Goal: Task Accomplishment & Management: Manage account settings

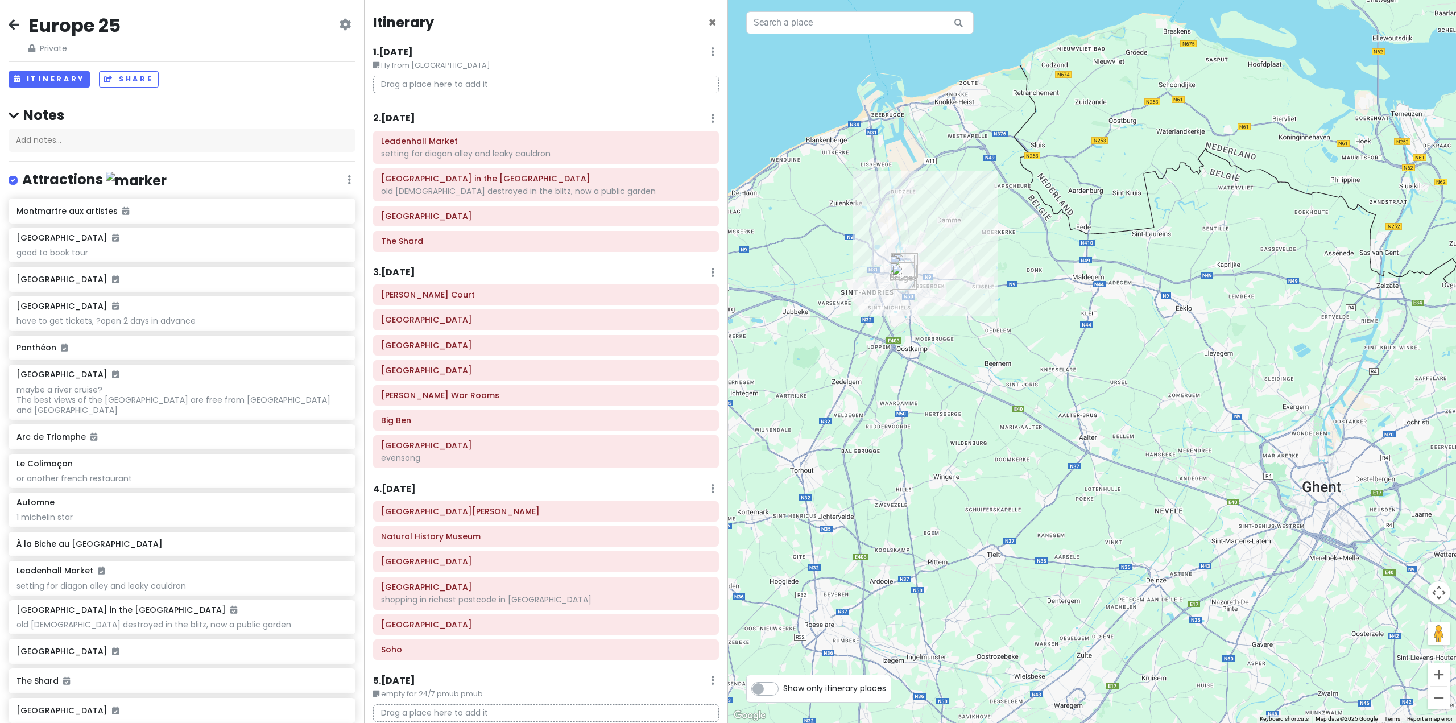
scroll to position [2108, 0]
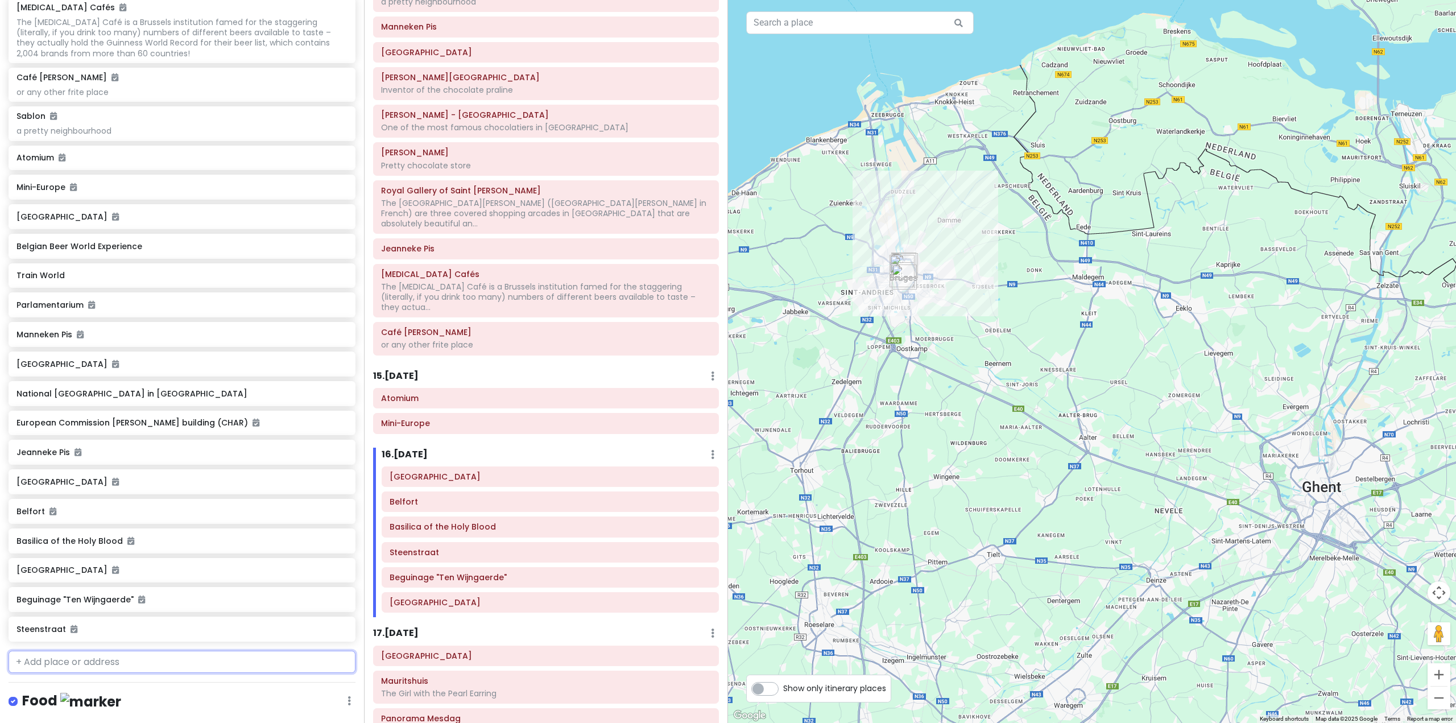
click at [114, 673] on input "text" at bounding box center [182, 662] width 347 height 23
type input "graslei"
click at [119, 701] on div "[PERSON_NAME], [GEOGRAPHIC_DATA]" at bounding box center [182, 686] width 346 height 27
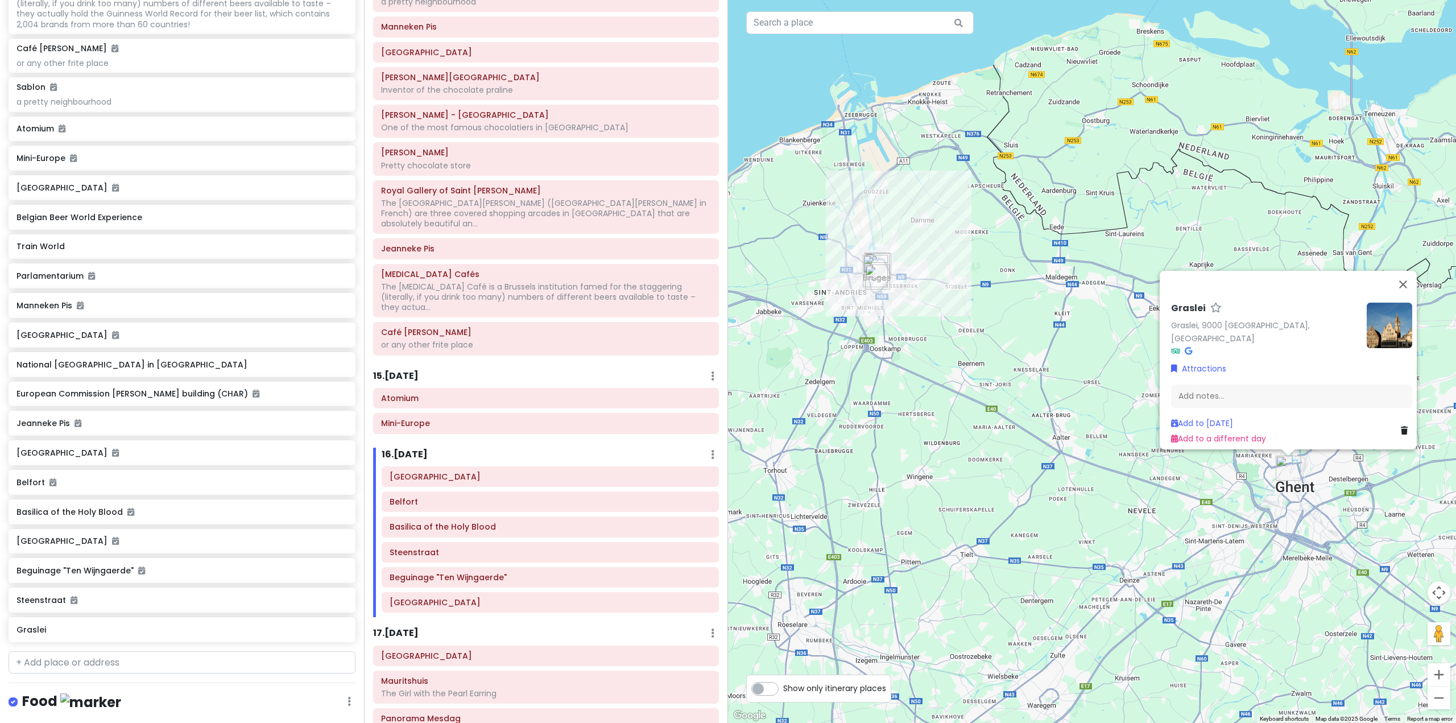
click at [96, 694] on div "Europe 25 Private Change Dates Make a Copy Delete Trip Go Pro ⚡️ Give Feedback …" at bounding box center [182, 361] width 364 height 723
click at [95, 674] on input "text" at bounding box center [182, 662] width 347 height 23
type input "rozenho"
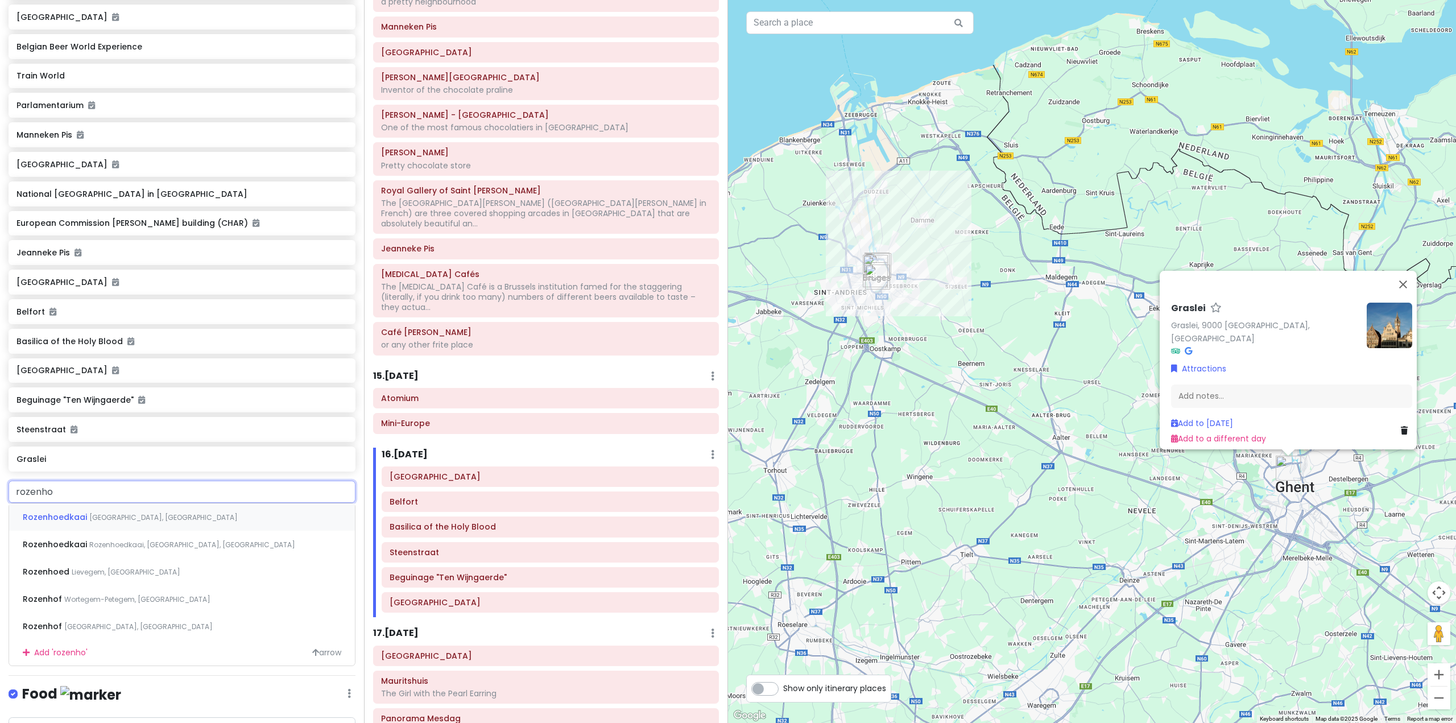
click at [126, 522] on span "[GEOGRAPHIC_DATA], [GEOGRAPHIC_DATA]" at bounding box center [163, 517] width 148 height 10
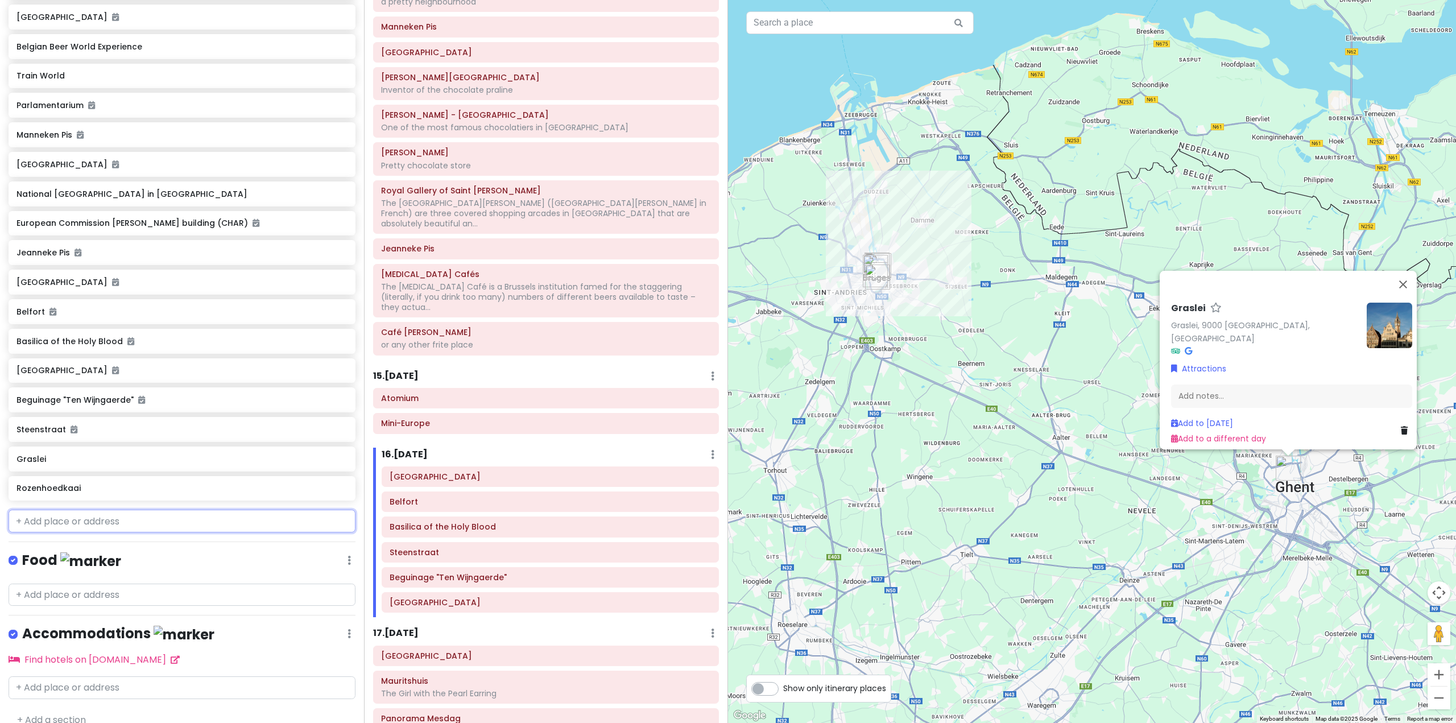
scroll to position [4420, 0]
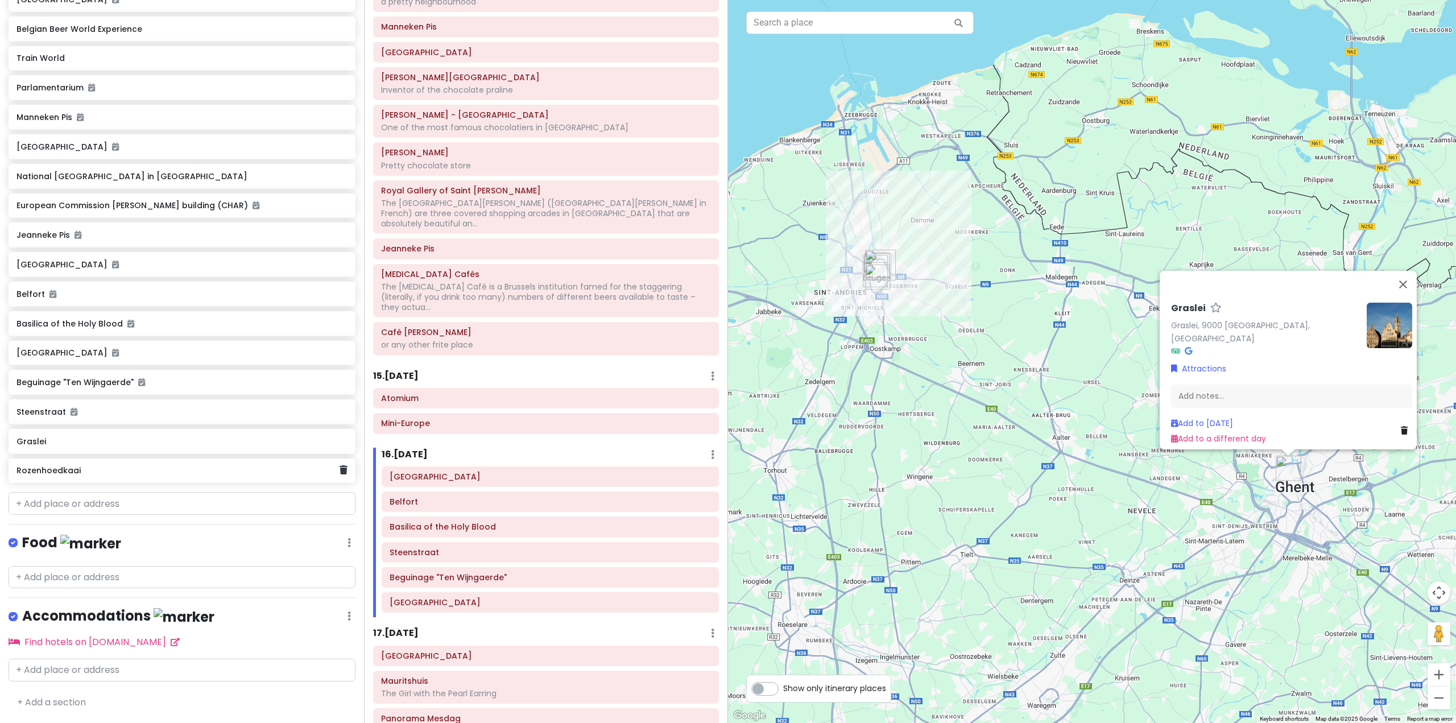
click at [168, 475] on h6 "Rozenhoedkaai" at bounding box center [177, 470] width 322 height 10
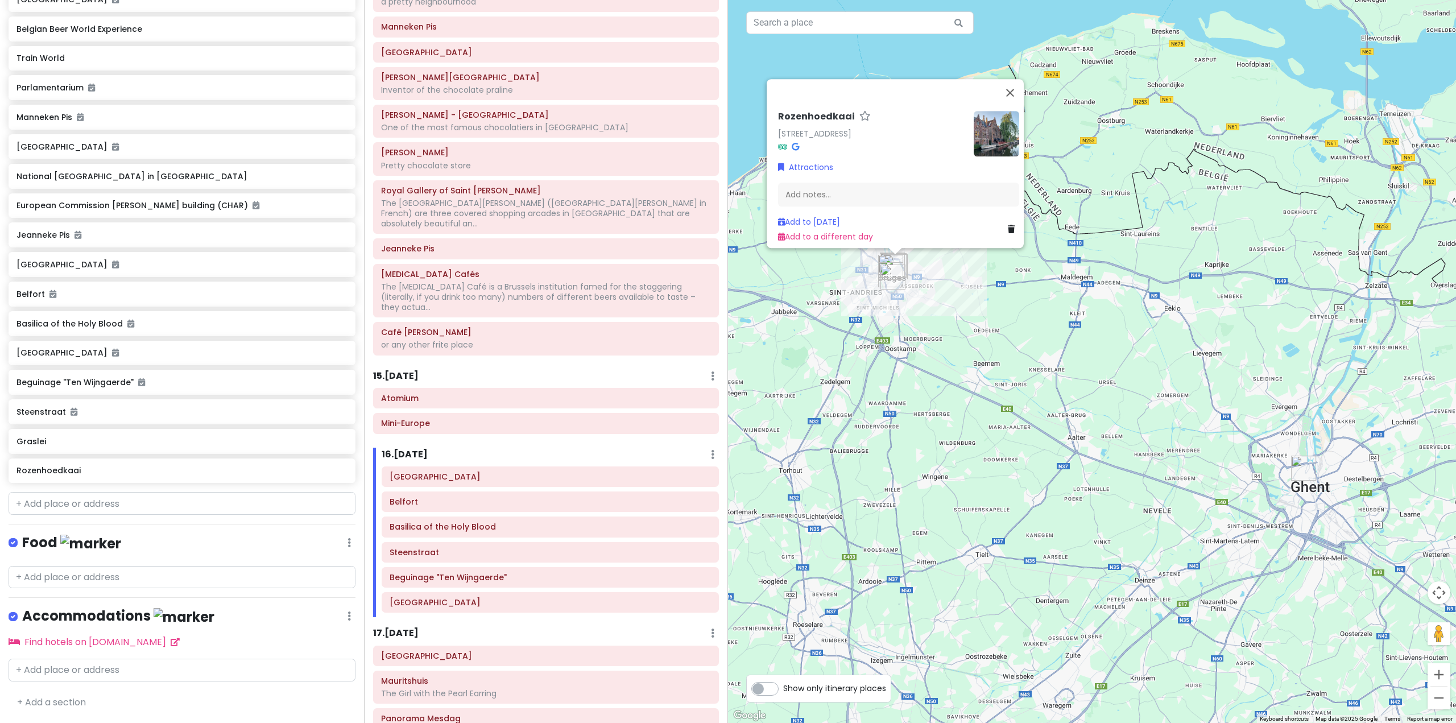
click at [965, 337] on div "Rozenhoedkaai [STREET_ADDRESS] Attractions Add notes... Add to [DATE] Add to a …" at bounding box center [1092, 361] width 728 height 723
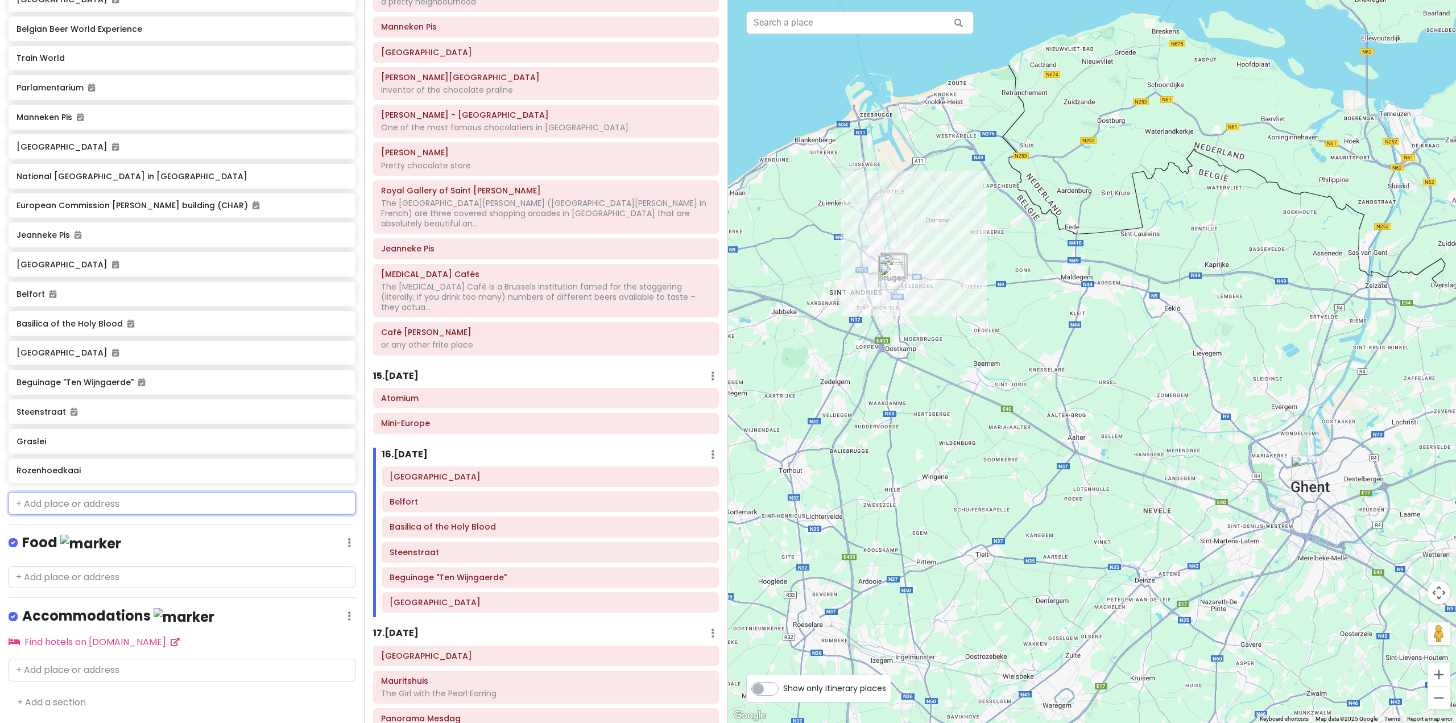
click at [152, 508] on input "text" at bounding box center [182, 503] width 347 height 23
paste input "[GEOGRAPHIC_DATA]"
type input "[GEOGRAPHIC_DATA]"
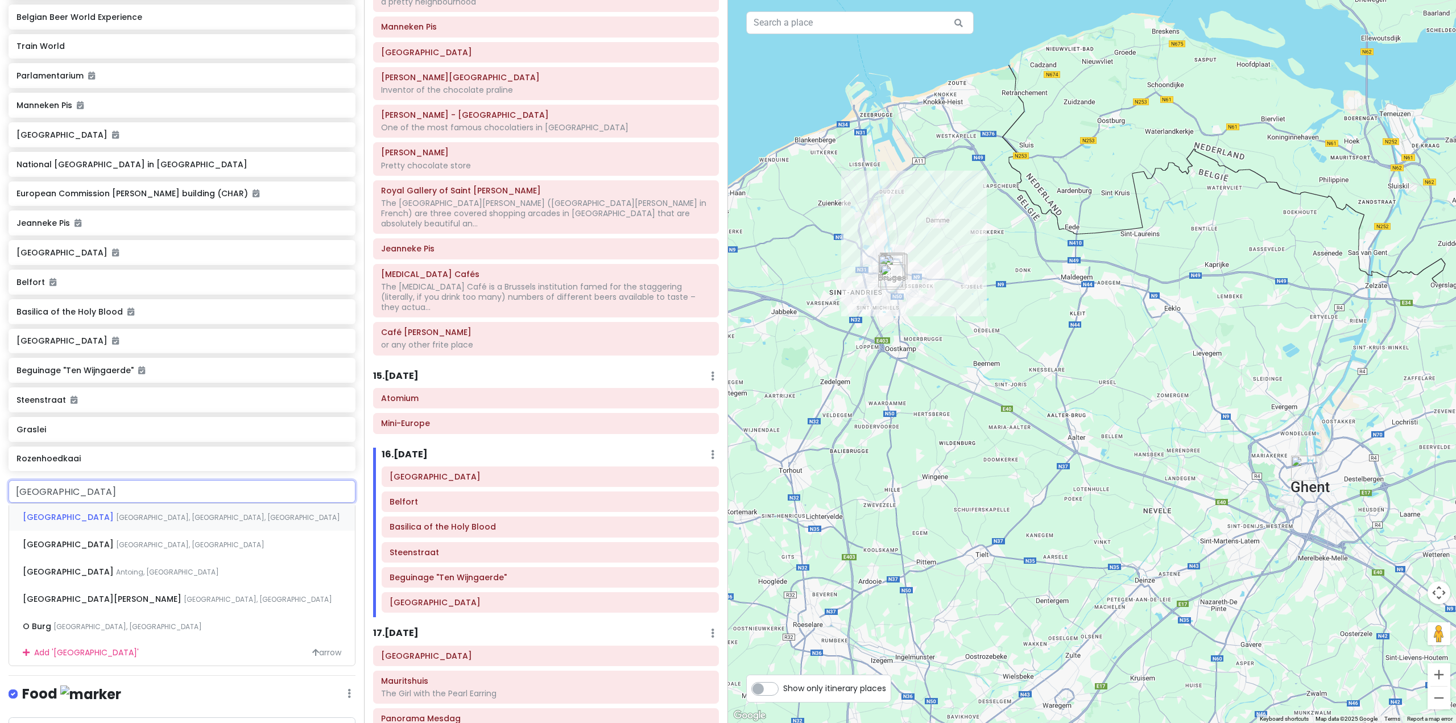
click at [116, 522] on span "[GEOGRAPHIC_DATA], [GEOGRAPHIC_DATA], [GEOGRAPHIC_DATA]" at bounding box center [228, 517] width 224 height 10
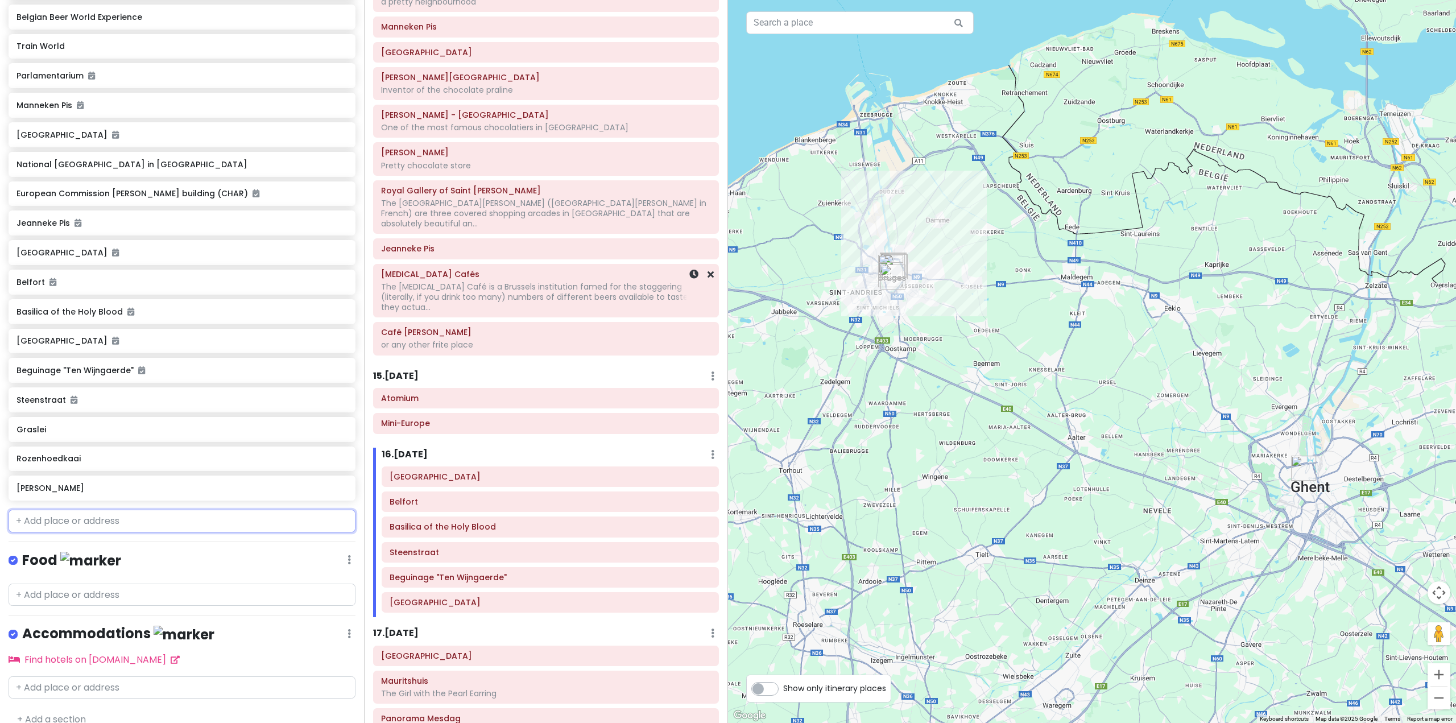
scroll to position [4450, 0]
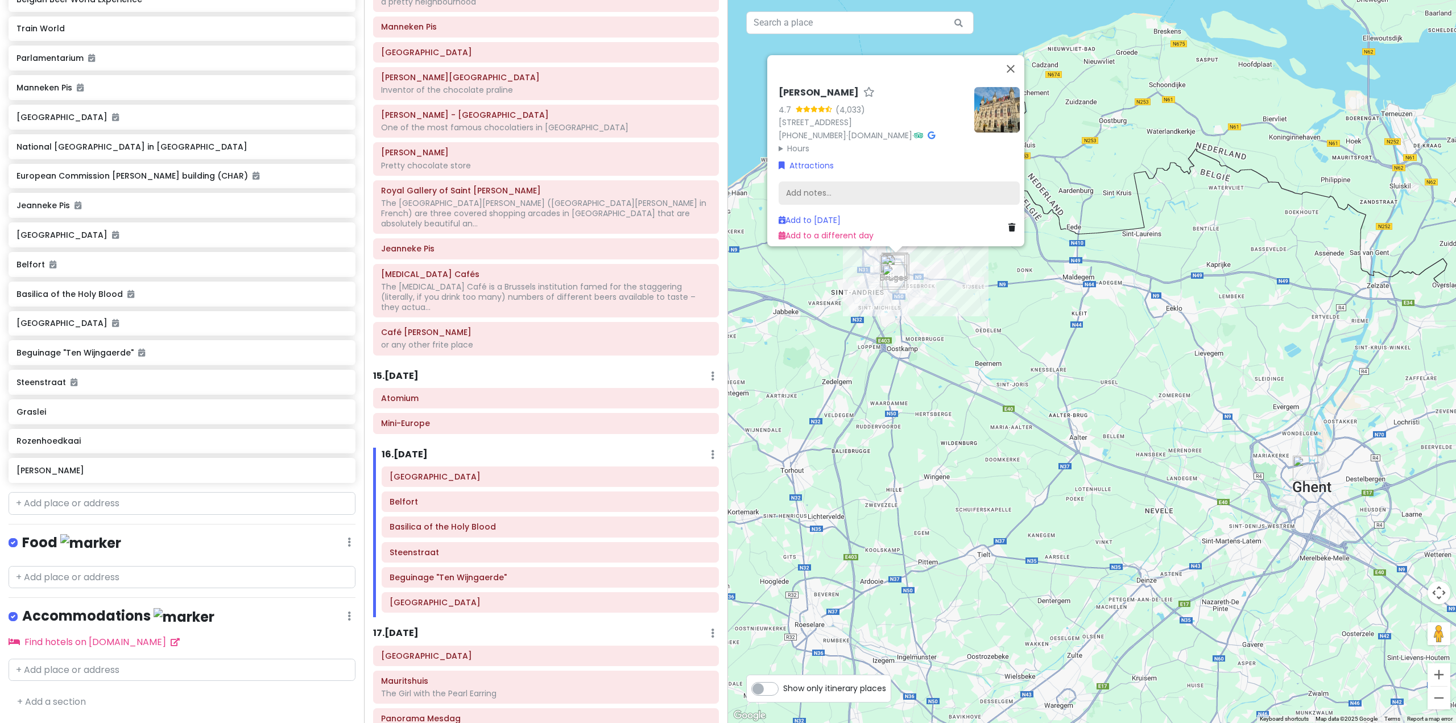
click at [840, 191] on div "Add notes..." at bounding box center [899, 193] width 241 height 24
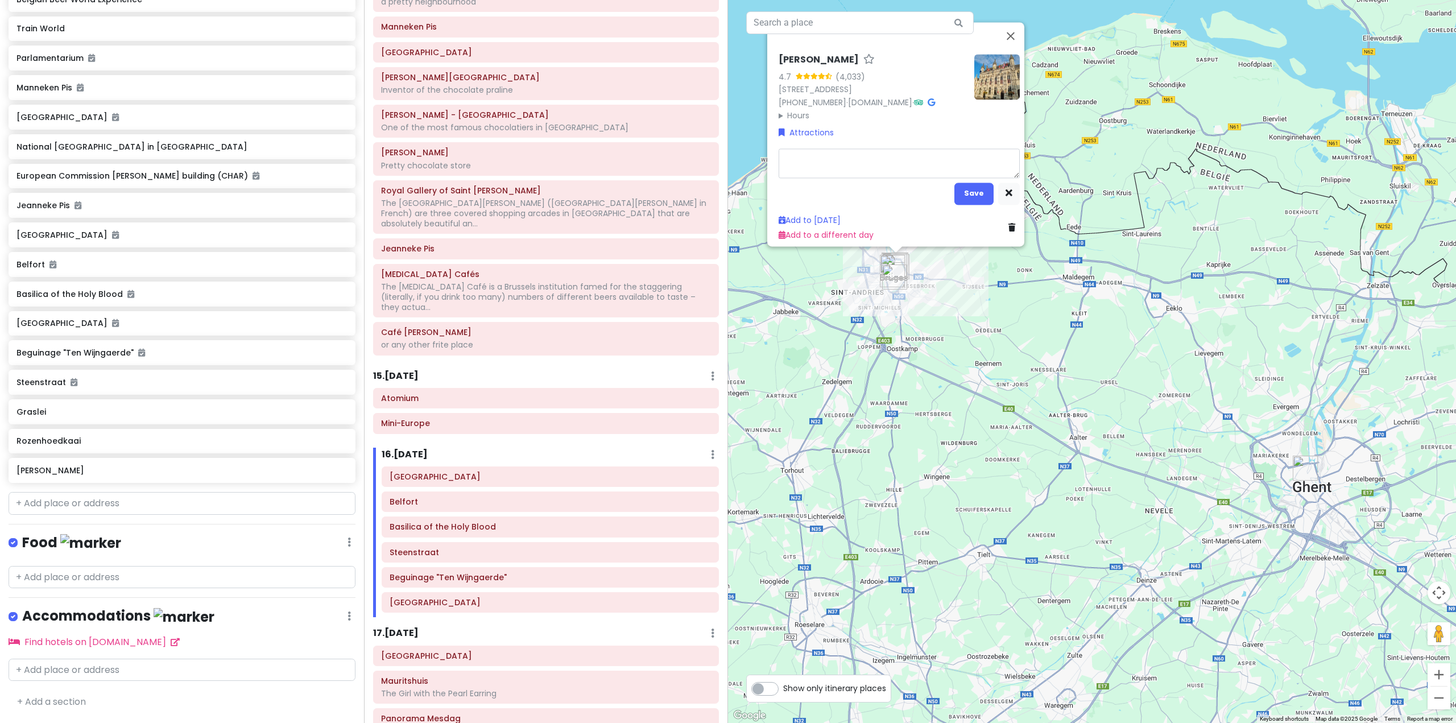
type textarea "x"
type textarea "c"
type textarea "x"
type textarea "ci"
type textarea "x"
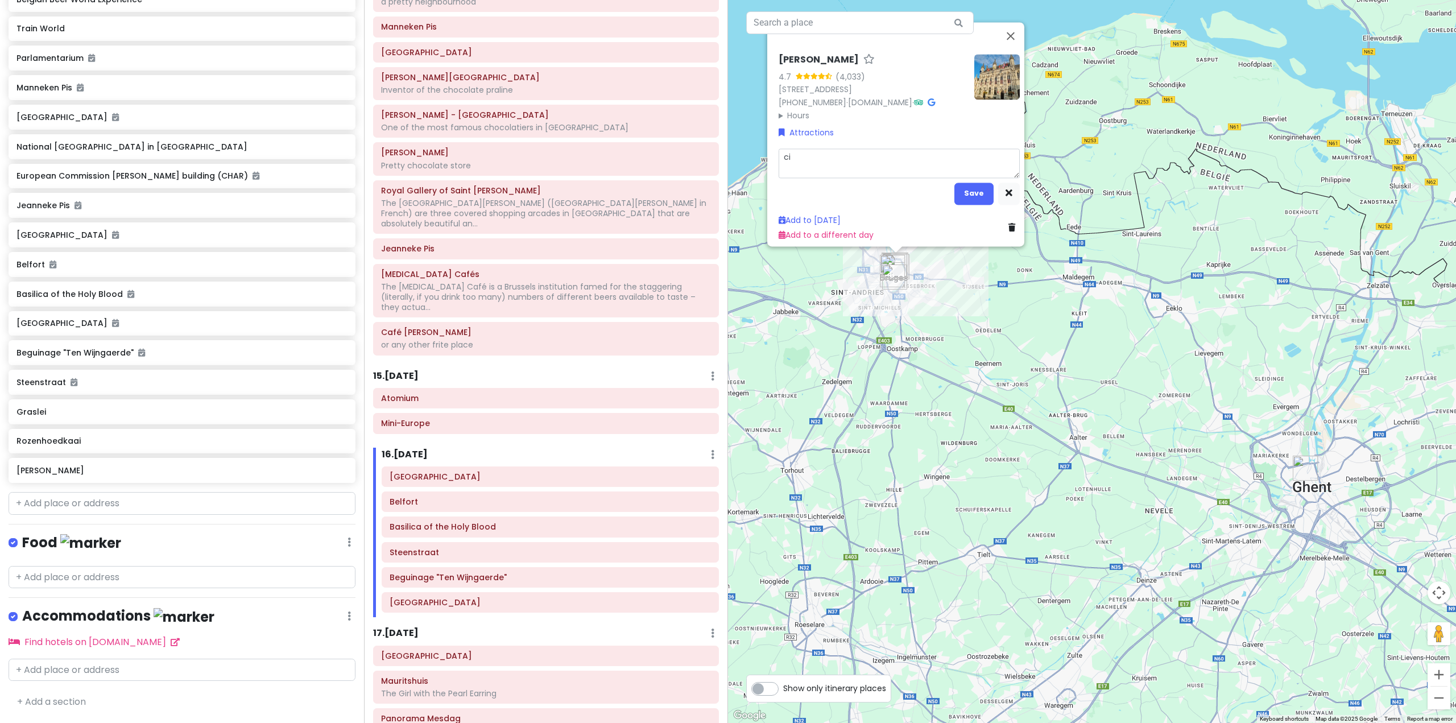
type textarea "cit"
type textarea "x"
type textarea "city"
type textarea "x"
type textarea "city"
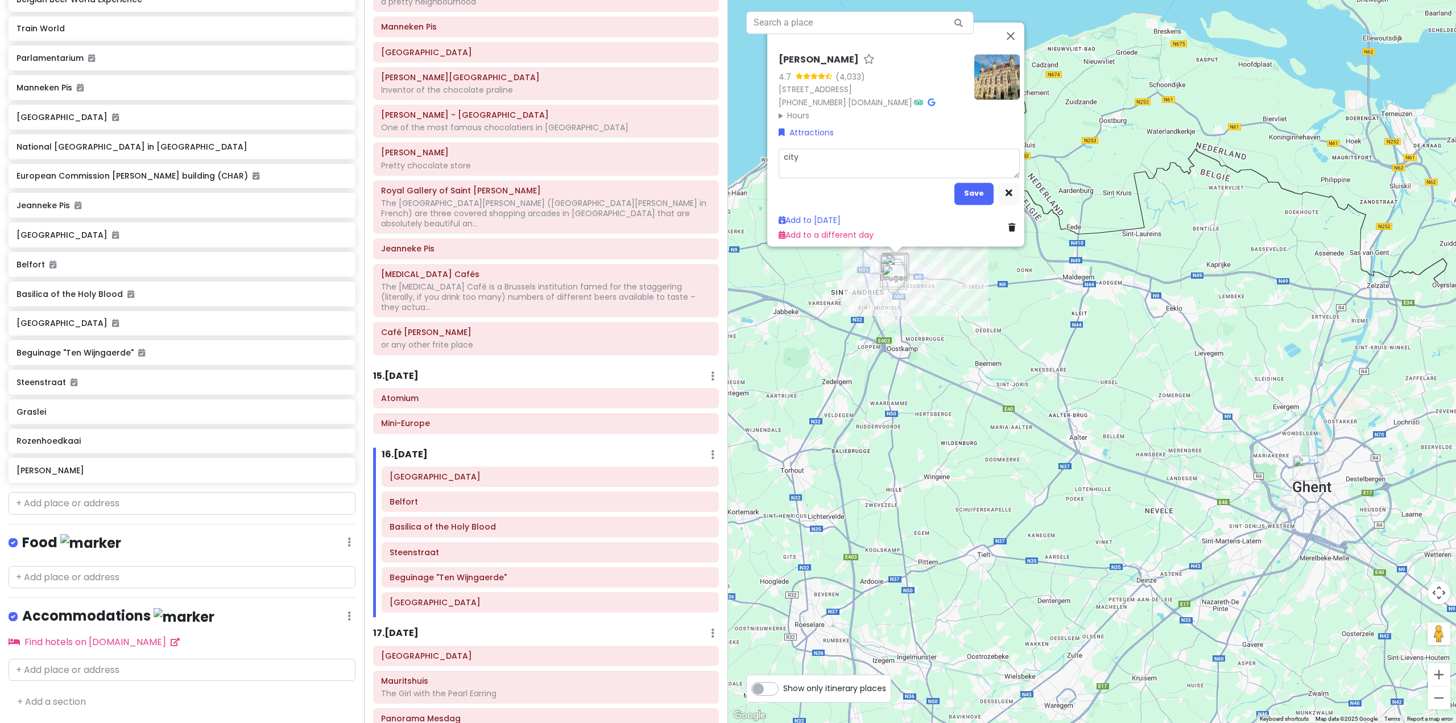
type textarea "x"
type textarea "city h"
type textarea "x"
type textarea "city ha"
type textarea "x"
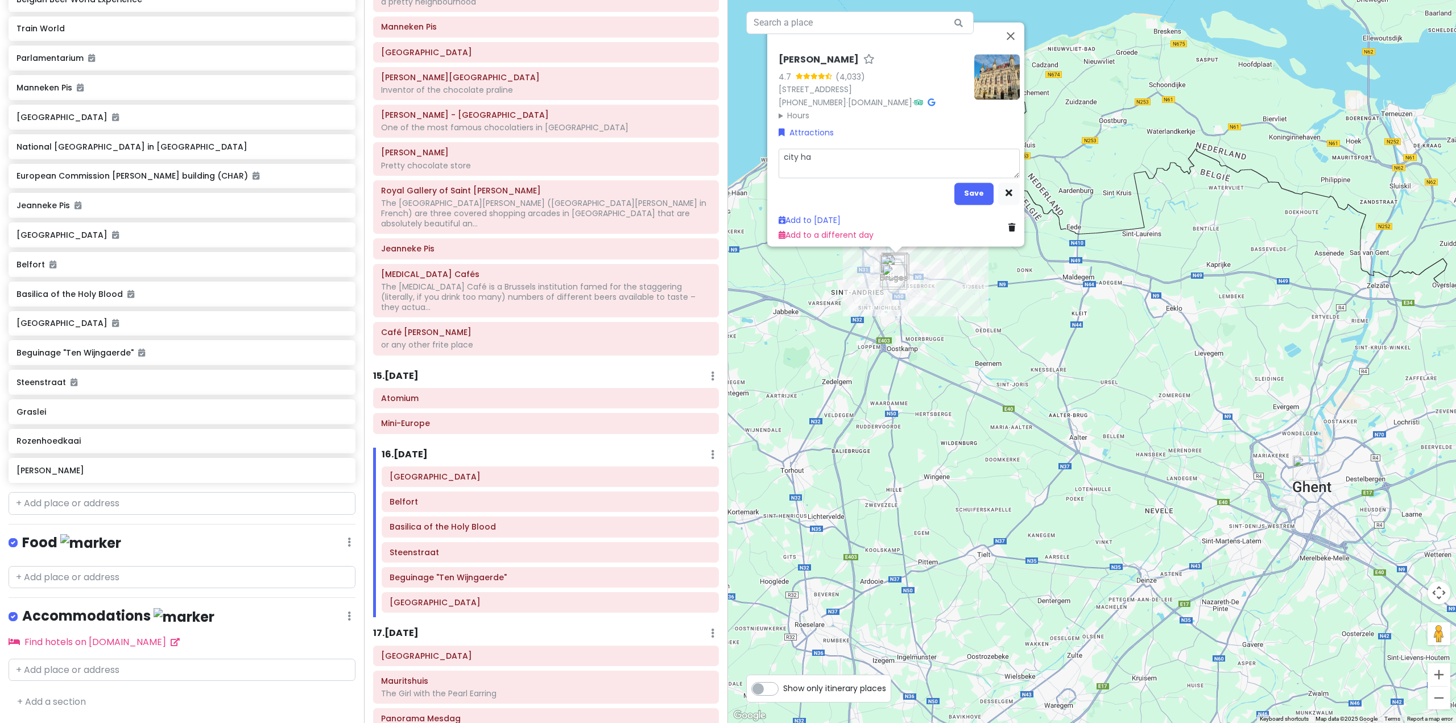
type textarea "city hal"
type textarea "x"
type textarea "[GEOGRAPHIC_DATA]"
type textarea "x"
type textarea "[GEOGRAPHIC_DATA]"
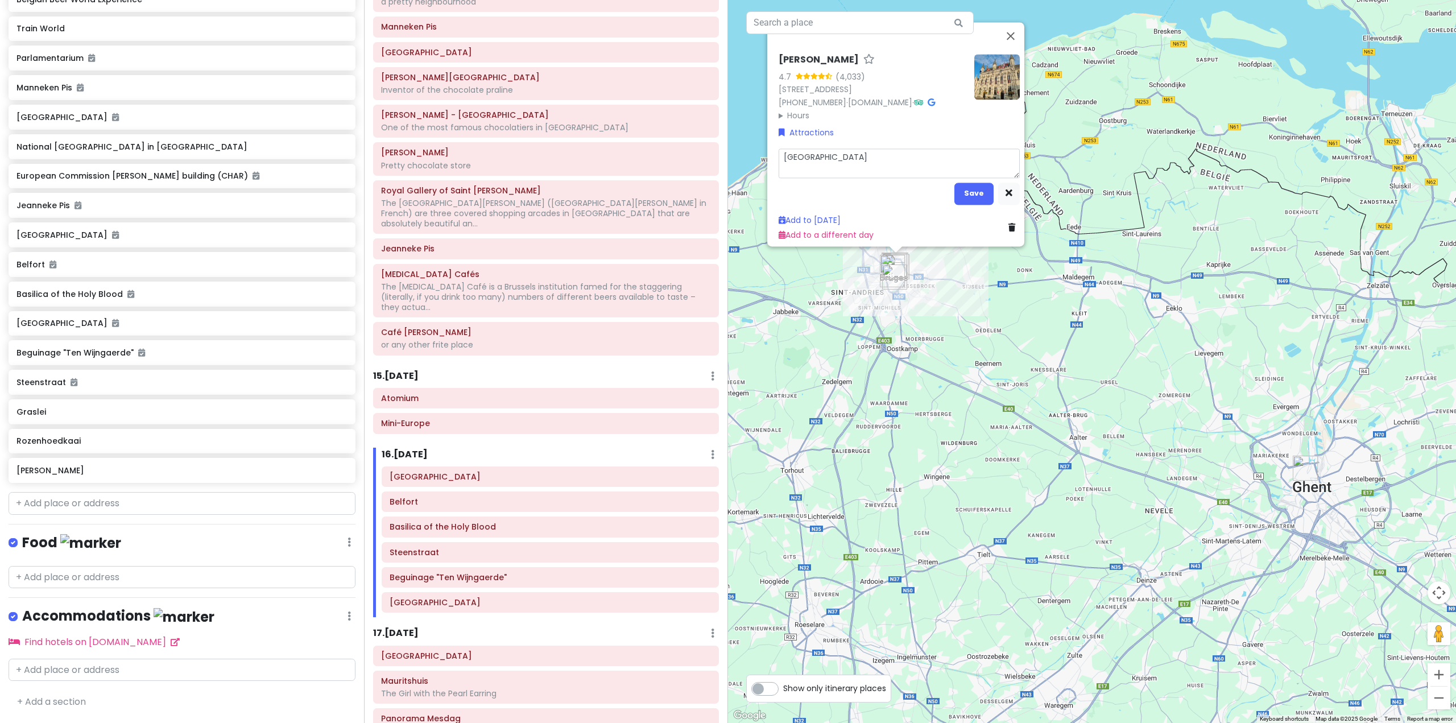
type textarea "x"
type textarea "city hall o"
type textarea "x"
type textarea "city hall on"
type textarea "x"
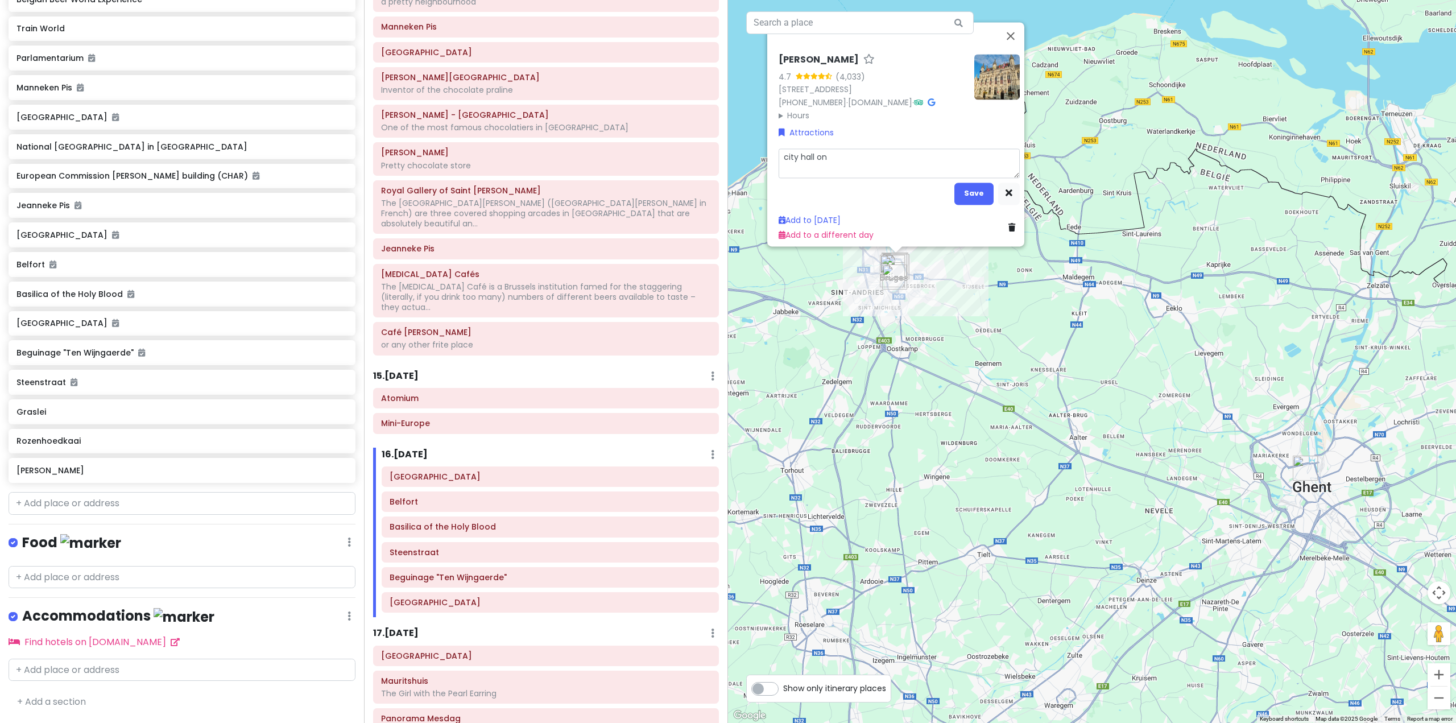
type textarea "city hall on"
type textarea "x"
type textarea "city hall on s"
type textarea "x"
type textarea "city hall on si"
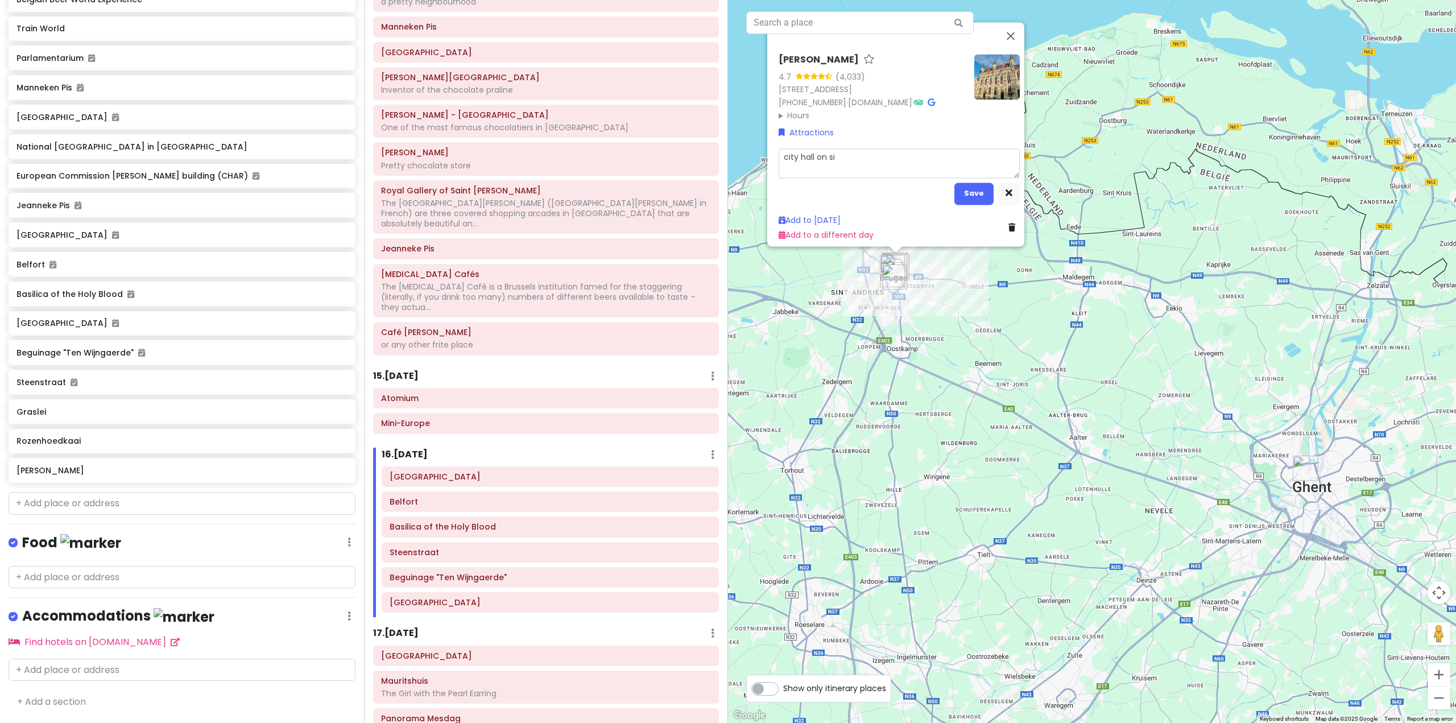
type textarea "x"
type textarea "city hall on s"
type textarea "x"
type textarea "city hall on"
type textarea "x"
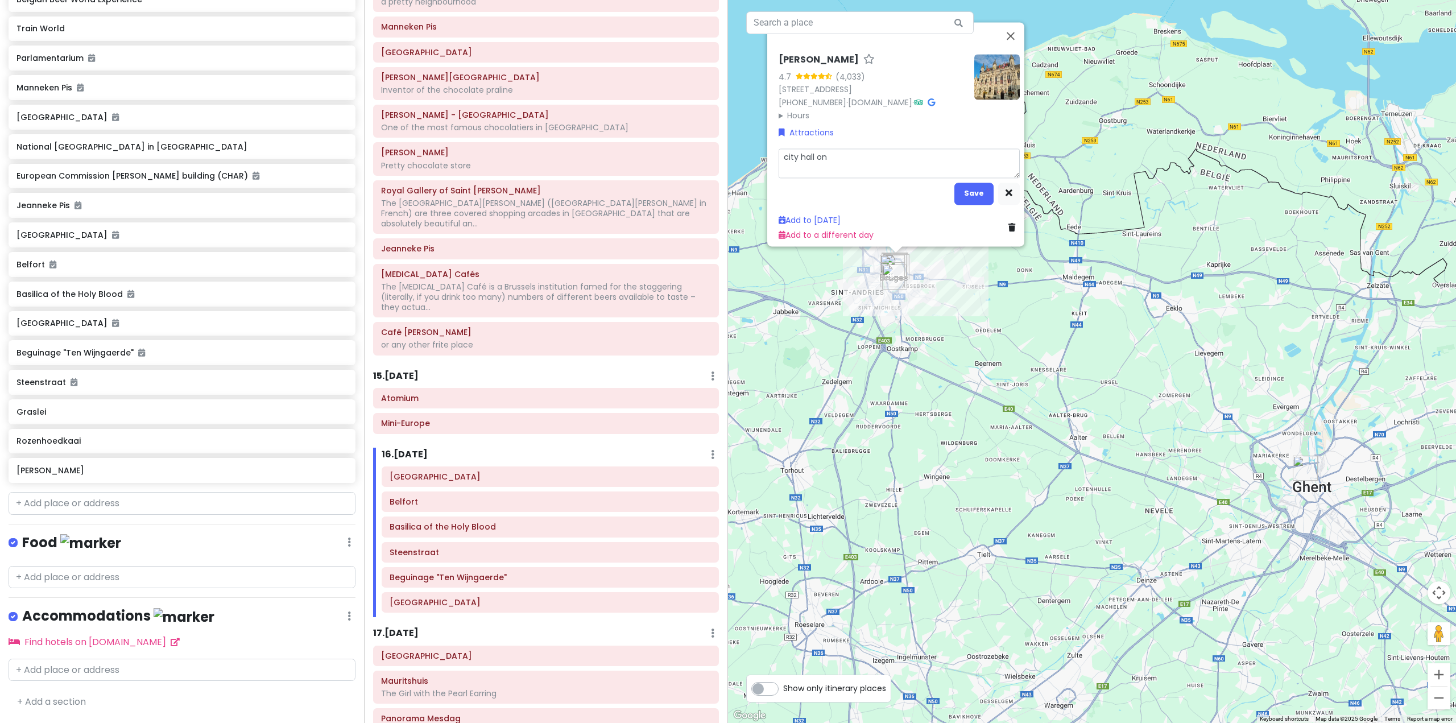
type textarea "city hall on i"
type textarea "x"
type textarea "city hall on in"
type textarea "x"
type textarea "city hall on ins"
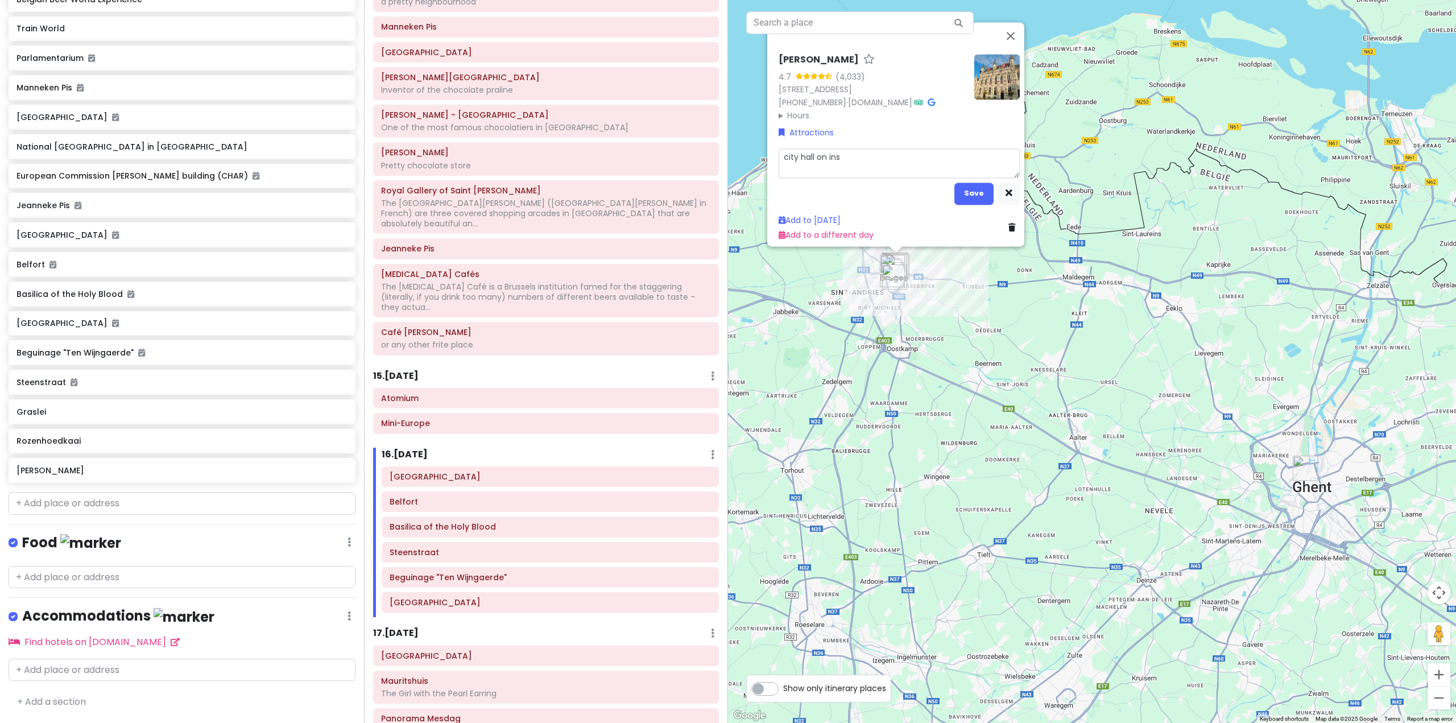
type textarea "x"
type textarea "city hall on insi"
type textarea "x"
type textarea "city hall on insid"
type textarea "x"
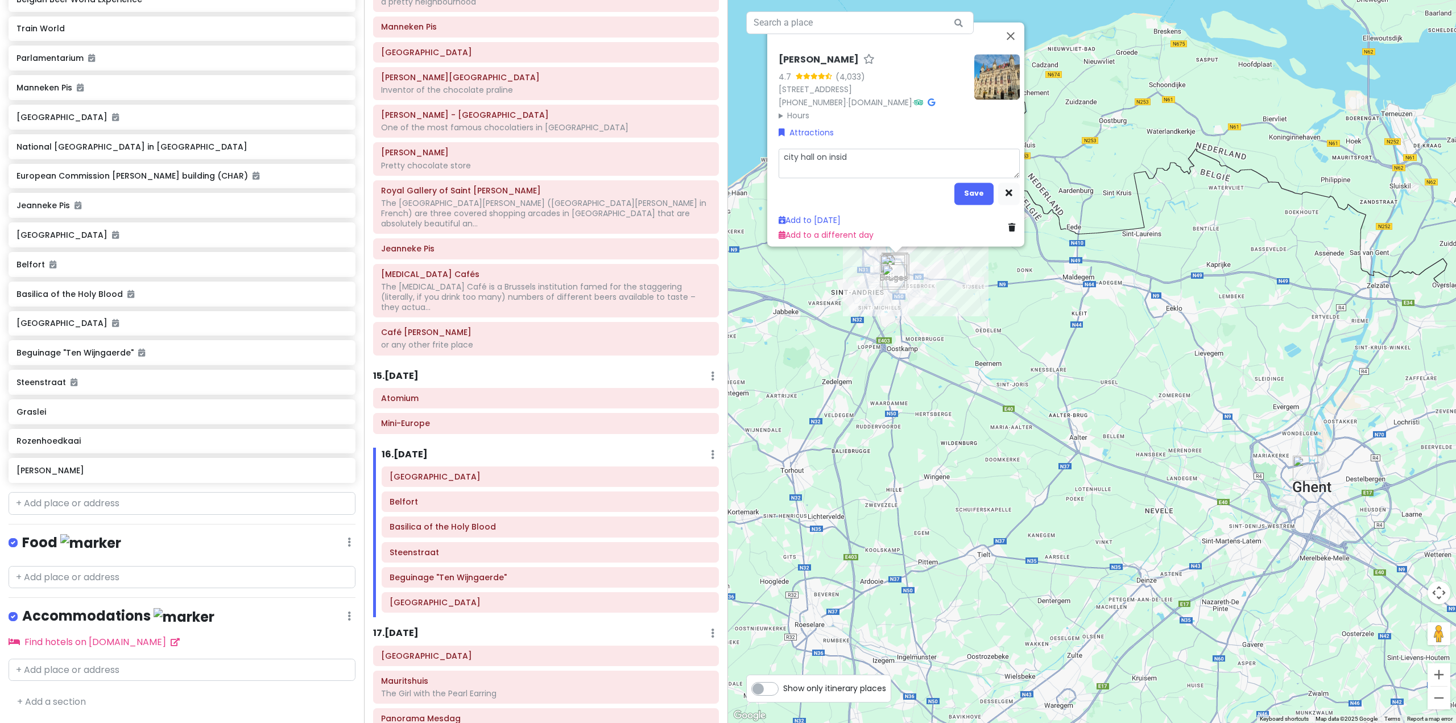
type textarea "city hall on inside"
type textarea "x"
type textarea "city hall on inside"
type textarea "x"
type textarea "city hall on inside i"
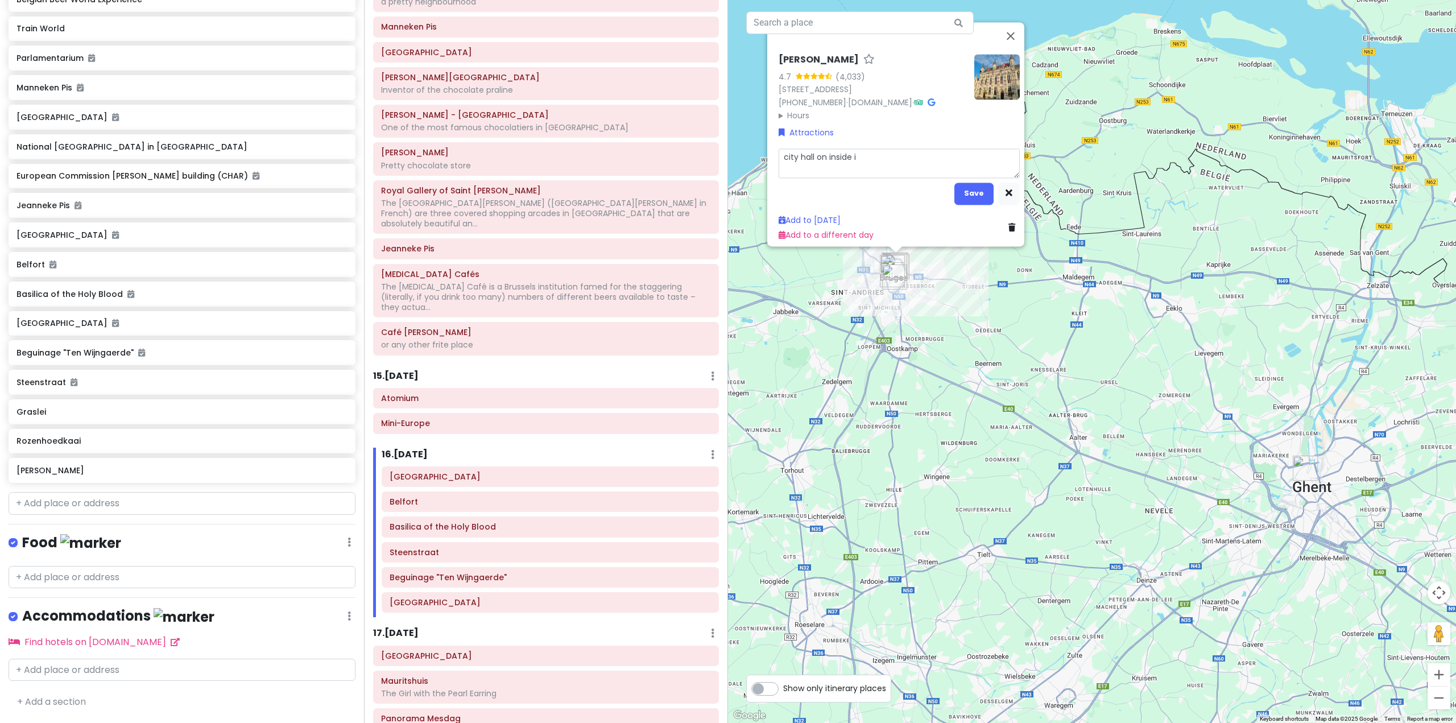
type textarea "x"
type textarea "city hall on inside is"
type textarea "x"
type textarea "city hall on inside is"
type textarea "x"
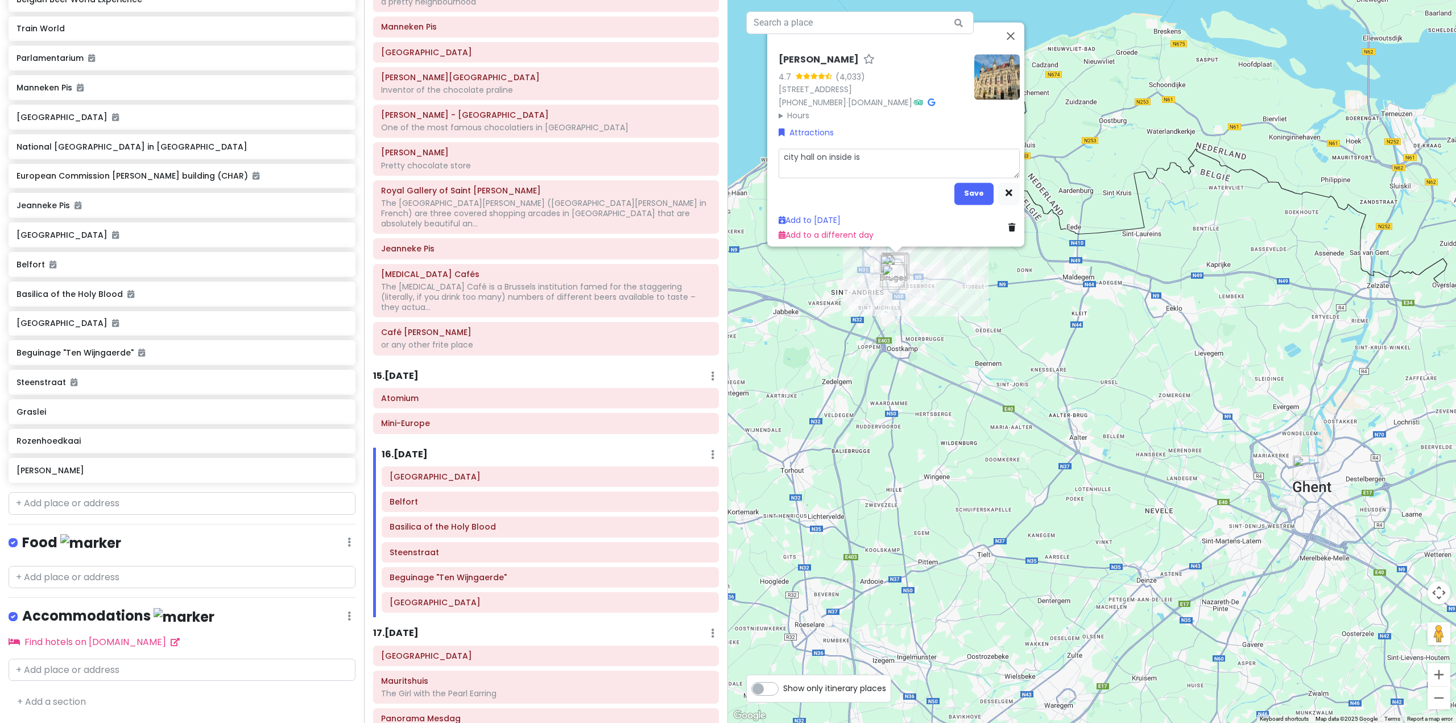
type textarea "city hall on inside is s"
type textarea "x"
type textarea "city hall on inside is st"
type textarea "x"
type textarea "city hall on inside is stu"
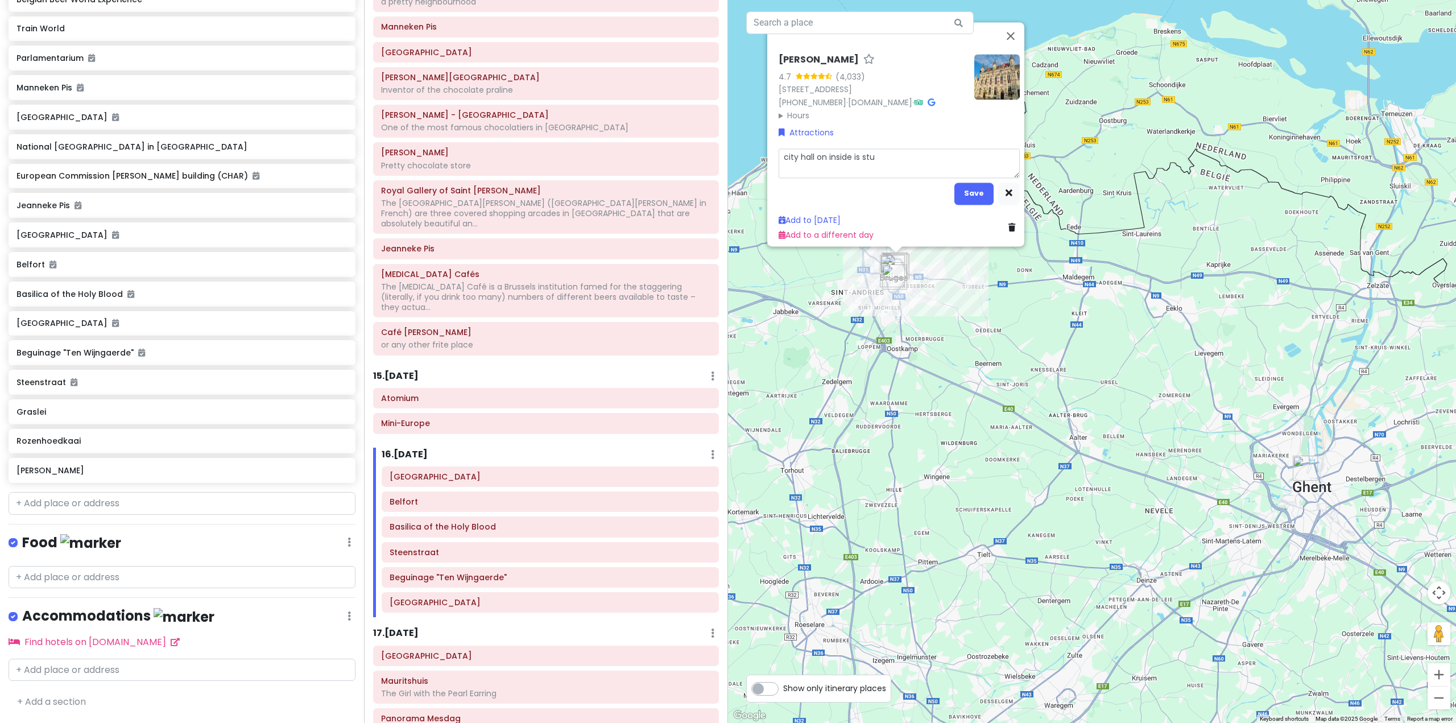
type textarea "x"
type textarea "city hall on inside is stun"
type textarea "x"
type textarea "city hall on inside is stunn"
type textarea "x"
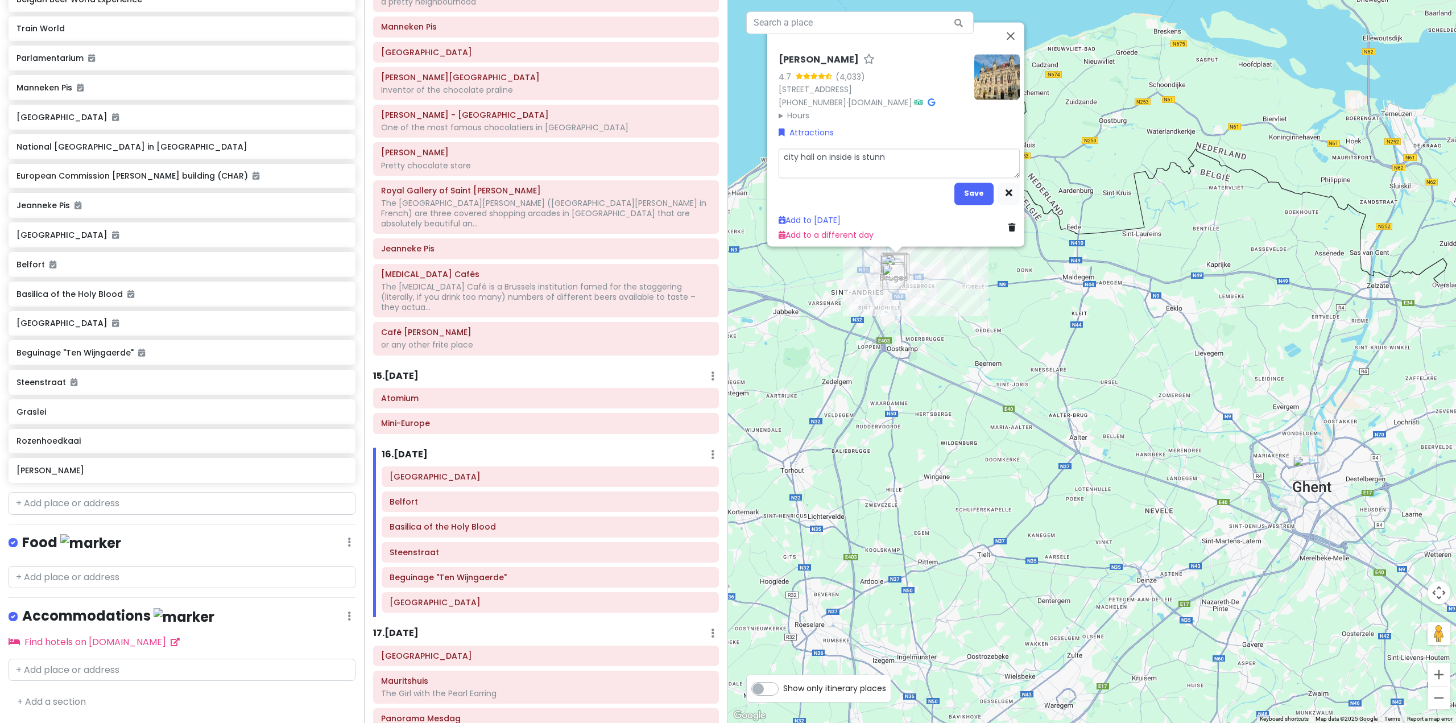
type textarea "city hall on inside is stunni"
type textarea "x"
type textarea "city hall on inside is stunnin"
type textarea "x"
type textarea "city hall on inside is stunning"
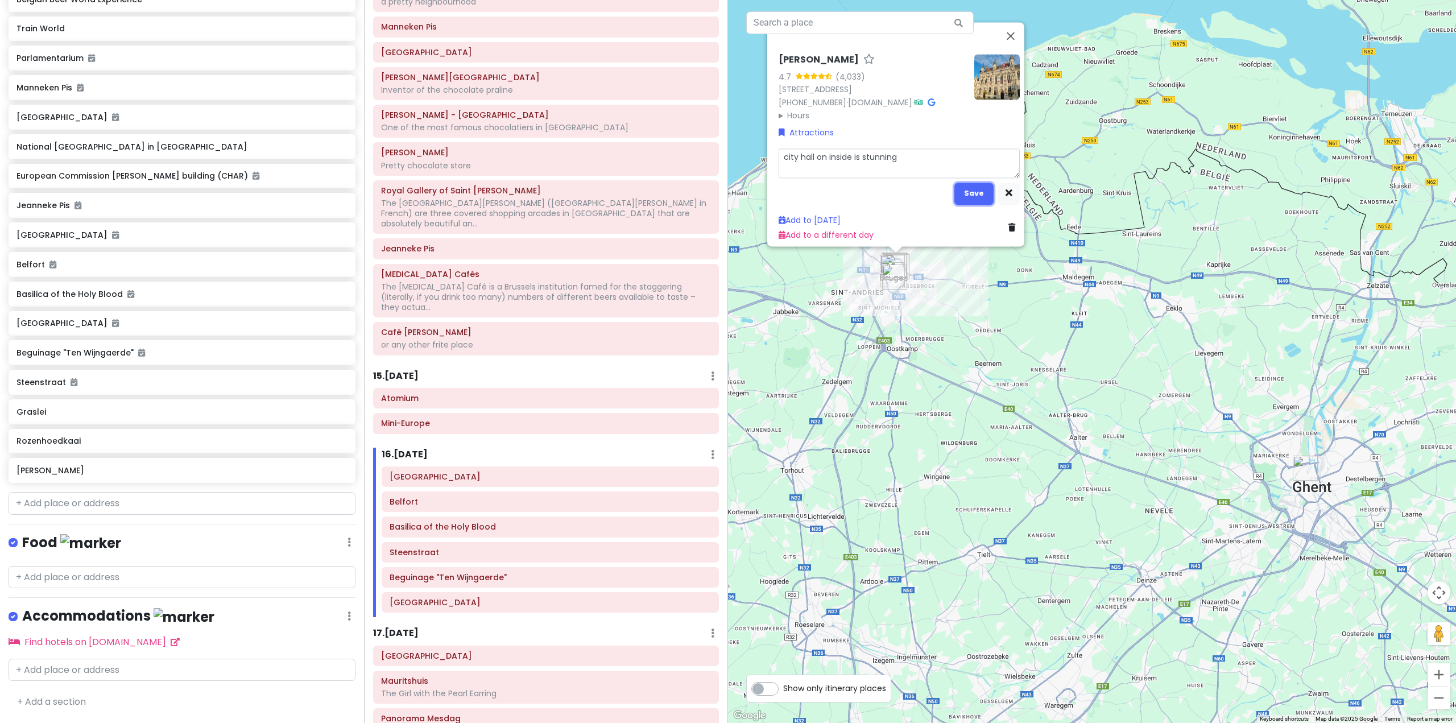
drag, startPoint x: 962, startPoint y: 183, endPoint x: 962, endPoint y: 165, distance: 18.2
click at [962, 184] on button "Save" at bounding box center [973, 193] width 39 height 22
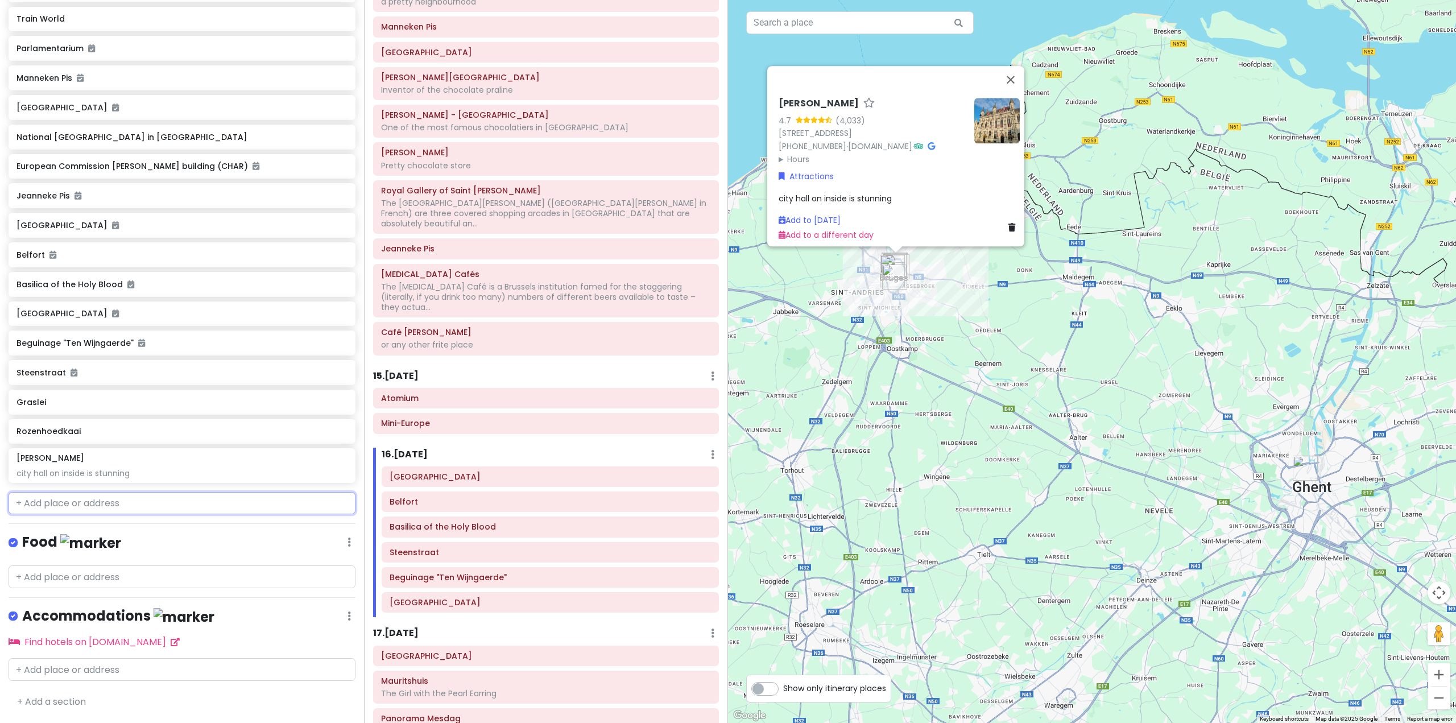
click at [111, 515] on input "text" at bounding box center [182, 503] width 347 height 23
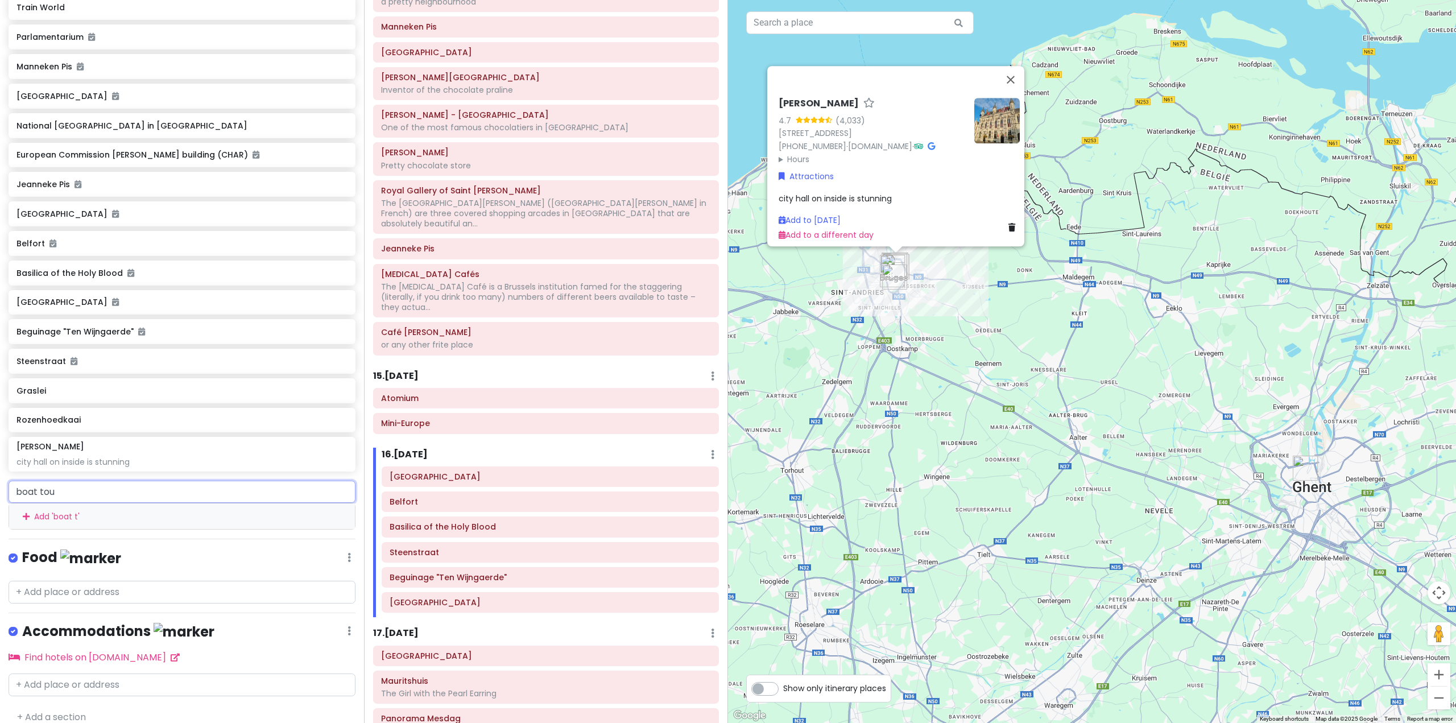
type input "boat tour"
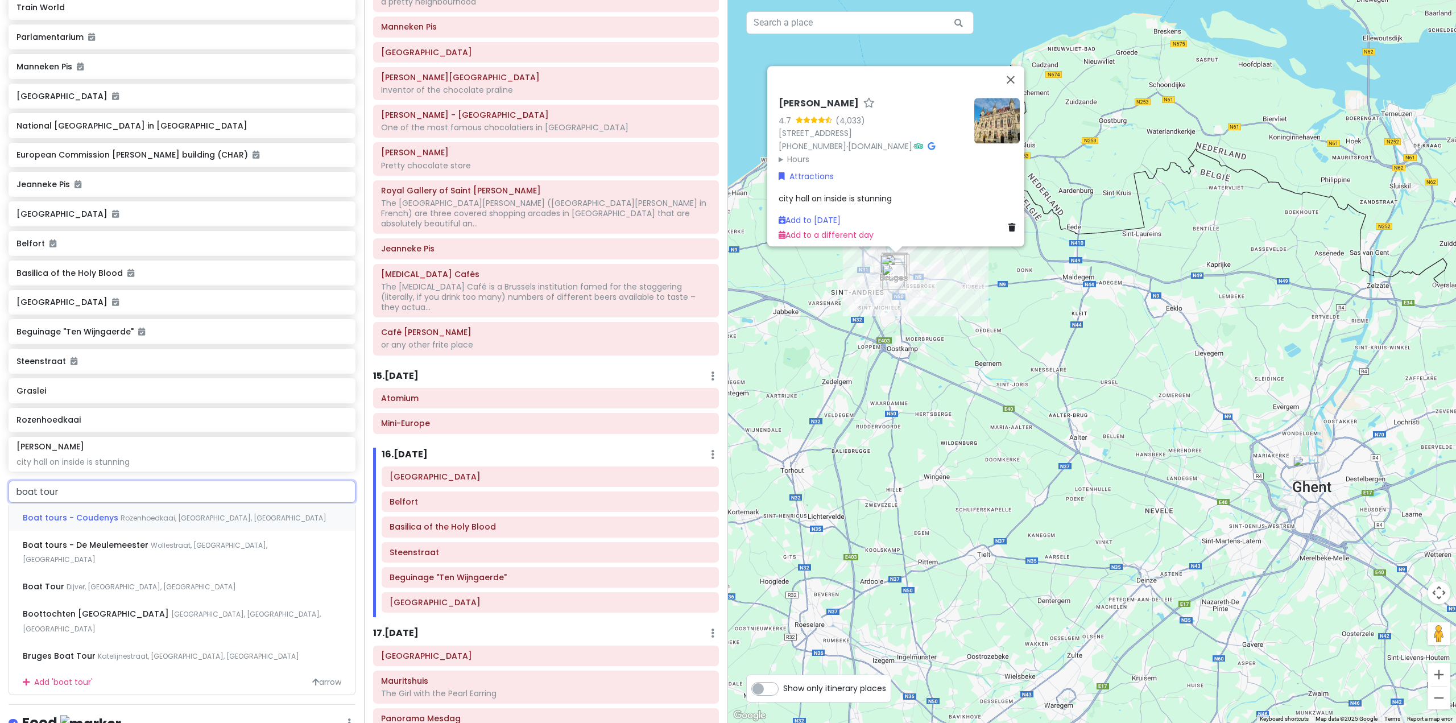
click at [206, 531] on div "Boat tours - [PERSON_NAME], [GEOGRAPHIC_DATA], [GEOGRAPHIC_DATA]" at bounding box center [182, 516] width 346 height 27
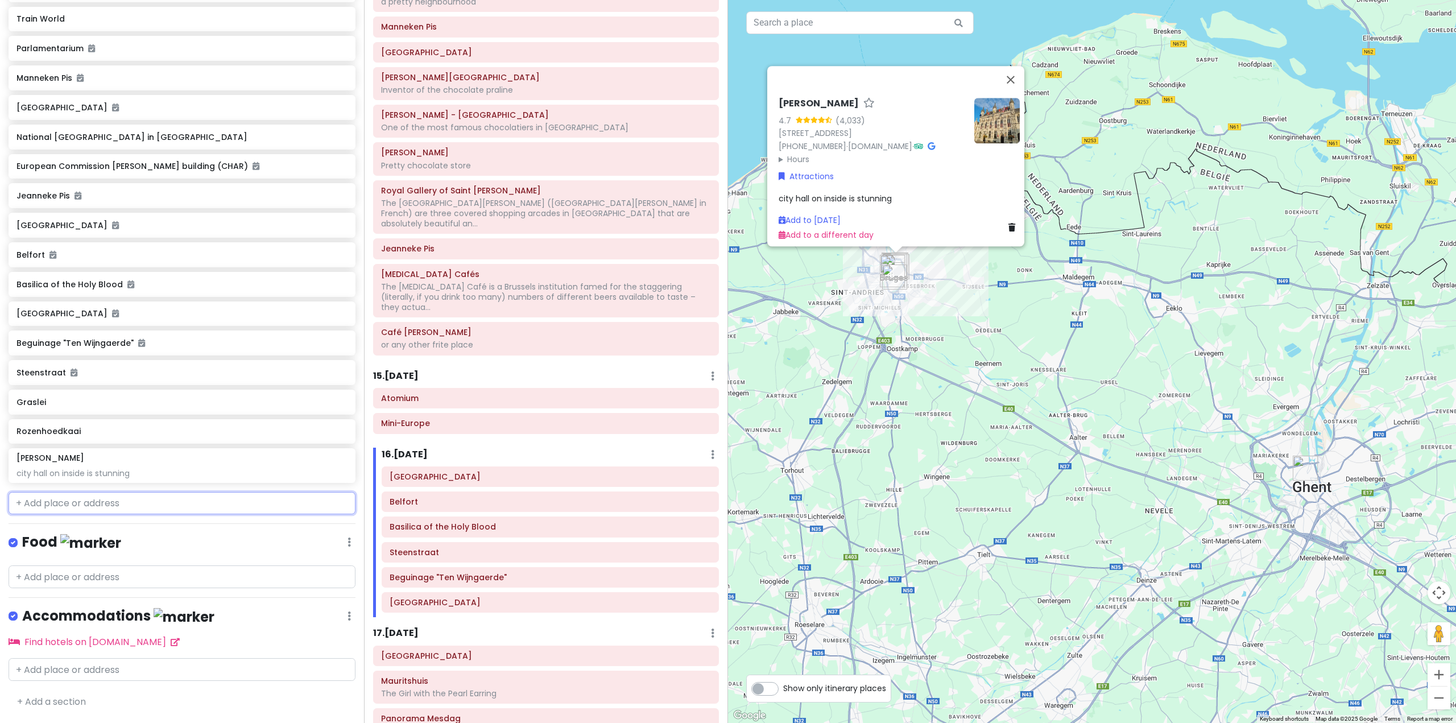
scroll to position [4488, 0]
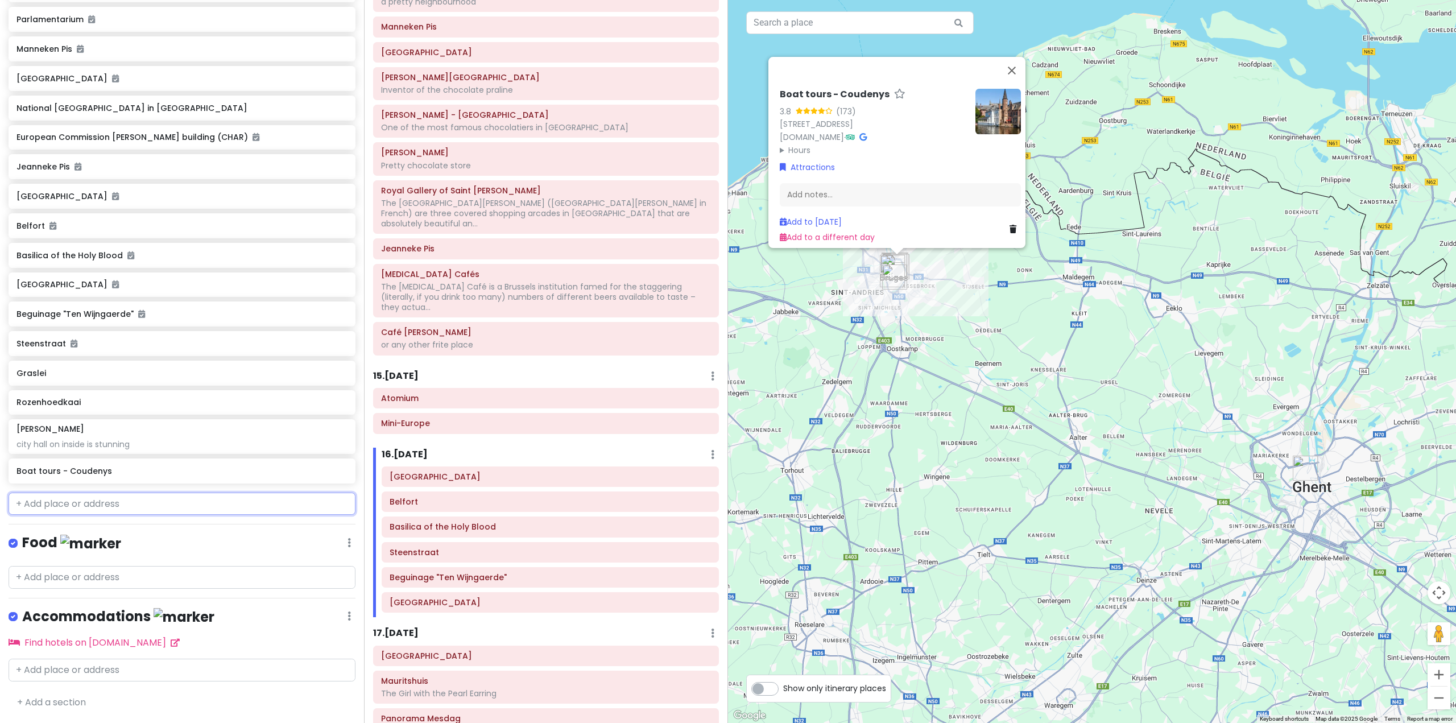
click at [111, 515] on input "text" at bounding box center [182, 503] width 347 height 23
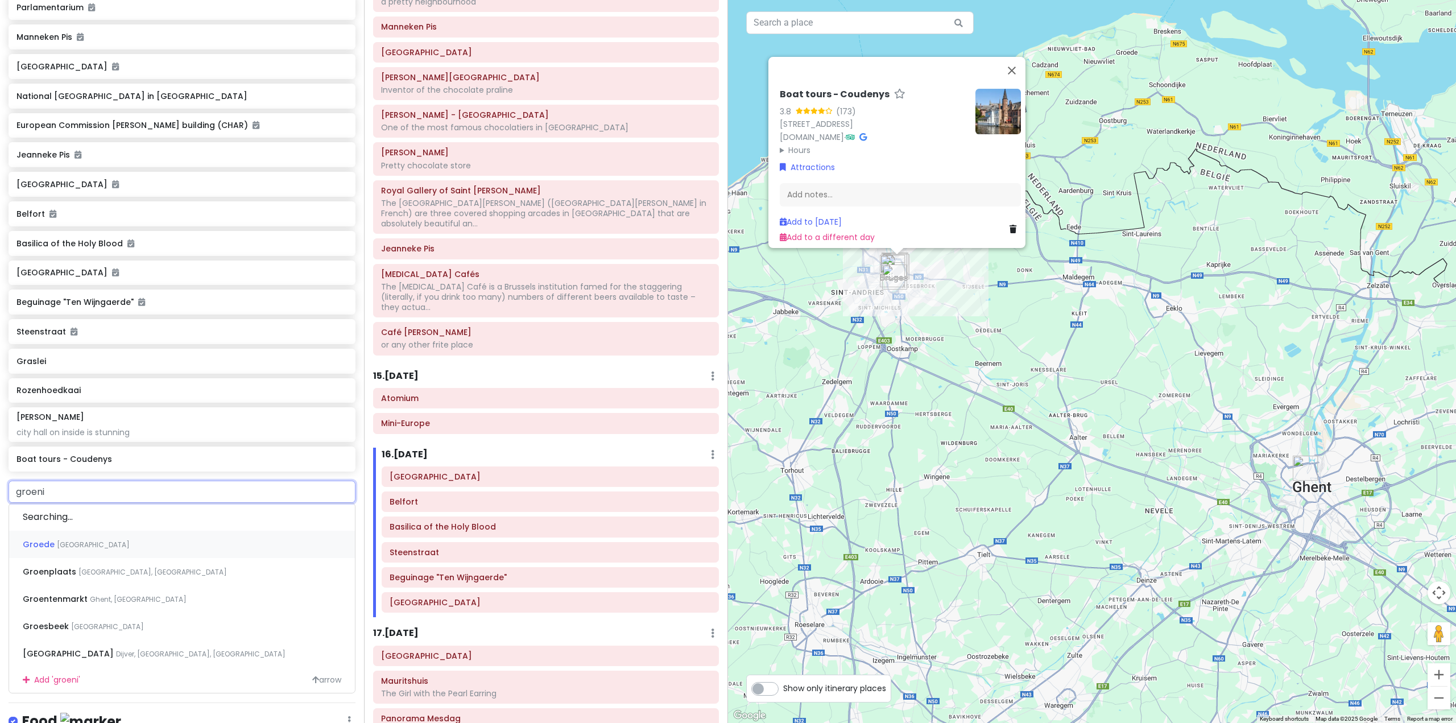
type input "[PERSON_NAME]"
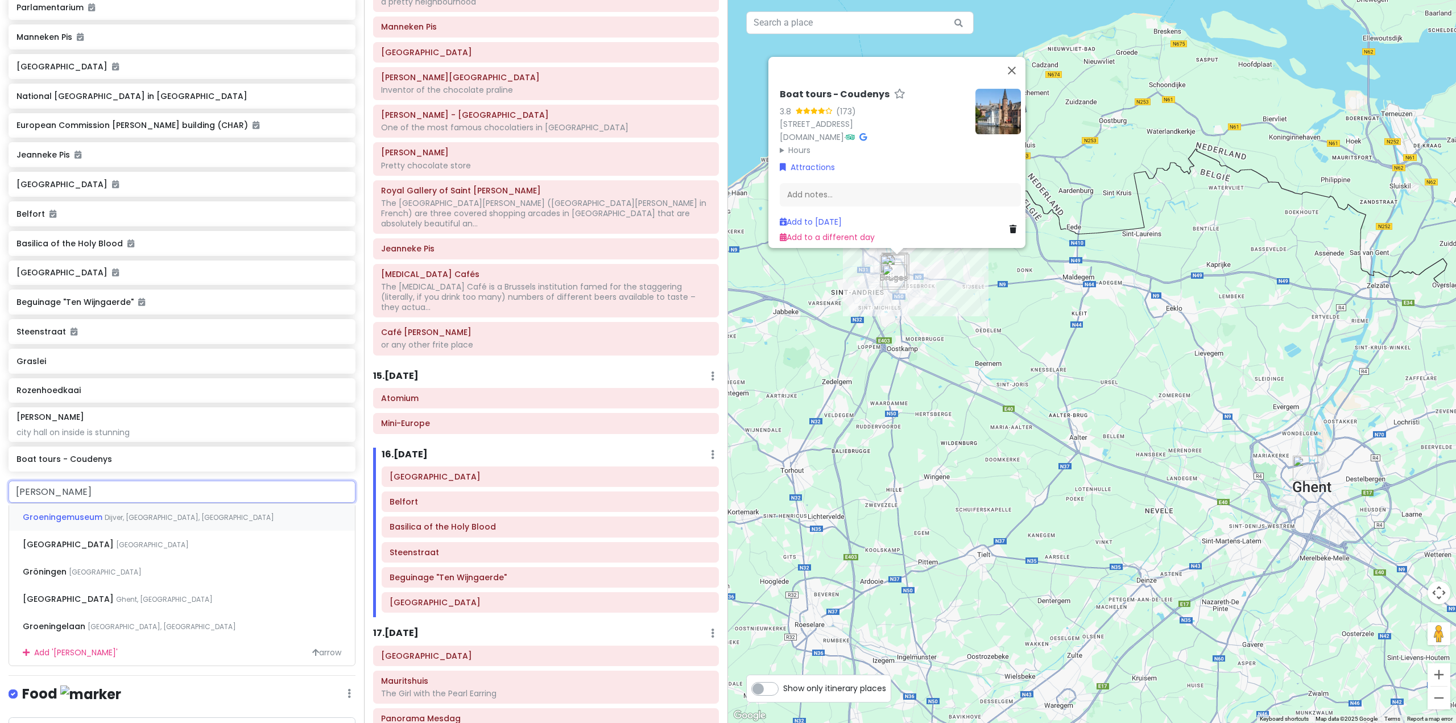
click at [160, 522] on span "Dijver, [GEOGRAPHIC_DATA], [GEOGRAPHIC_DATA]" at bounding box center [189, 517] width 169 height 10
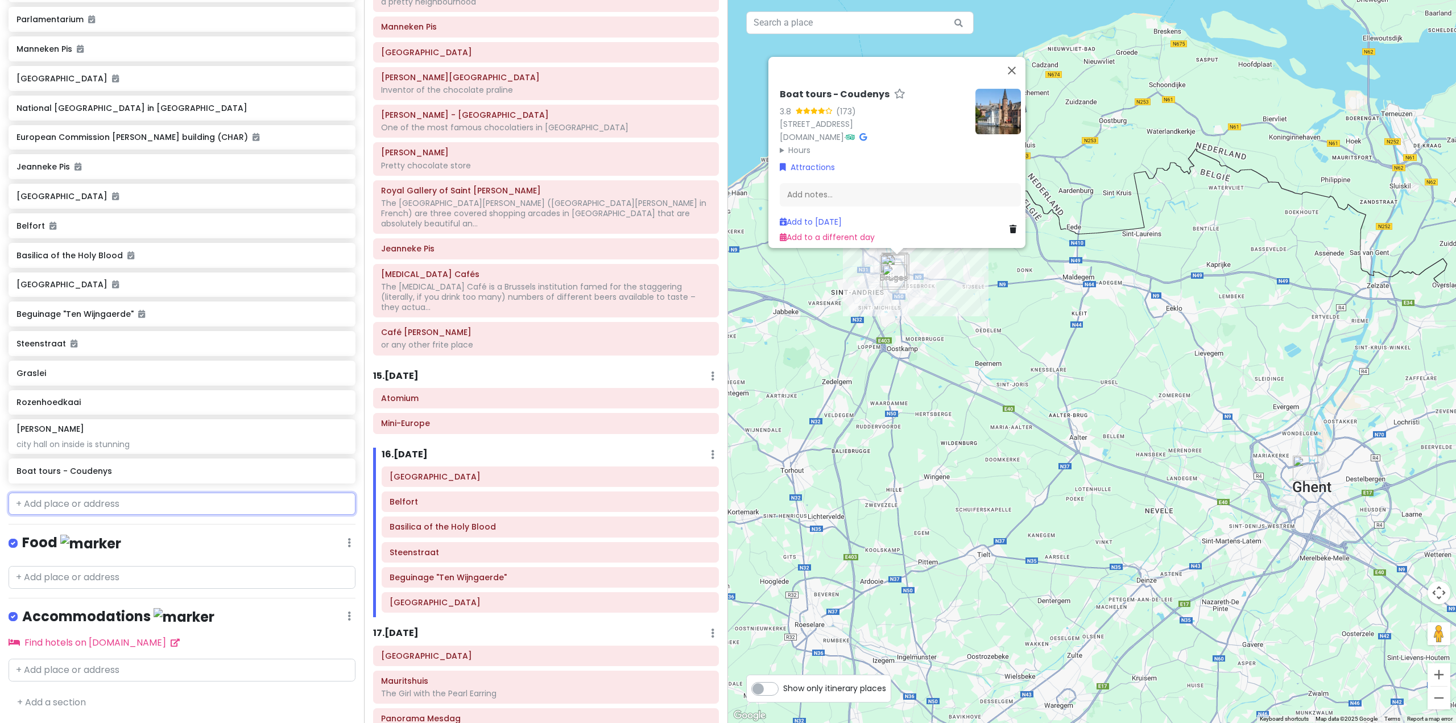
scroll to position [4518, 0]
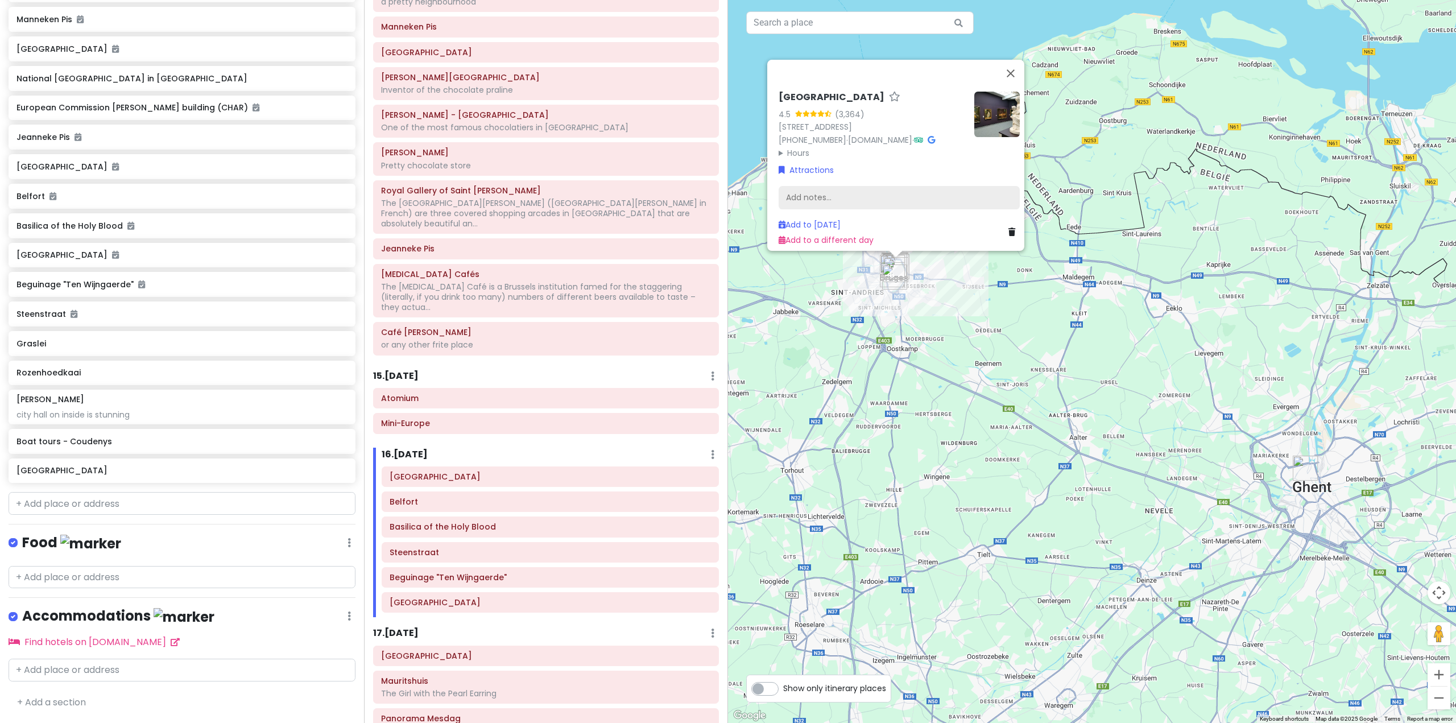
click at [855, 185] on div "Add notes..." at bounding box center [899, 197] width 241 height 24
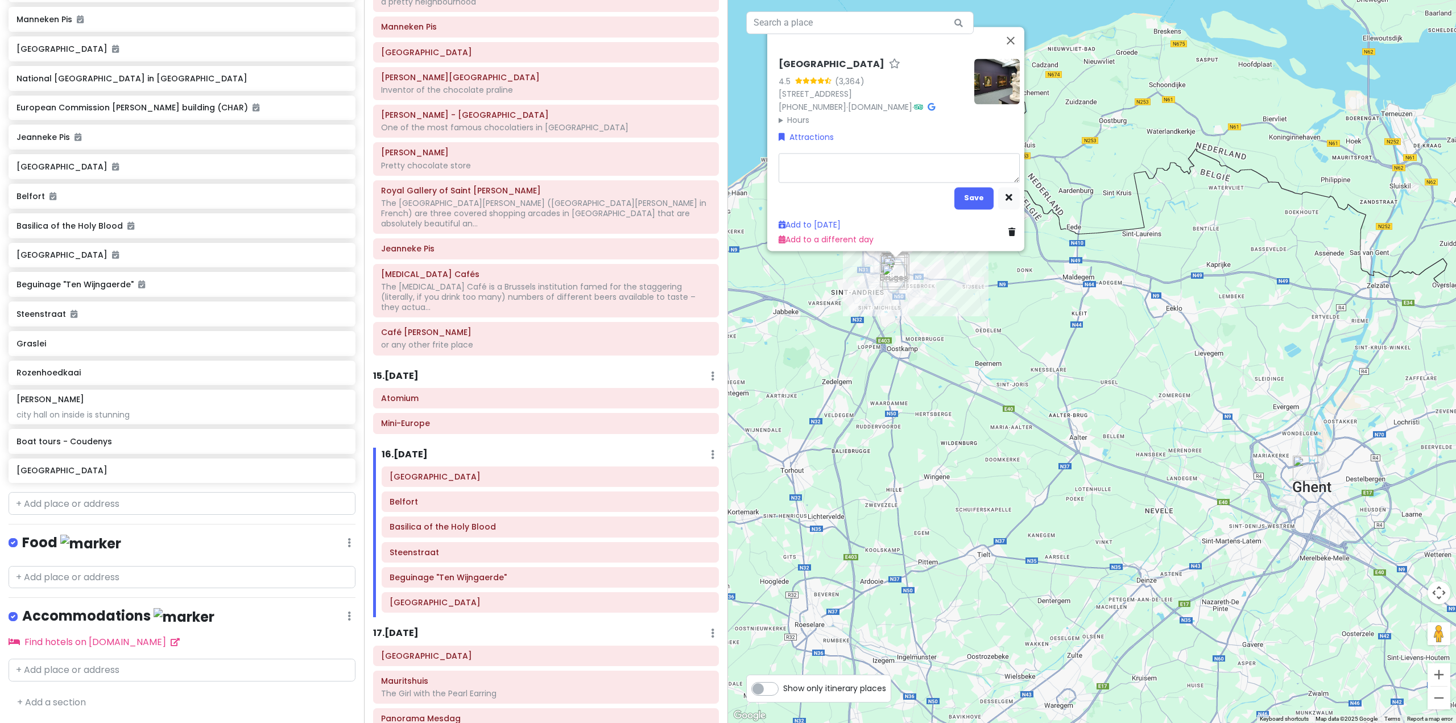
type textarea "x"
type textarea "[URL][DOMAIN_NAME]"
click at [974, 189] on button "Save" at bounding box center [973, 198] width 39 height 22
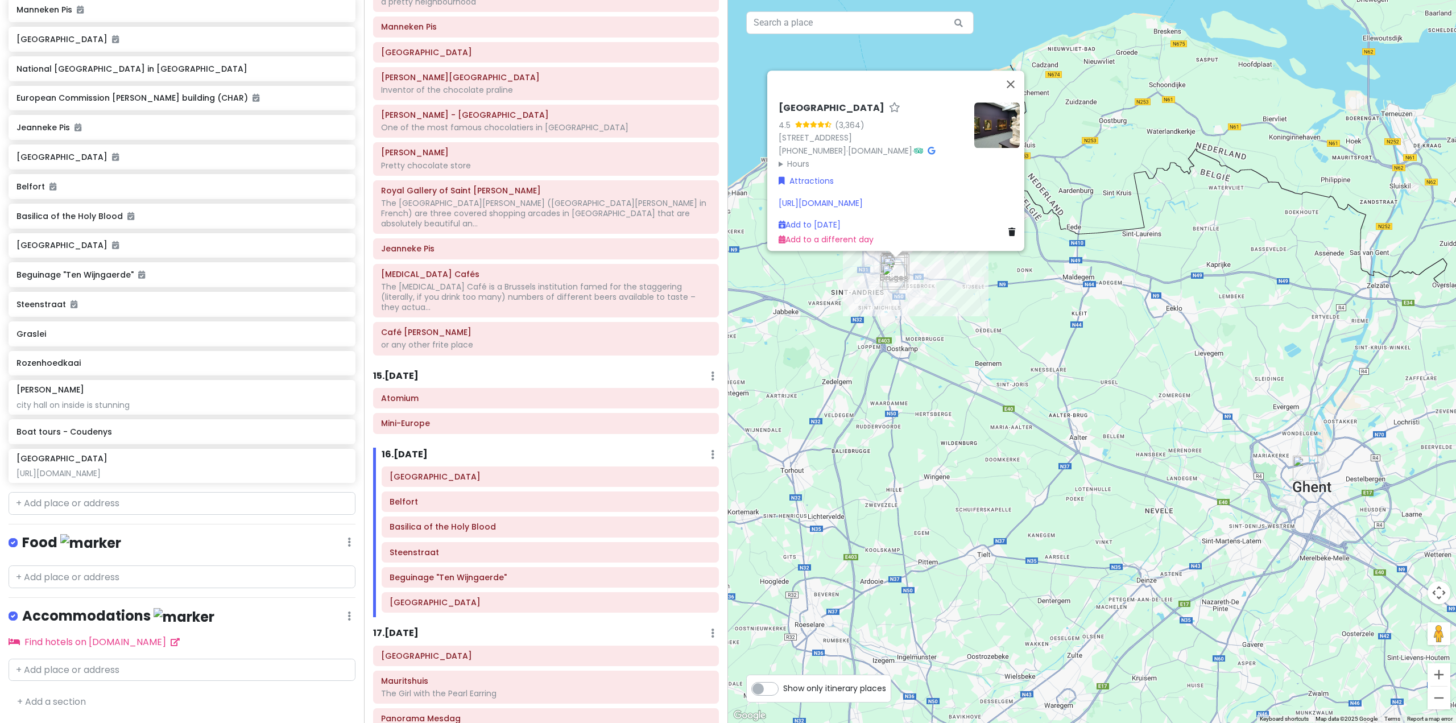
scroll to position [4527, 0]
click at [943, 382] on div "[GEOGRAPHIC_DATA] 4.5 (3,364) [STREET_ADDRESS] [PHONE_NUMBER] · [DOMAIN_NAME] ·…" at bounding box center [1092, 361] width 728 height 723
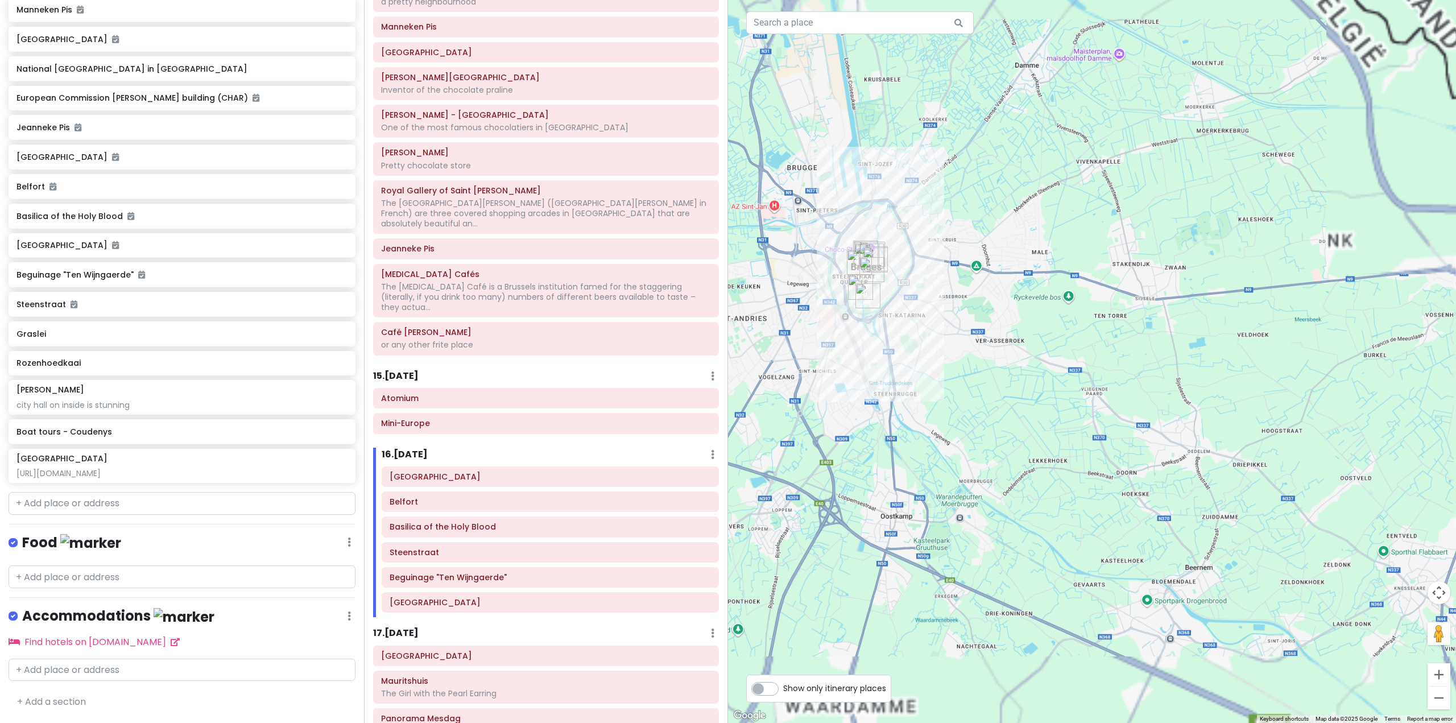
drag, startPoint x: 836, startPoint y: 207, endPoint x: 886, endPoint y: 358, distance: 158.8
click at [888, 363] on div at bounding box center [1092, 361] width 728 height 723
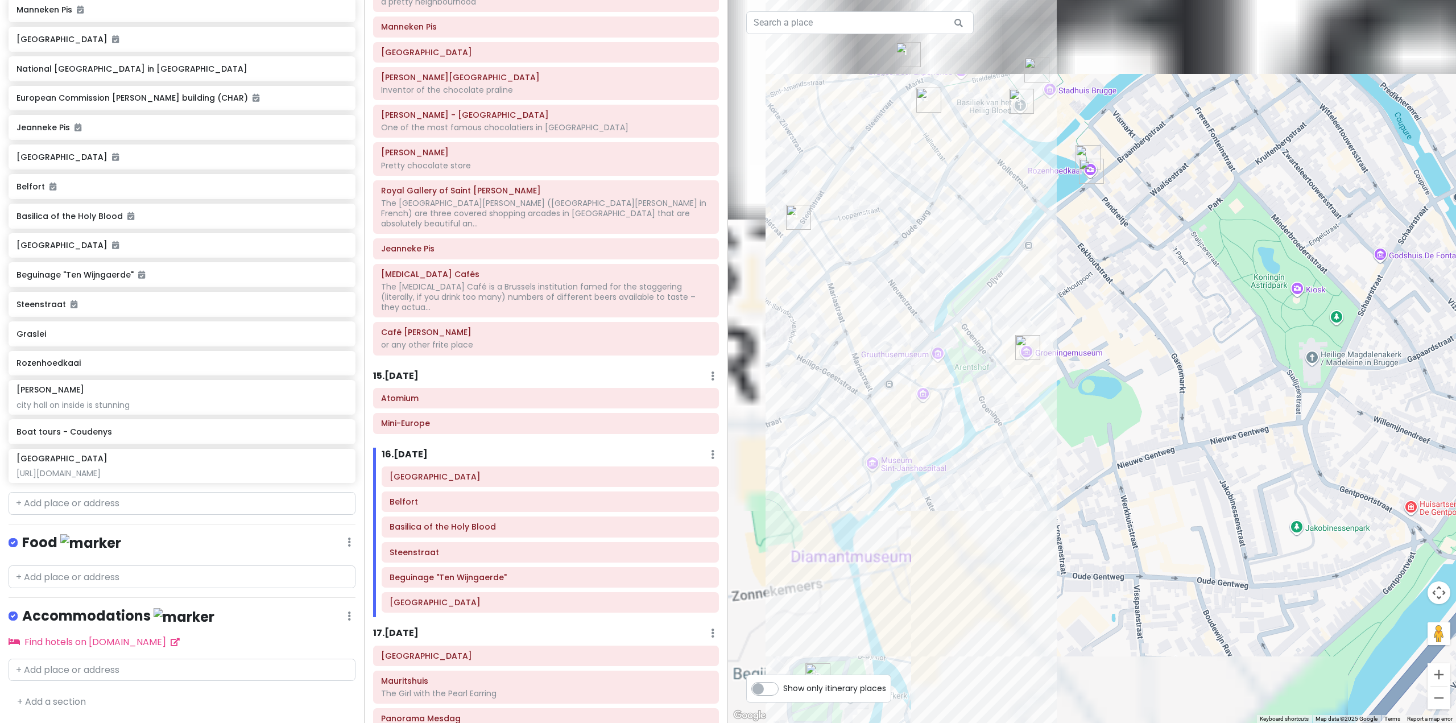
drag, startPoint x: 913, startPoint y: 173, endPoint x: 956, endPoint y: 347, distance: 178.6
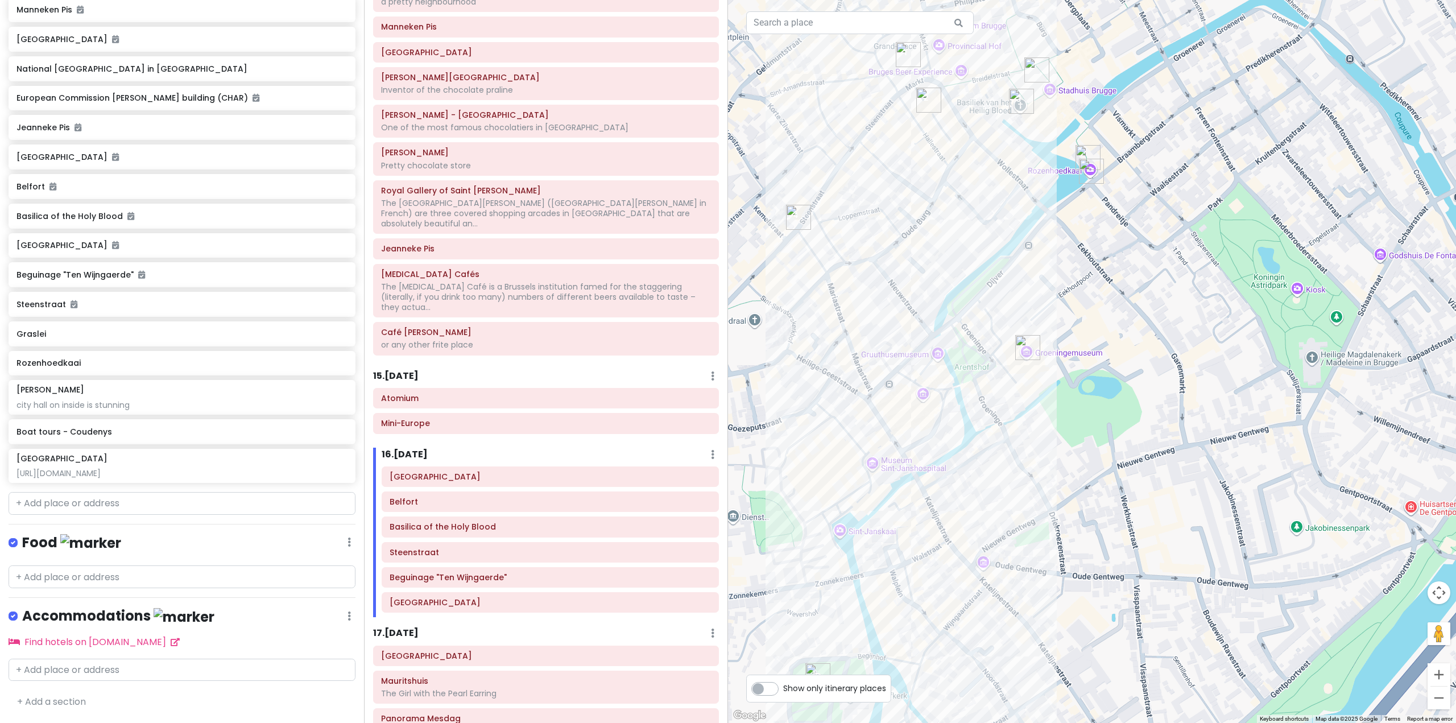
click at [956, 345] on div at bounding box center [1092, 361] width 728 height 723
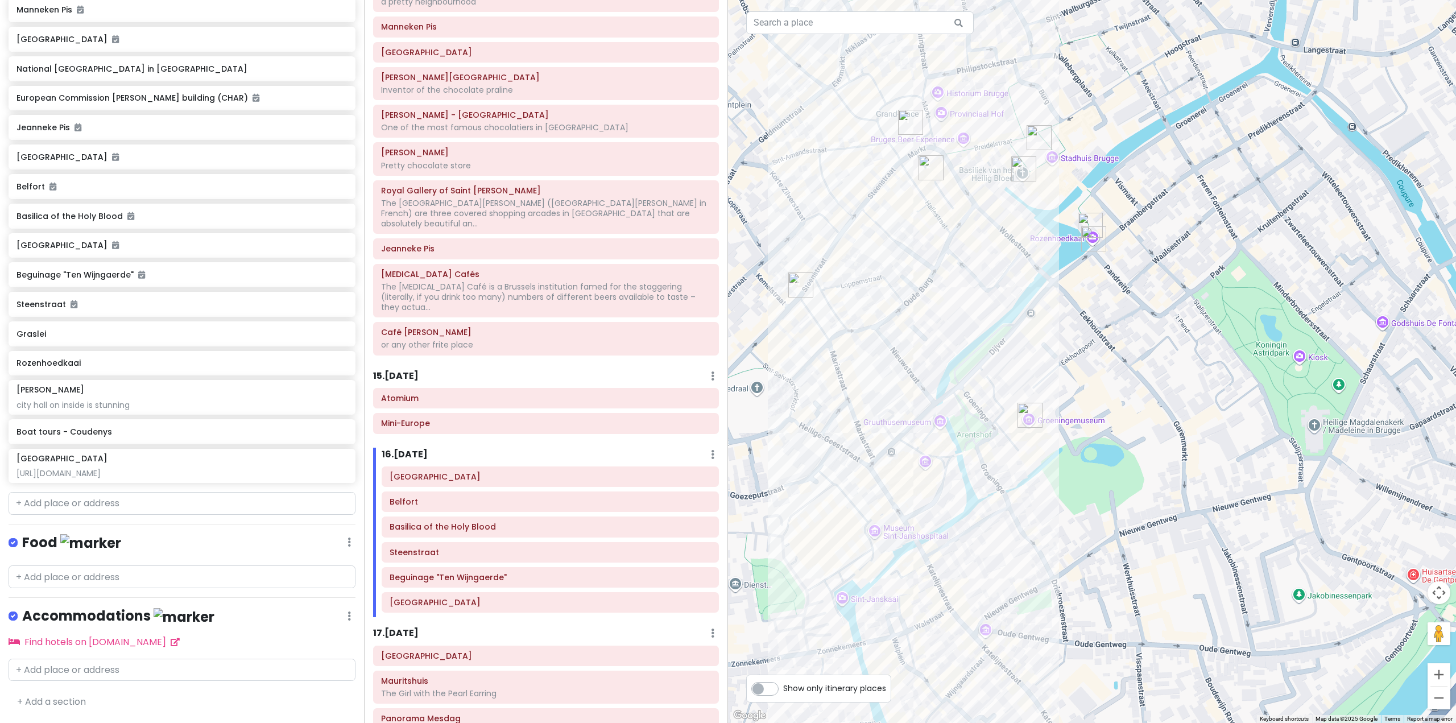
click at [1019, 309] on div at bounding box center [1092, 361] width 728 height 723
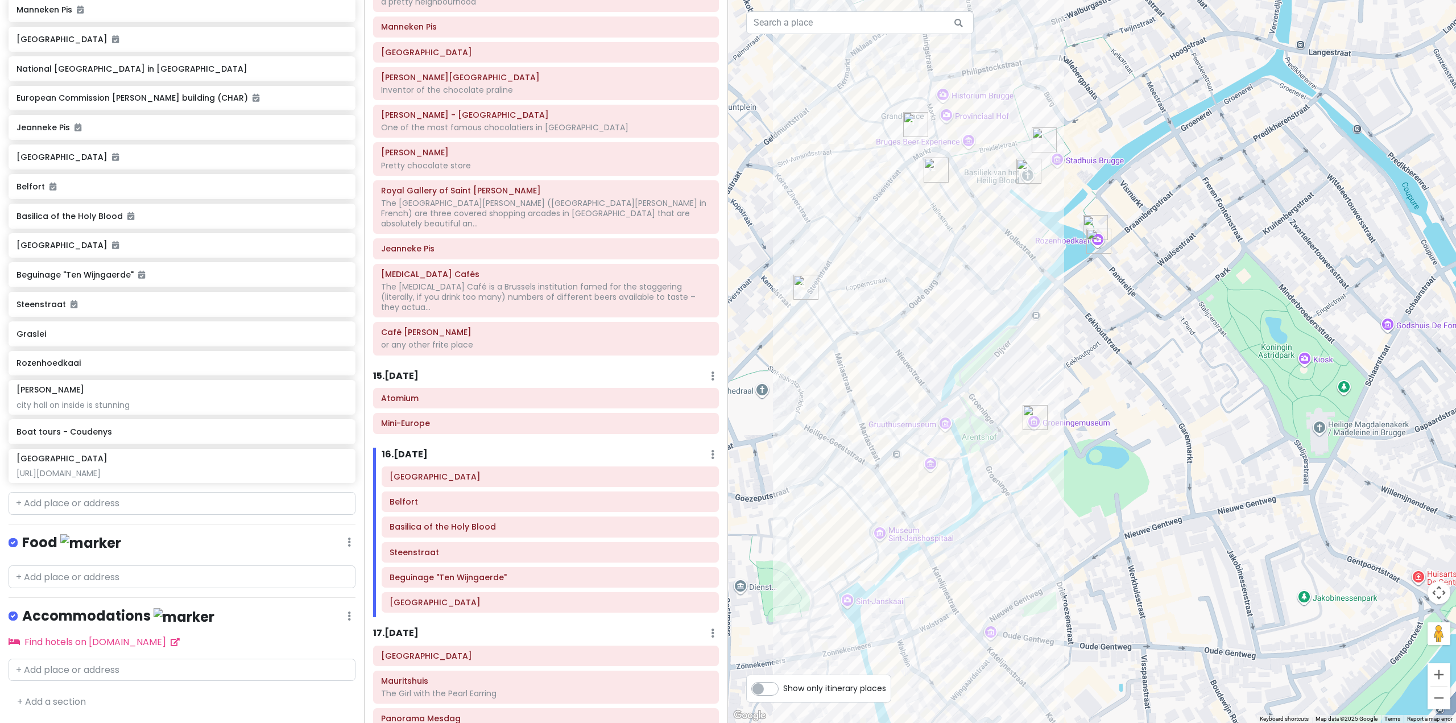
drag, startPoint x: 1046, startPoint y: 310, endPoint x: 1056, endPoint y: 255, distance: 56.1
click at [1056, 255] on div at bounding box center [1092, 361] width 728 height 723
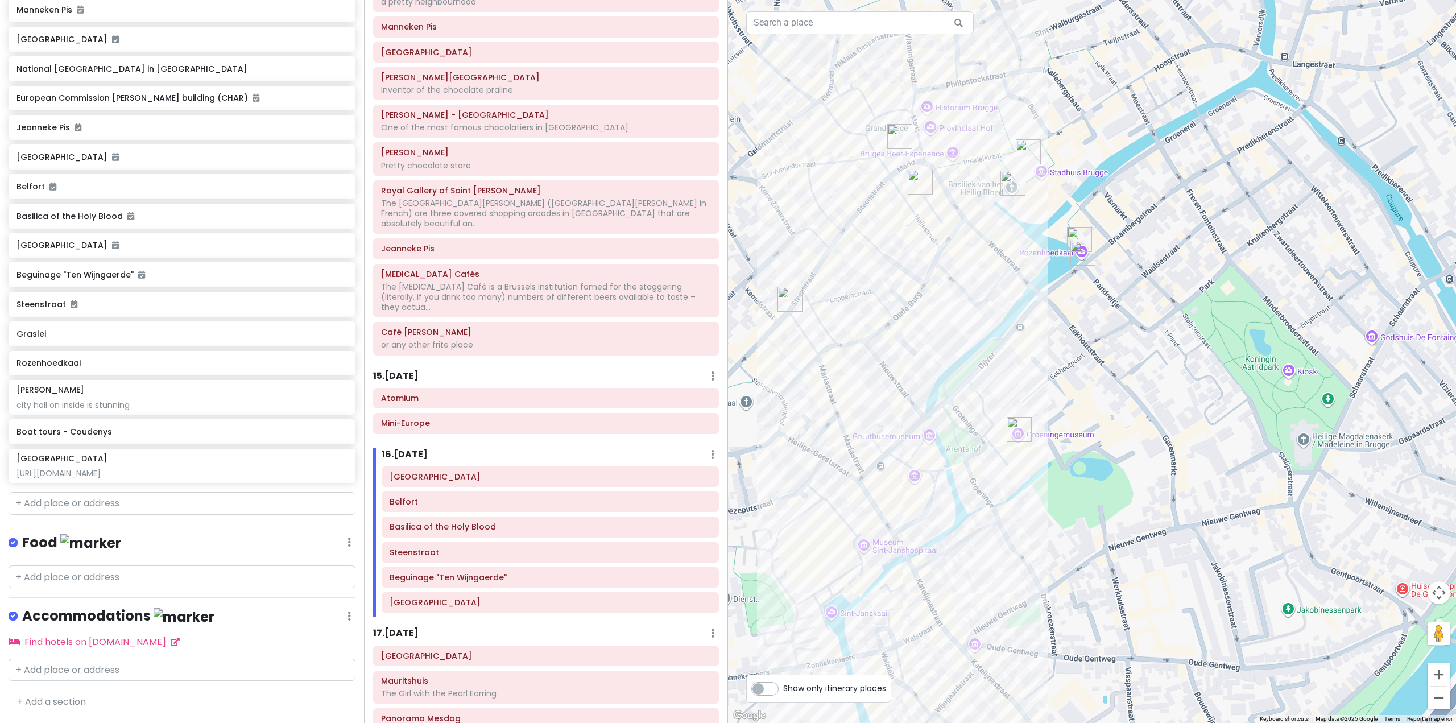
click at [1078, 249] on img "Rozenhoedkaai" at bounding box center [1082, 253] width 25 height 25
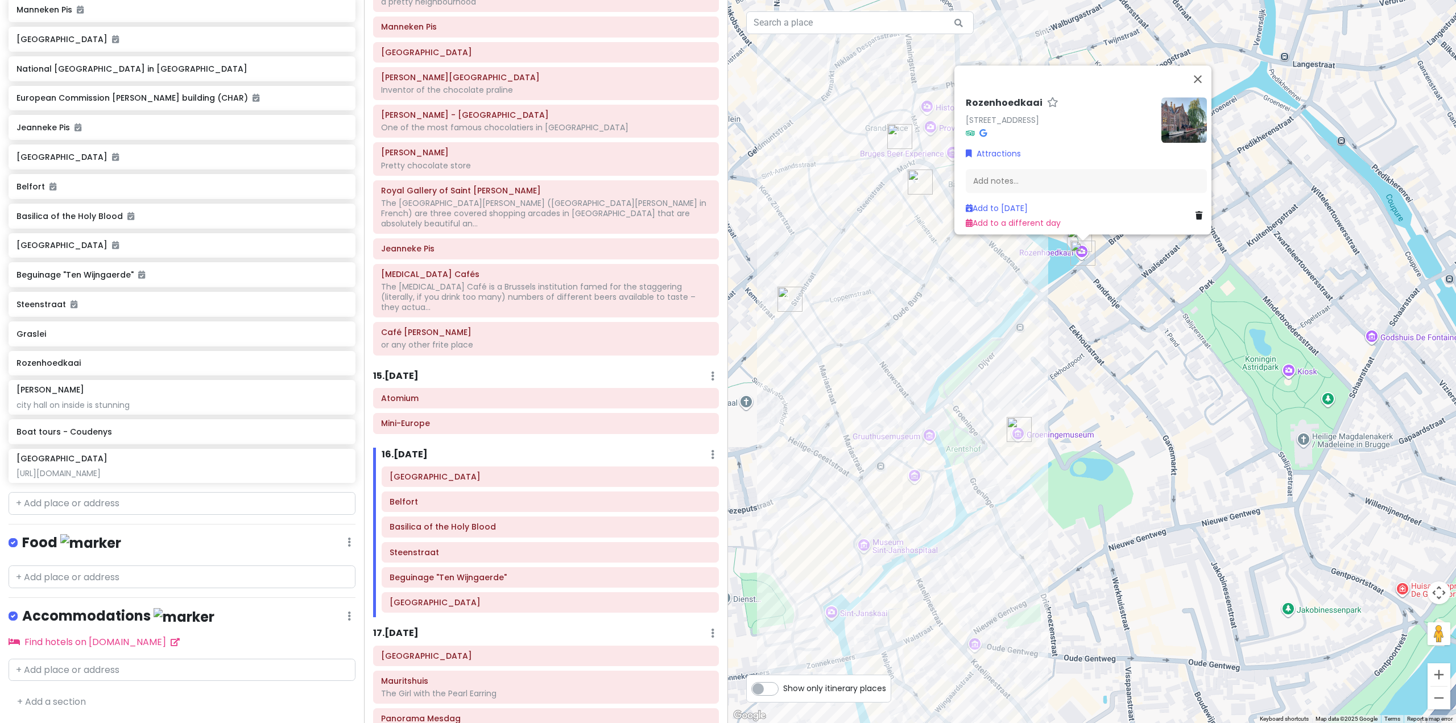
click at [1119, 272] on div "Rozenhoedkaai [STREET_ADDRESS] Attractions Add notes... Add to [DATE] Add to a …" at bounding box center [1092, 361] width 728 height 723
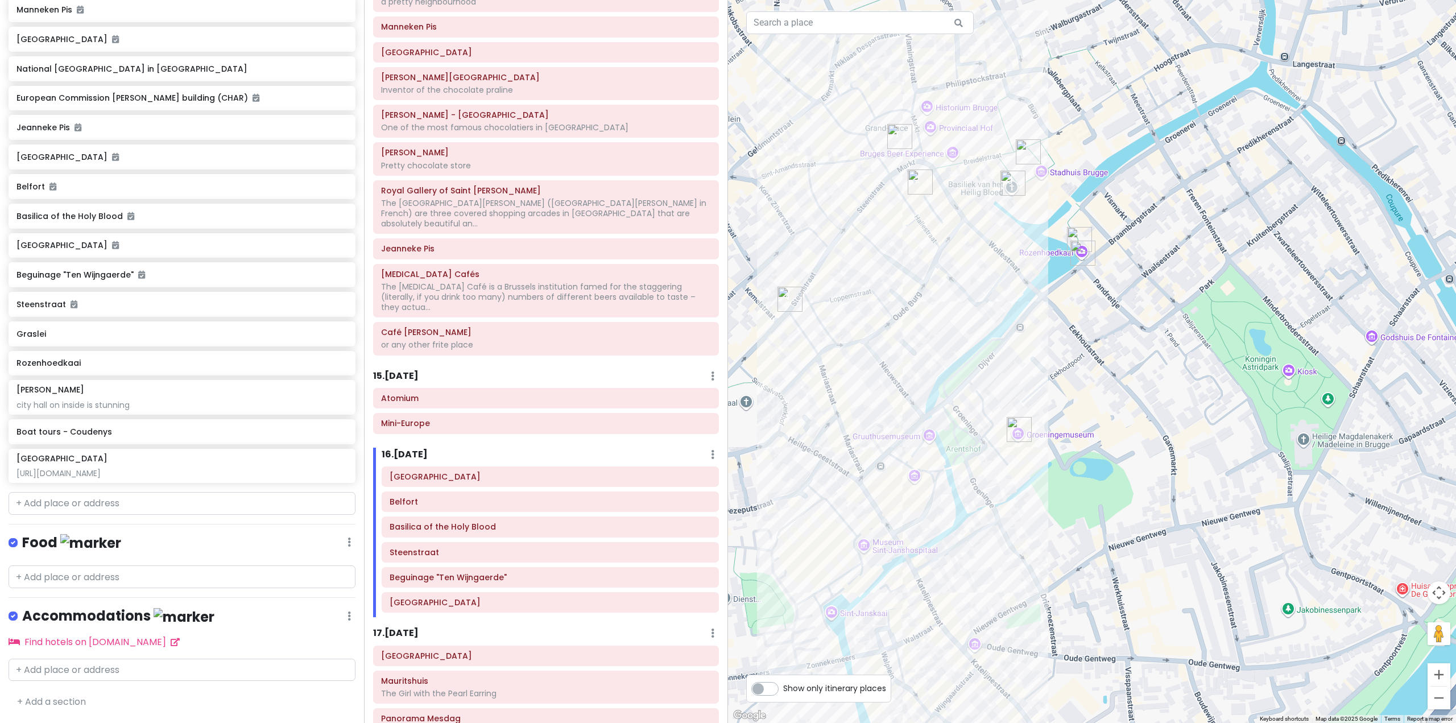
click at [1073, 231] on img "Boat tours - Coudenys" at bounding box center [1079, 239] width 25 height 25
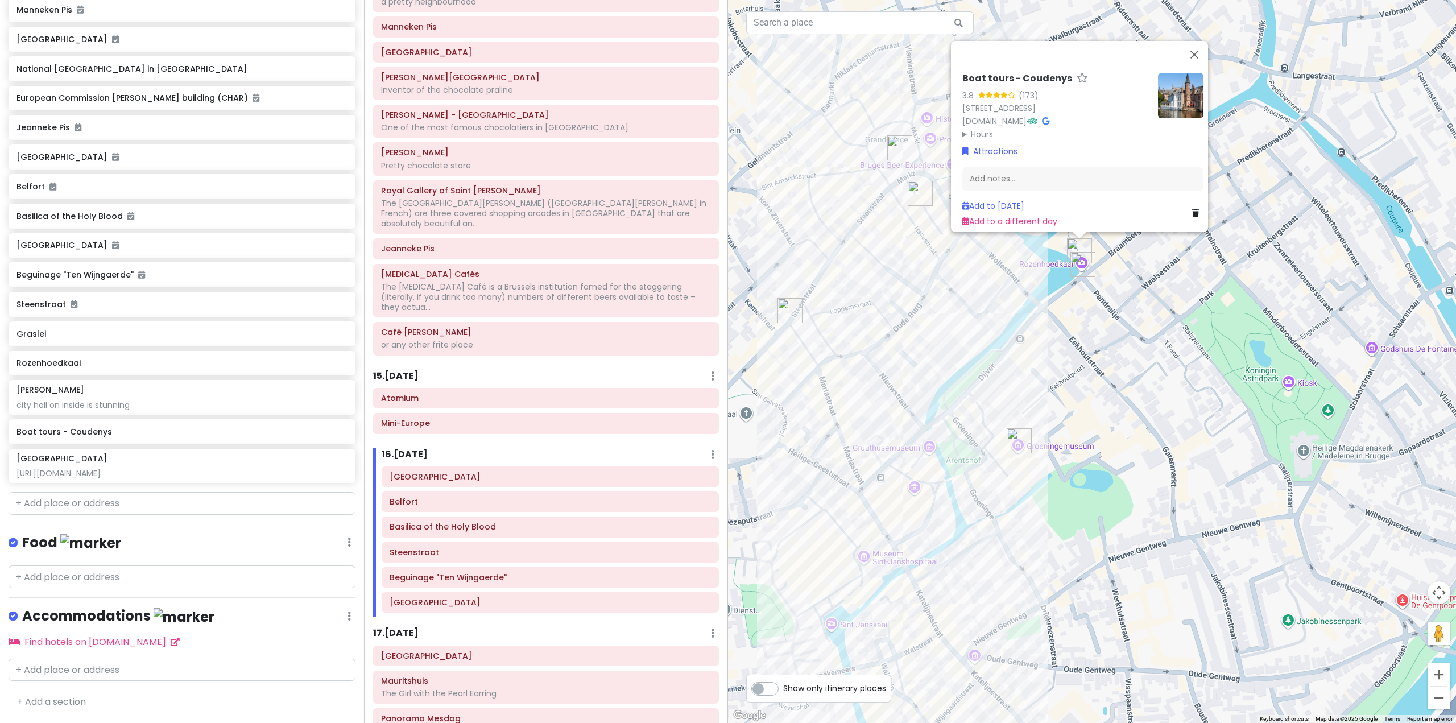
click at [1105, 289] on div "Boat tours - Coudenys 3.8 (173) [STREET_ADDRESS] [DOMAIN_NAME] · Hours [DATE] 1…" at bounding box center [1092, 361] width 728 height 723
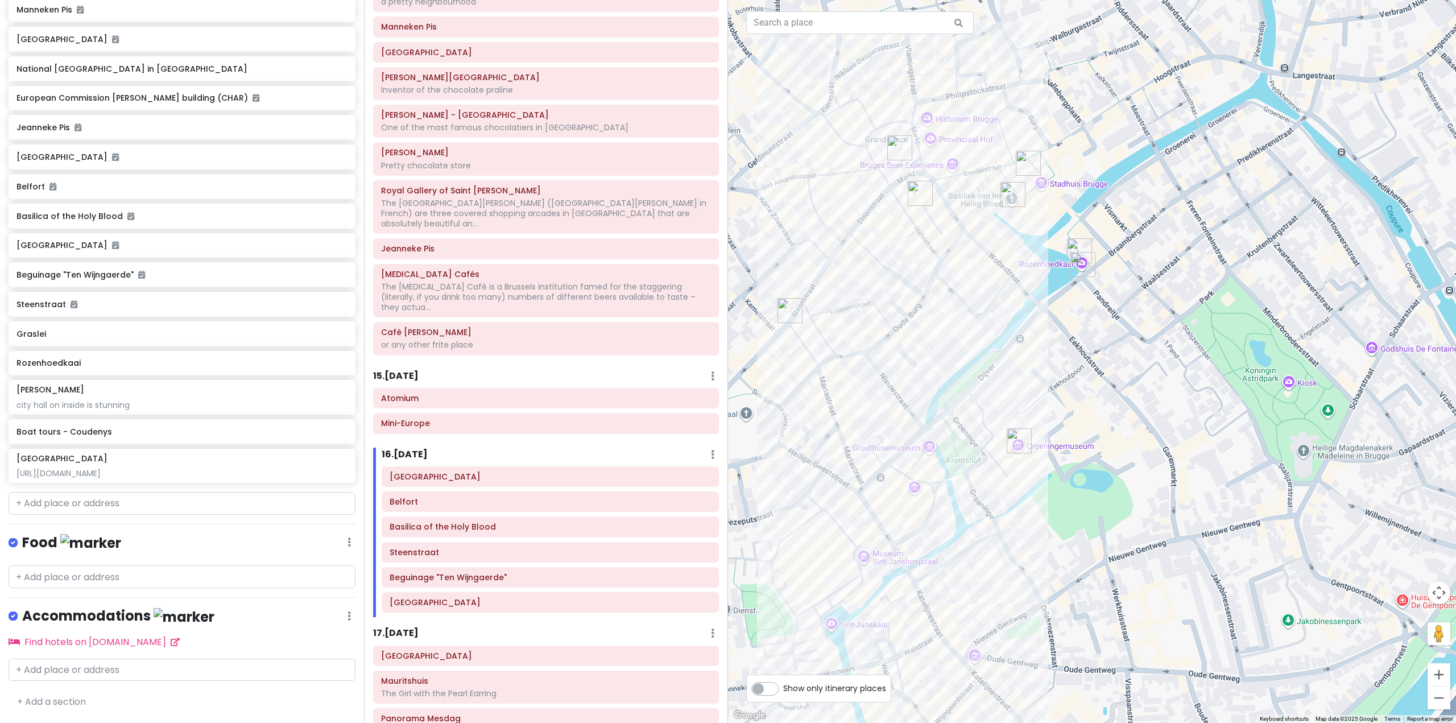
click at [1021, 440] on img "Groeninge Museum" at bounding box center [1019, 440] width 25 height 25
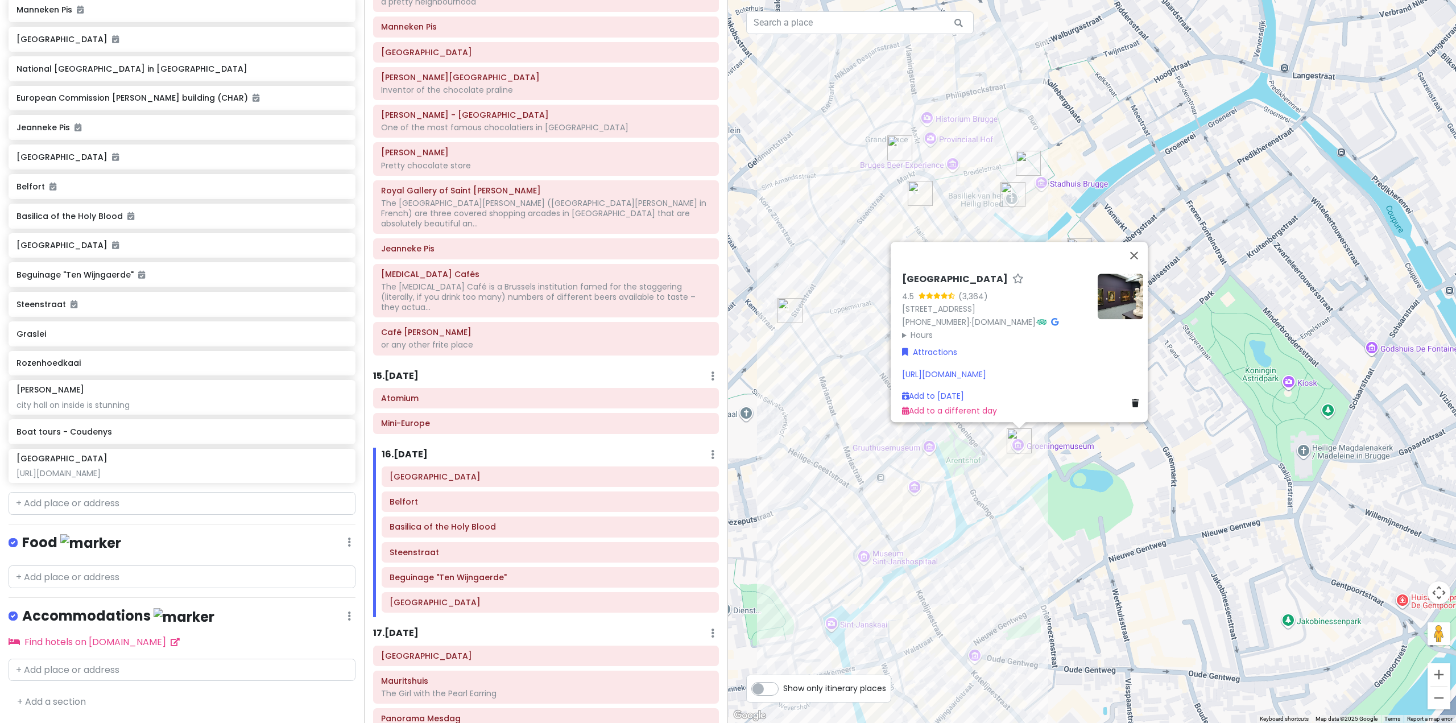
click at [1190, 479] on div "[GEOGRAPHIC_DATA] 4.5 (3,364) [STREET_ADDRESS] [PHONE_NUMBER] · [DOMAIN_NAME] ·…" at bounding box center [1092, 361] width 728 height 723
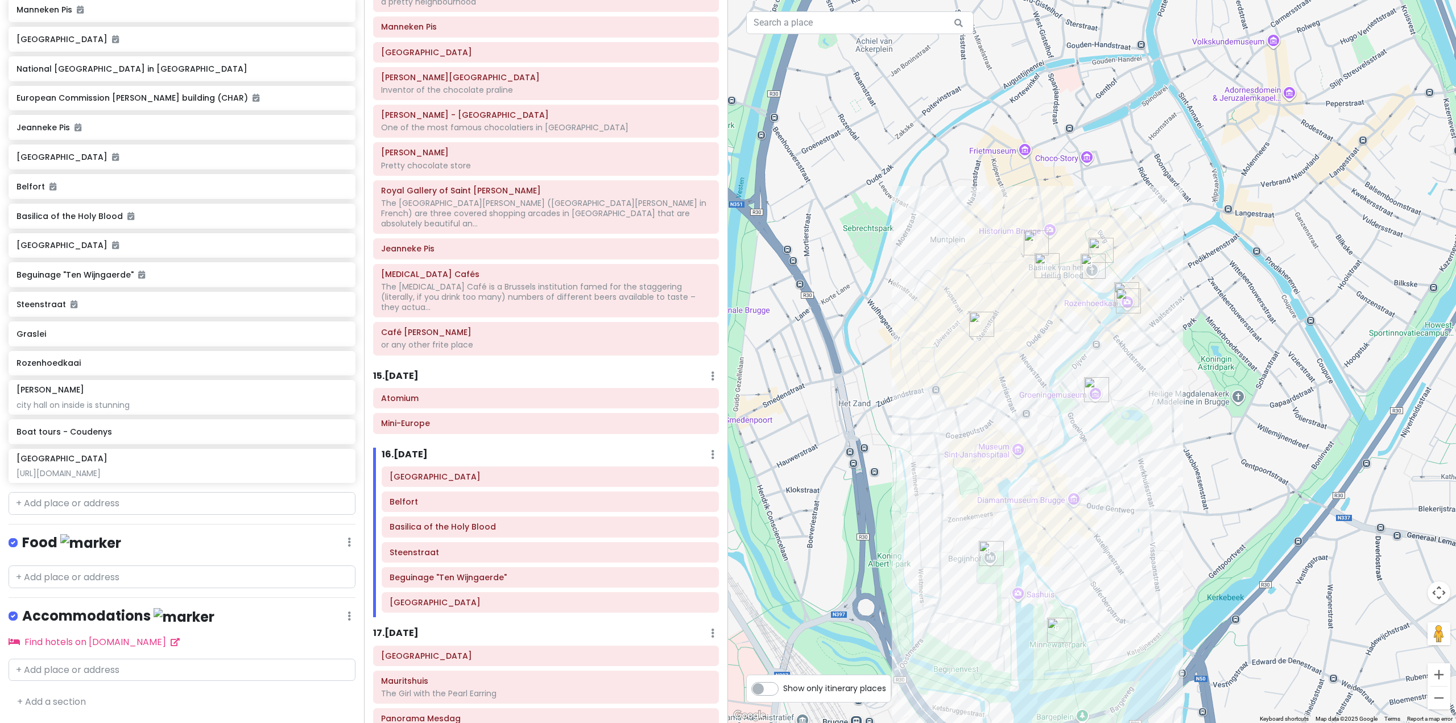
drag, startPoint x: 1178, startPoint y: 438, endPoint x: 1168, endPoint y: 371, distance: 67.9
click at [1168, 372] on div at bounding box center [1092, 361] width 728 height 723
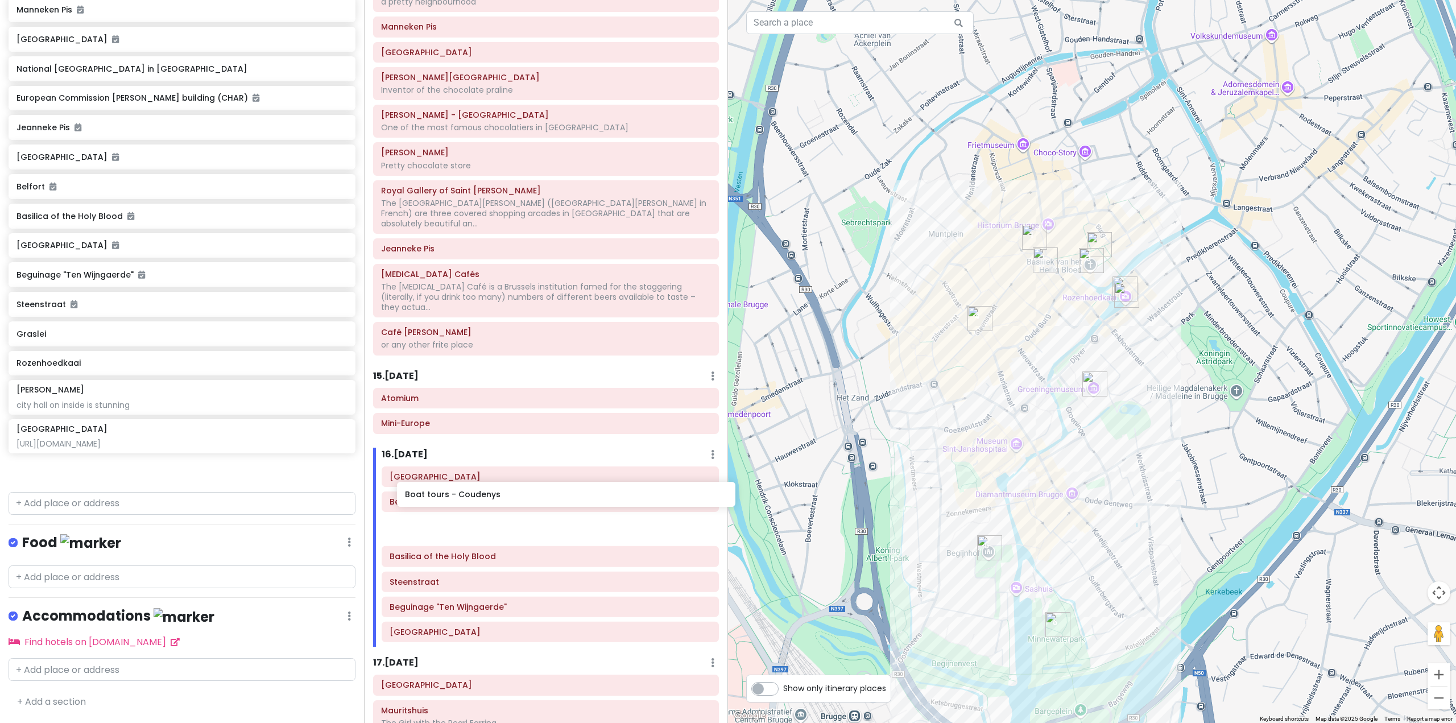
drag, startPoint x: 154, startPoint y: 448, endPoint x: 528, endPoint y: 505, distance: 378.0
click at [528, 505] on div "Europe 25 Private Change Dates Make a Copy Delete Trip Go Pro ⚡️ Give Feedback …" at bounding box center [728, 361] width 1456 height 723
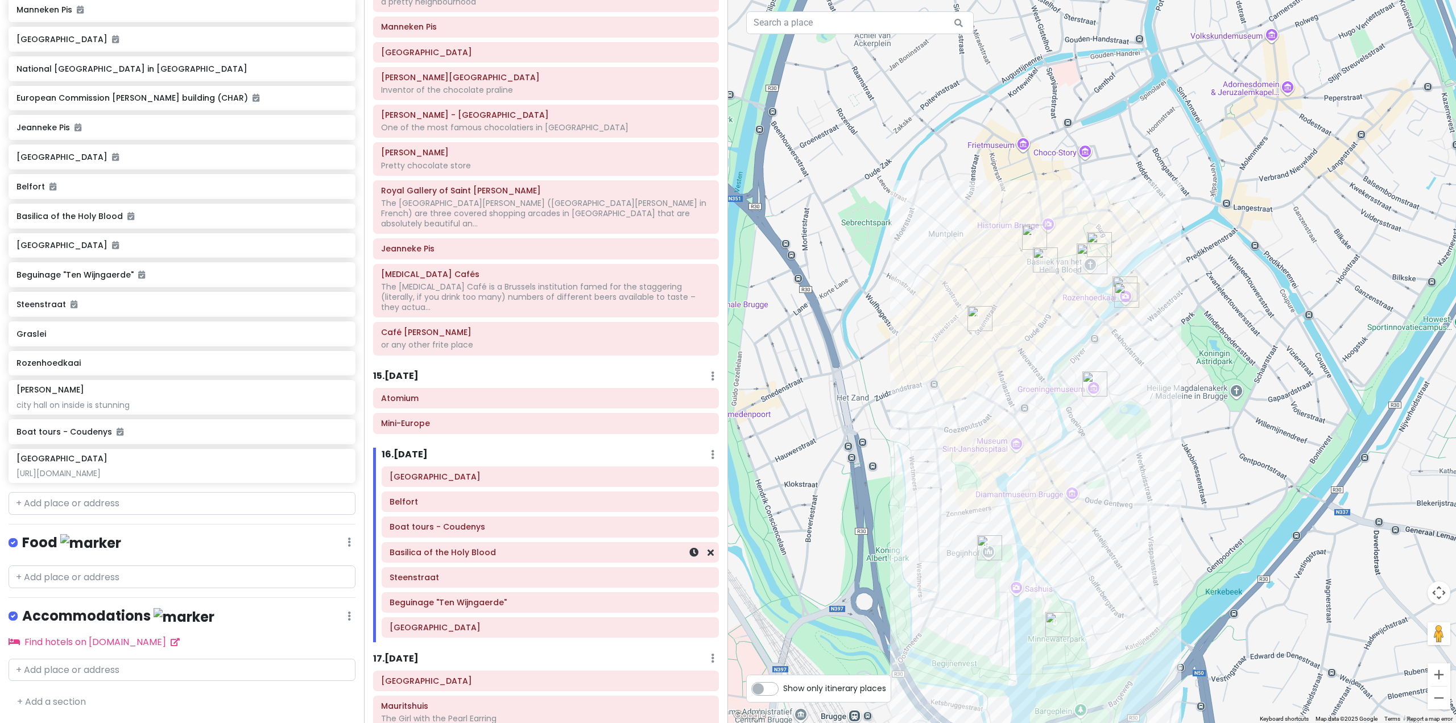
scroll to position [4498, 0]
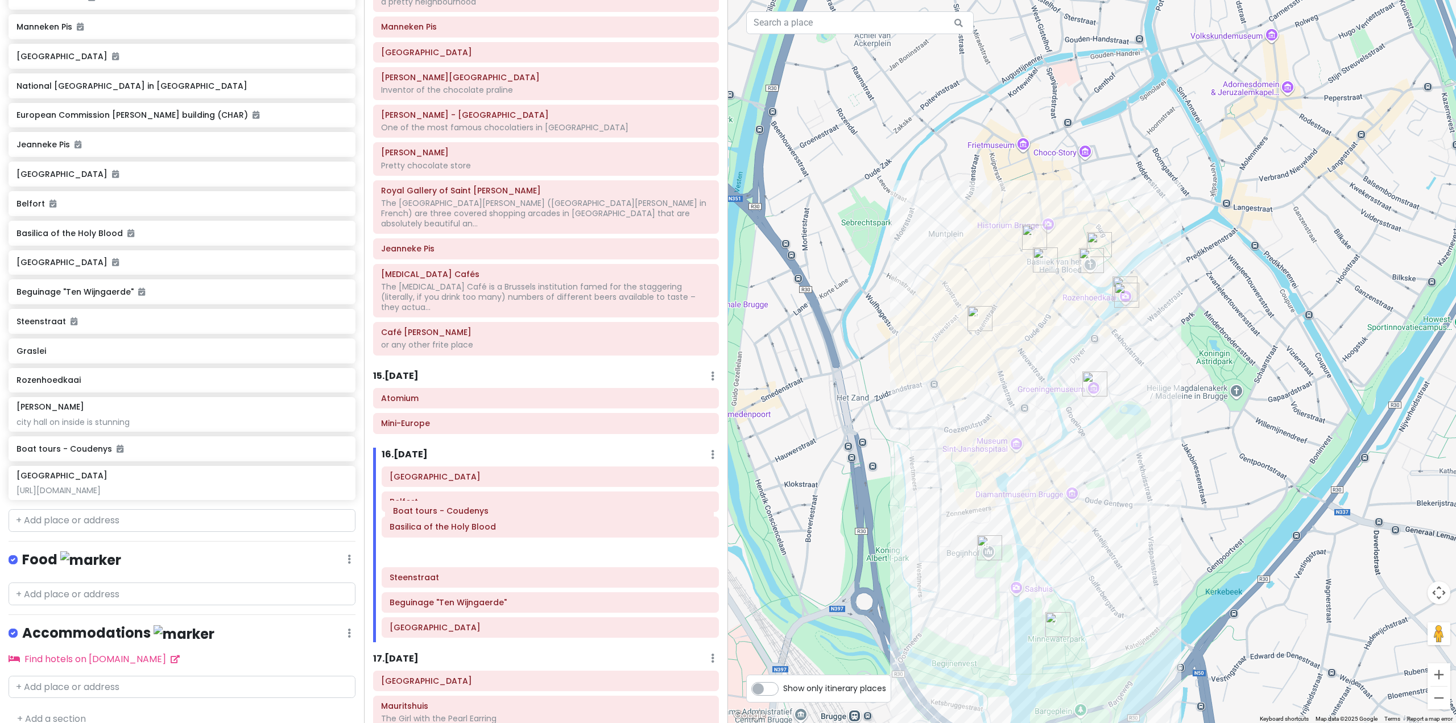
drag, startPoint x: 530, startPoint y: 512, endPoint x: 530, endPoint y: 520, distance: 8.0
click at [530, 520] on div "Market Square Belfort Boat tours - [GEOGRAPHIC_DATA] [GEOGRAPHIC_DATA] "[GEOGRA…" at bounding box center [550, 554] width 354 height 176
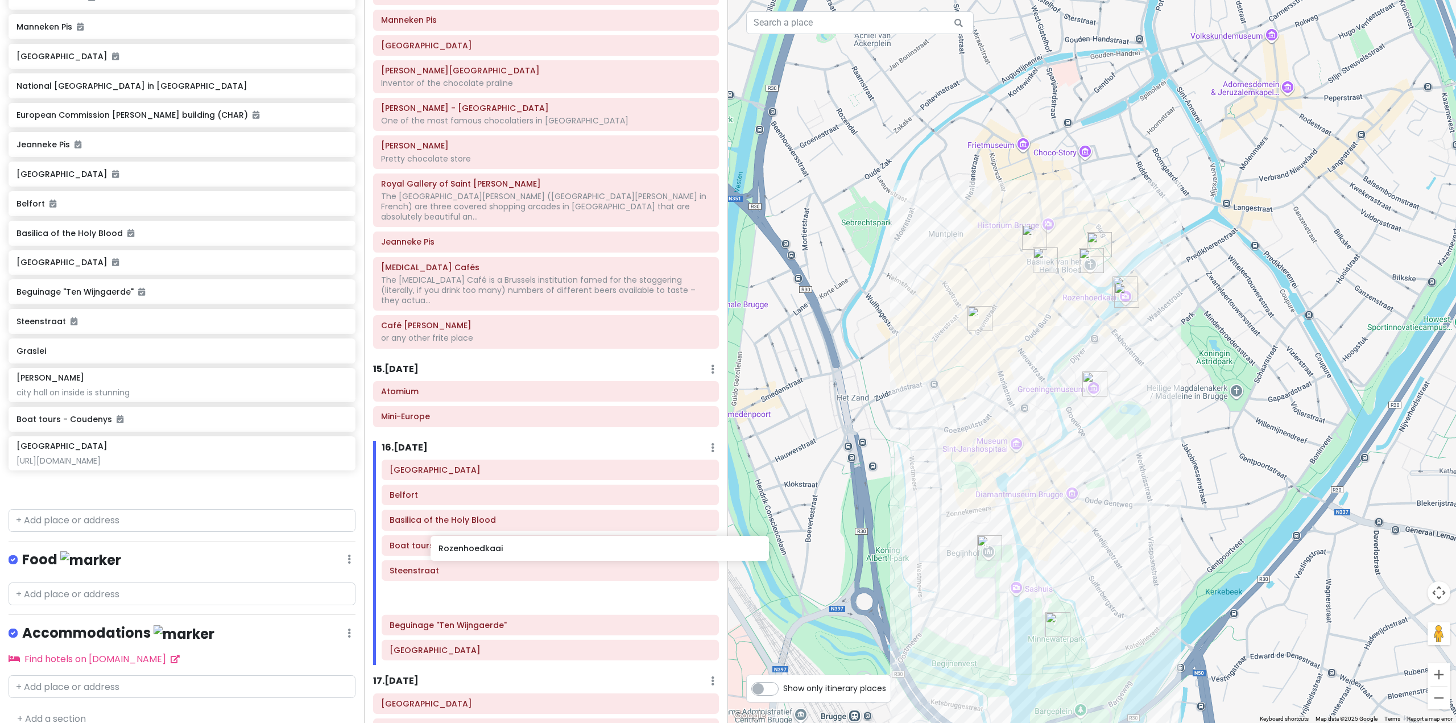
scroll to position [2126, 0]
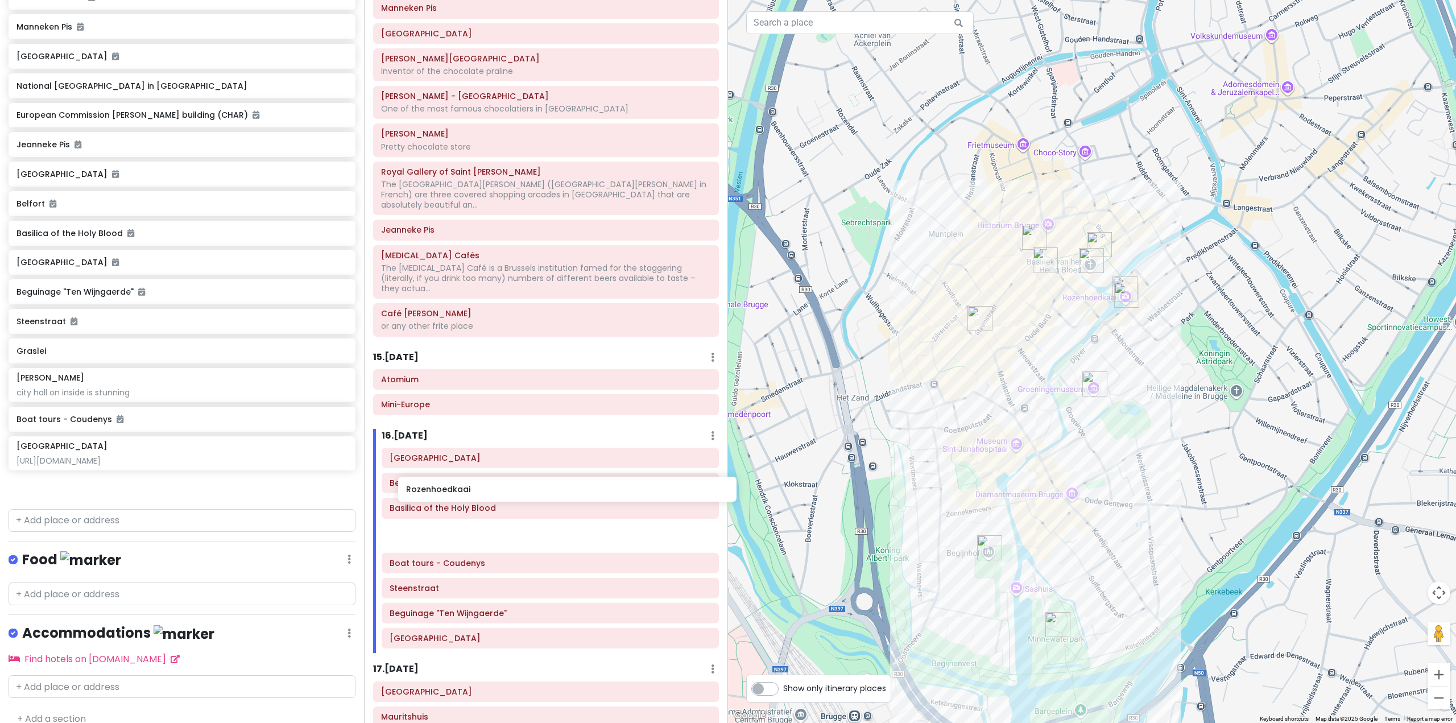
drag, startPoint x: 99, startPoint y: 404, endPoint x: 488, endPoint y: 494, distance: 399.1
click at [488, 494] on div "Europe 25 Private Change Dates Make a Copy Delete Trip Go Pro ⚡️ Give Feedback …" at bounding box center [728, 361] width 1456 height 723
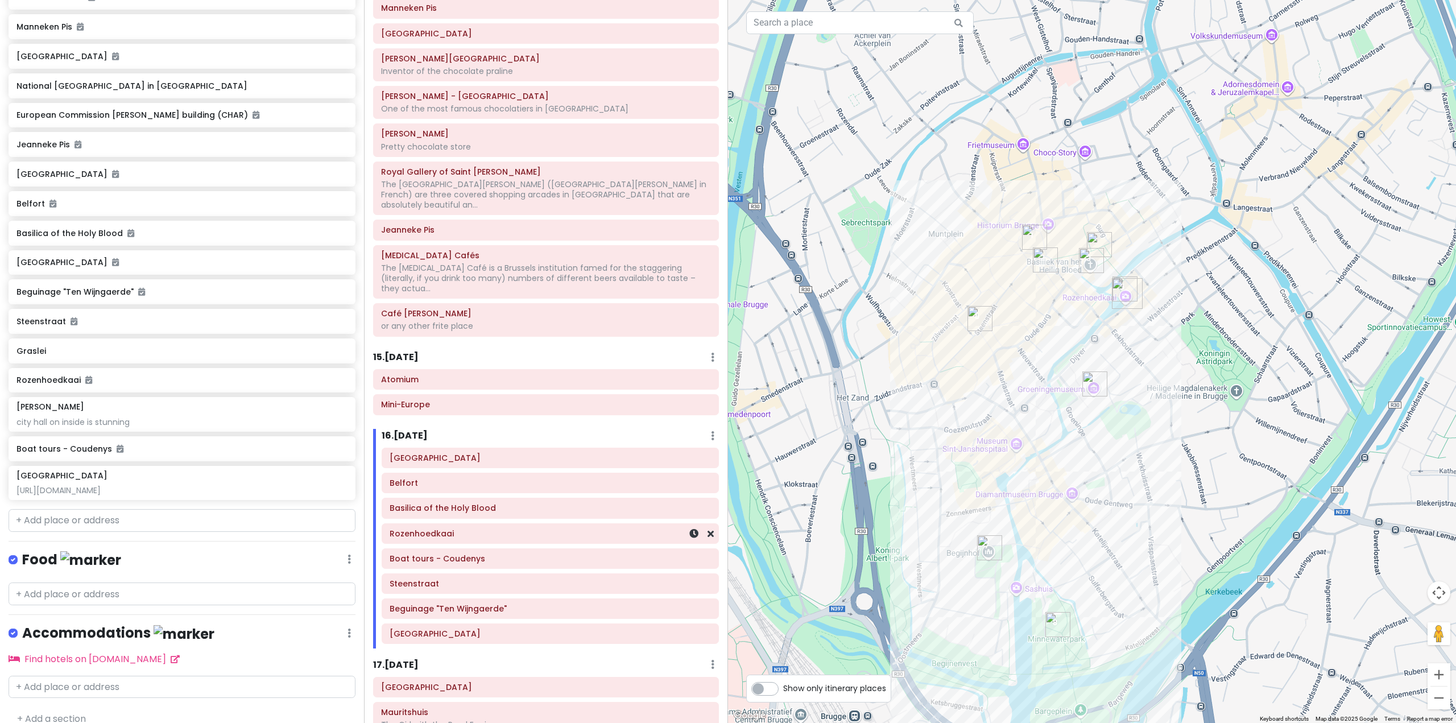
scroll to position [4469, 0]
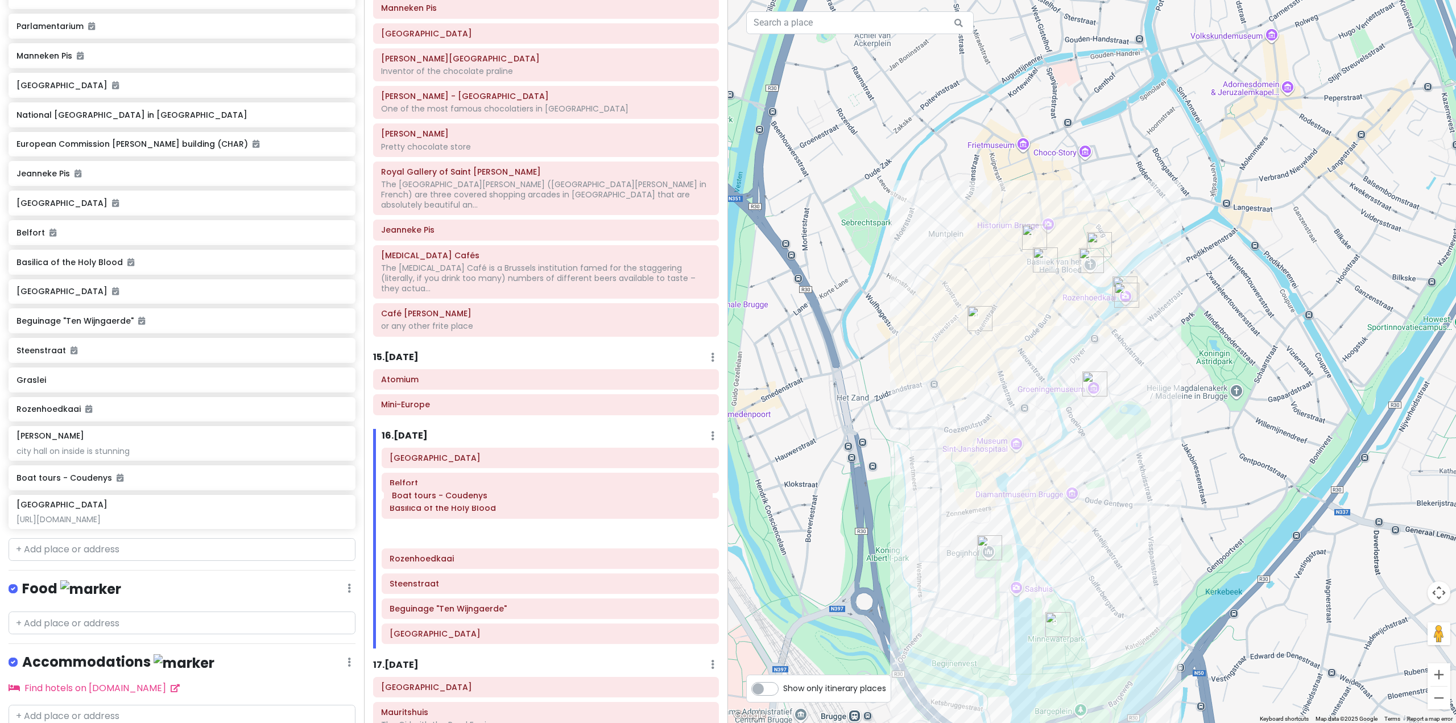
drag, startPoint x: 492, startPoint y: 520, endPoint x: 496, endPoint y: 496, distance: 24.7
click at [496, 496] on div "[GEOGRAPHIC_DATA] [GEOGRAPHIC_DATA] Boat tours - [GEOGRAPHIC_DATA] "[GEOGRAPHIC…" at bounding box center [550, 548] width 354 height 201
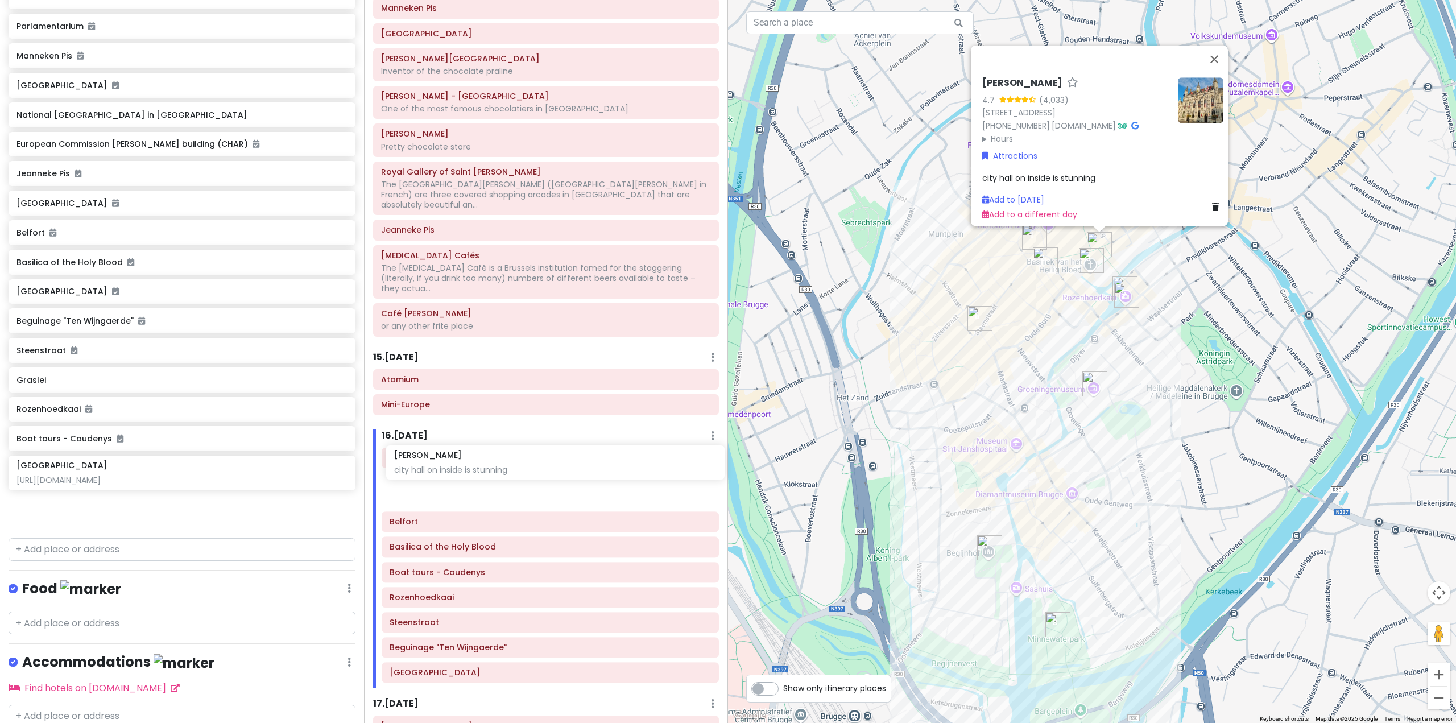
drag, startPoint x: 199, startPoint y: 469, endPoint x: 577, endPoint y: 469, distance: 377.6
click at [577, 469] on div "Europe 25 Private Change Dates Make a Copy Delete Trip Go Pro ⚡️ Give Feedback …" at bounding box center [728, 361] width 1456 height 723
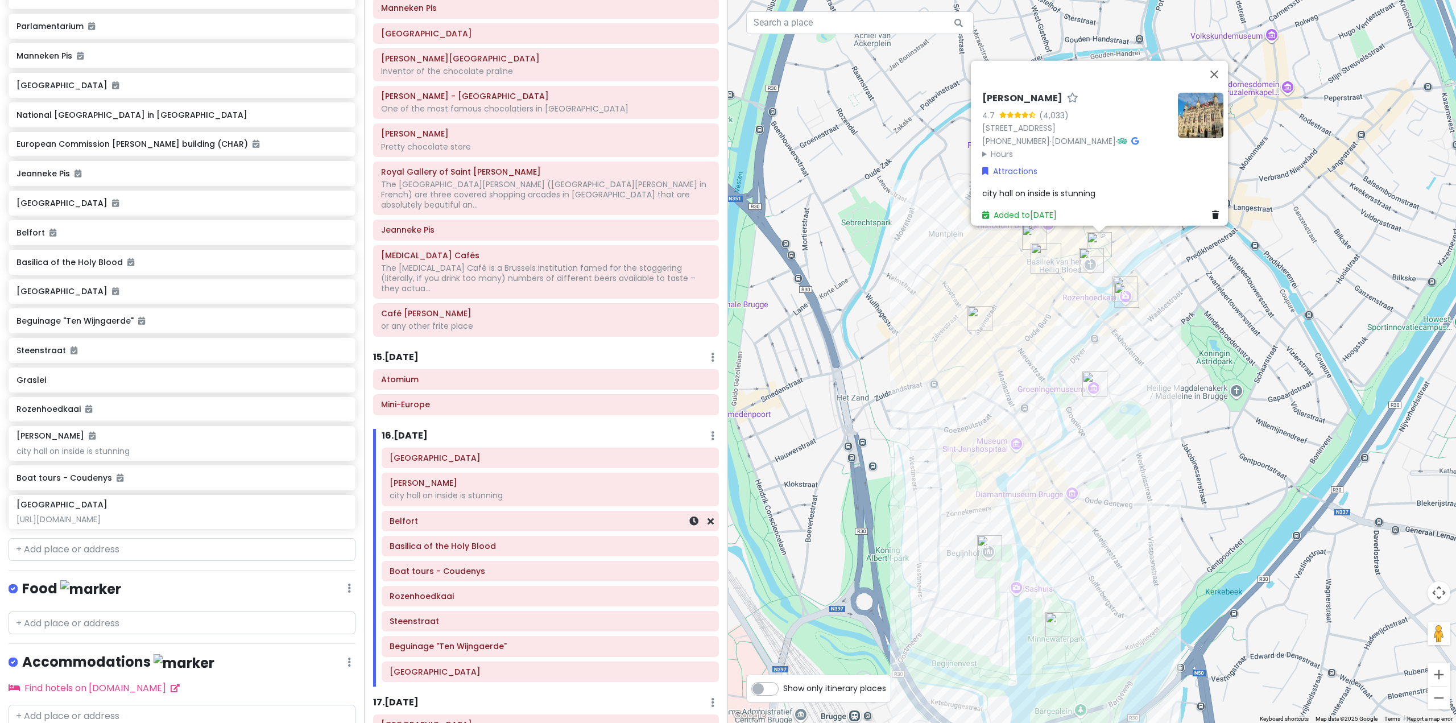
scroll to position [4431, 0]
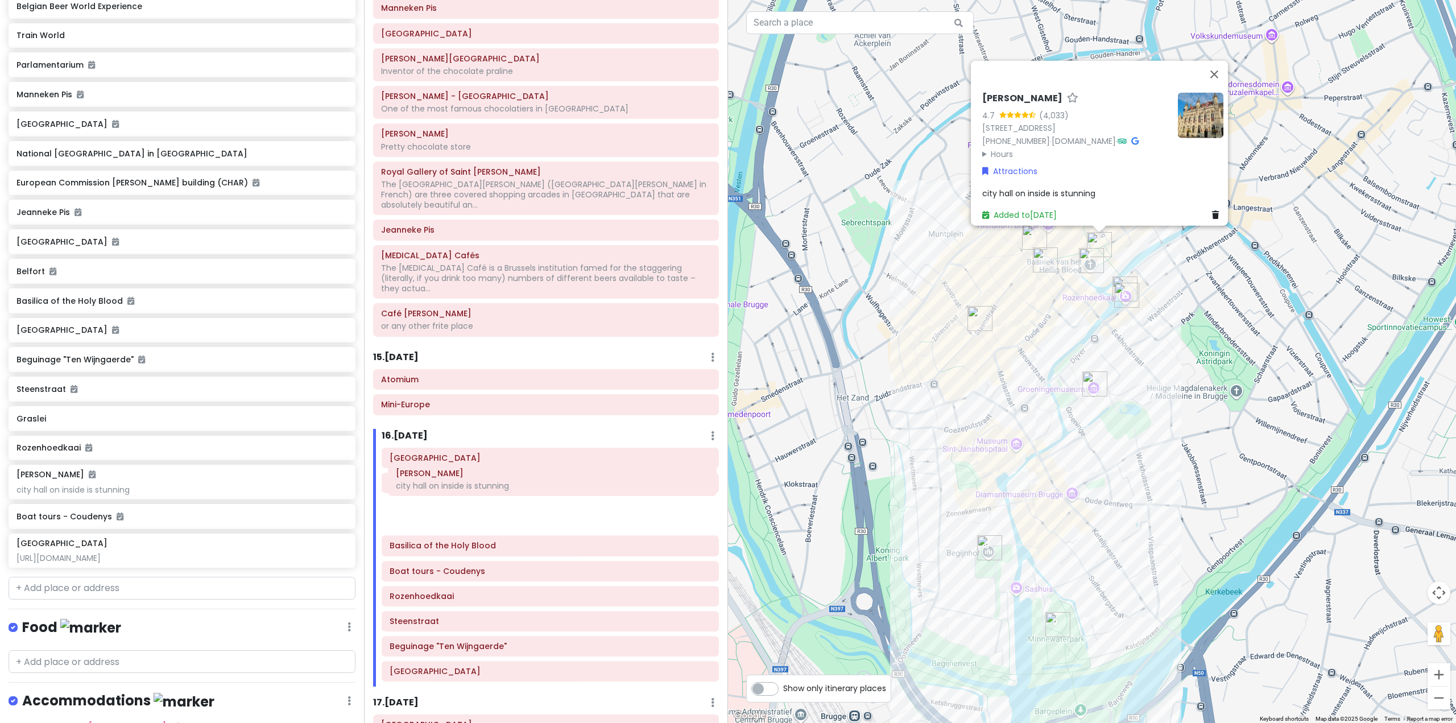
drag, startPoint x: 564, startPoint y: 448, endPoint x: 570, endPoint y: 479, distance: 31.9
click at [570, 479] on div "[GEOGRAPHIC_DATA] [GEOGRAPHIC_DATA] on inside is stunning Belfort [GEOGRAPHIC_D…" at bounding box center [550, 567] width 354 height 239
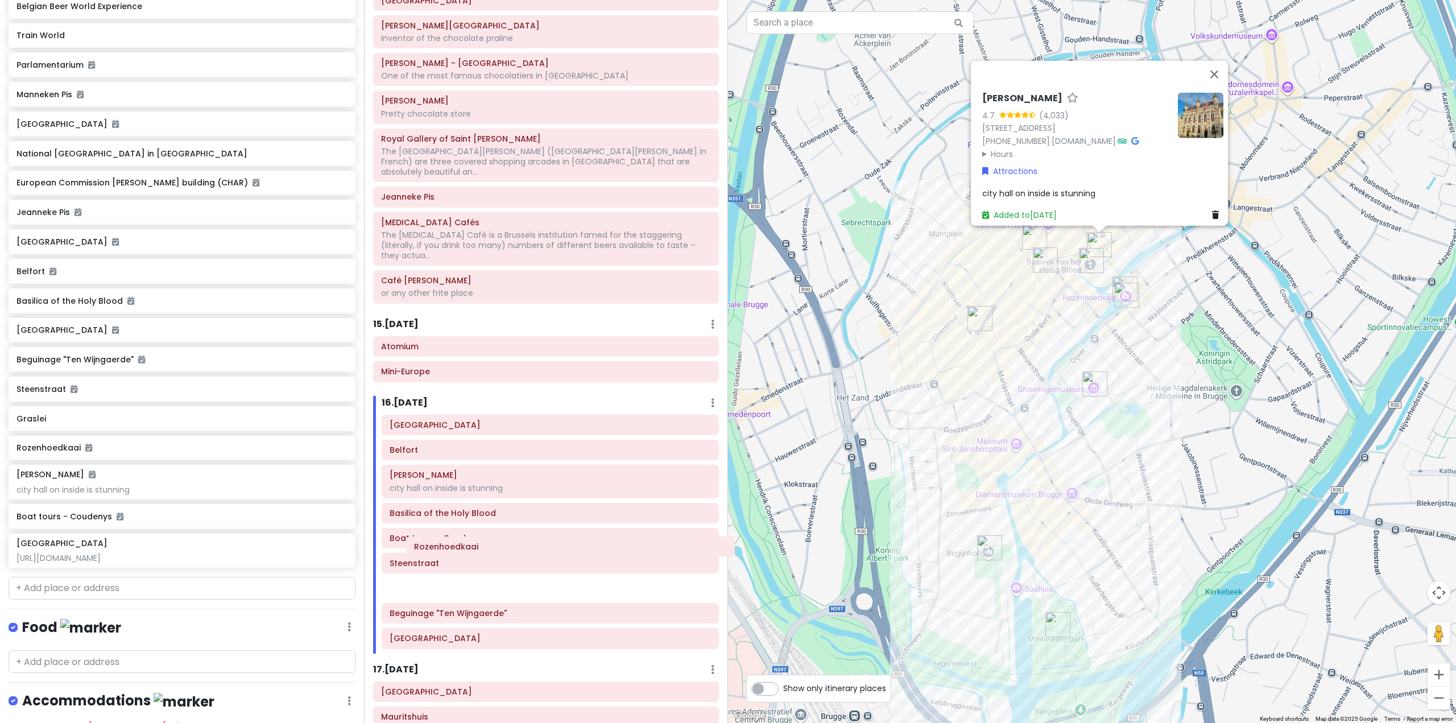
scroll to position [2160, 0]
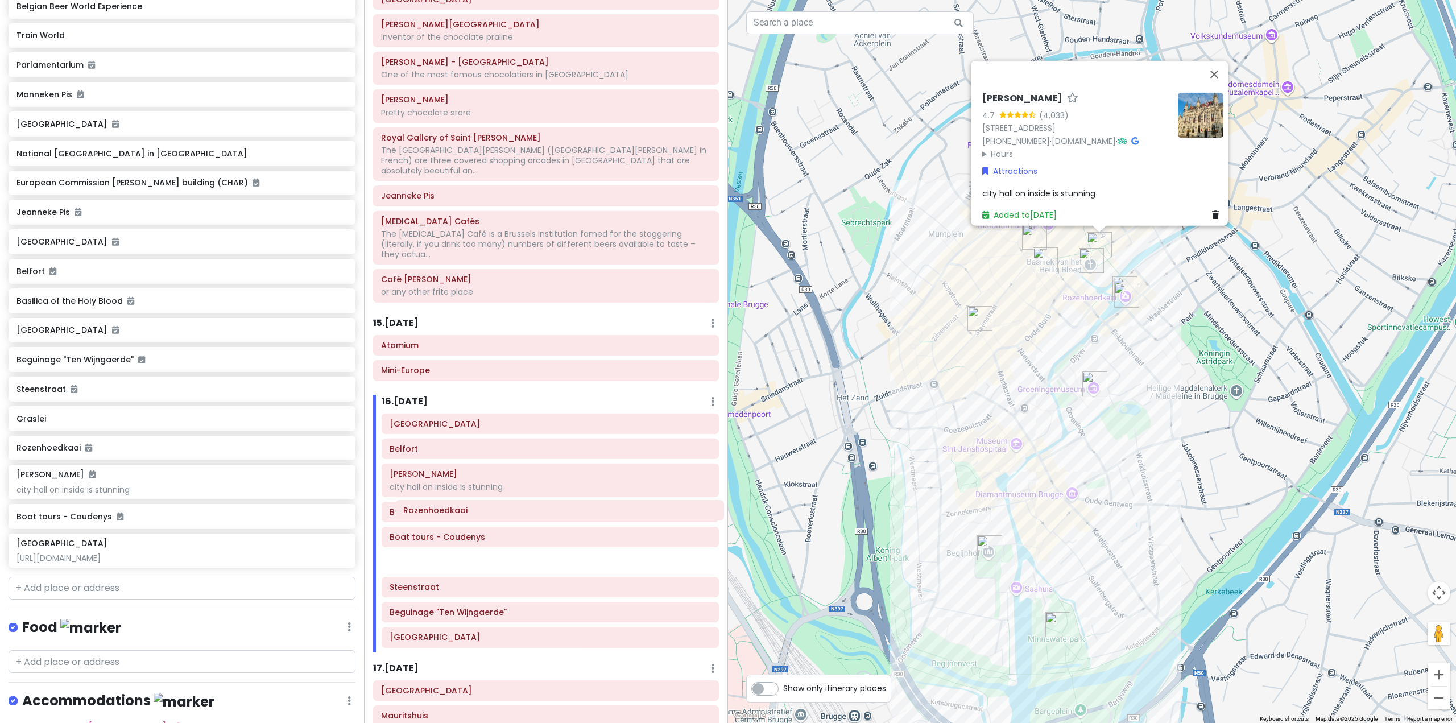
drag, startPoint x: 511, startPoint y: 562, endPoint x: 526, endPoint y: 524, distance: 41.1
click at [526, 524] on div "[GEOGRAPHIC_DATA] [GEOGRAPHIC_DATA] on inside is stunning [GEOGRAPHIC_DATA] - […" at bounding box center [550, 532] width 354 height 239
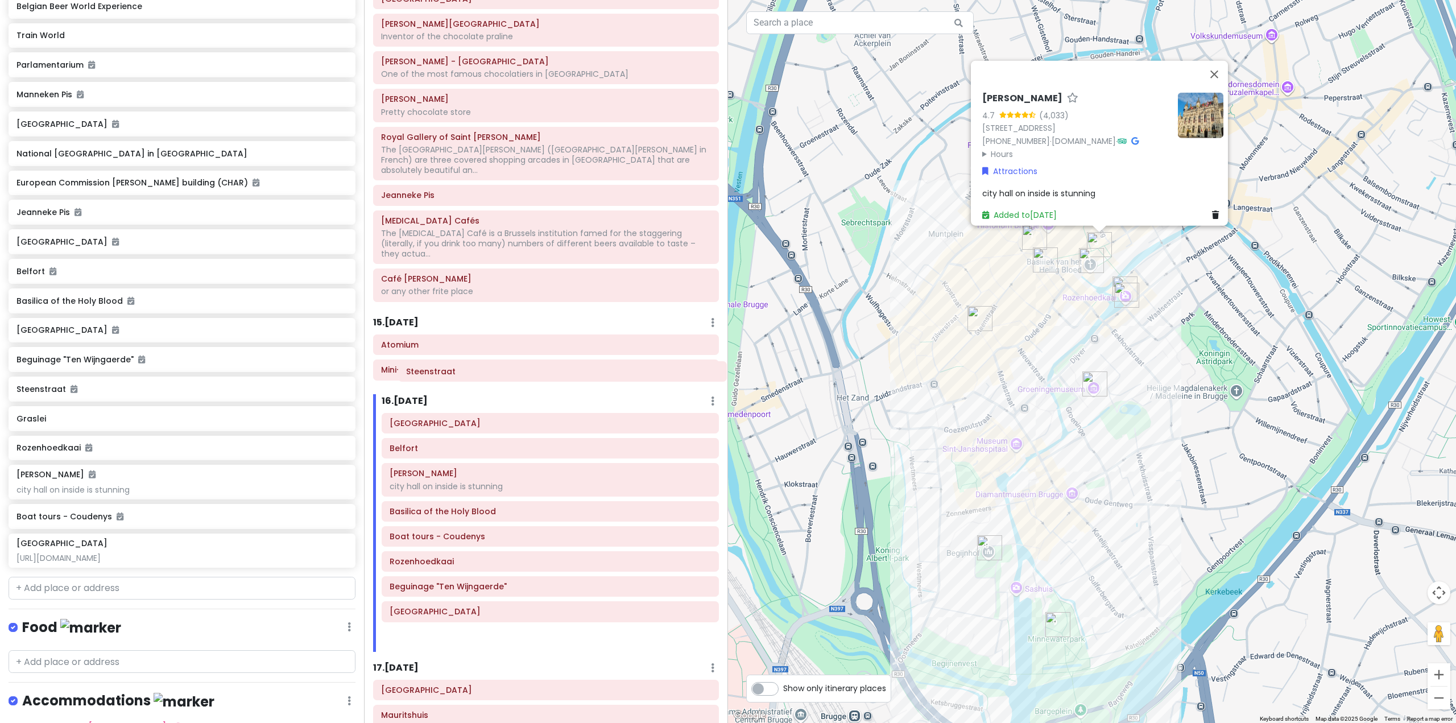
drag, startPoint x: 514, startPoint y: 546, endPoint x: 528, endPoint y: 376, distance: 170.7
click at [528, 413] on div "[GEOGRAPHIC_DATA] [GEOGRAPHIC_DATA] on inside is stunning [GEOGRAPHIC_DATA] - […" at bounding box center [550, 532] width 354 height 239
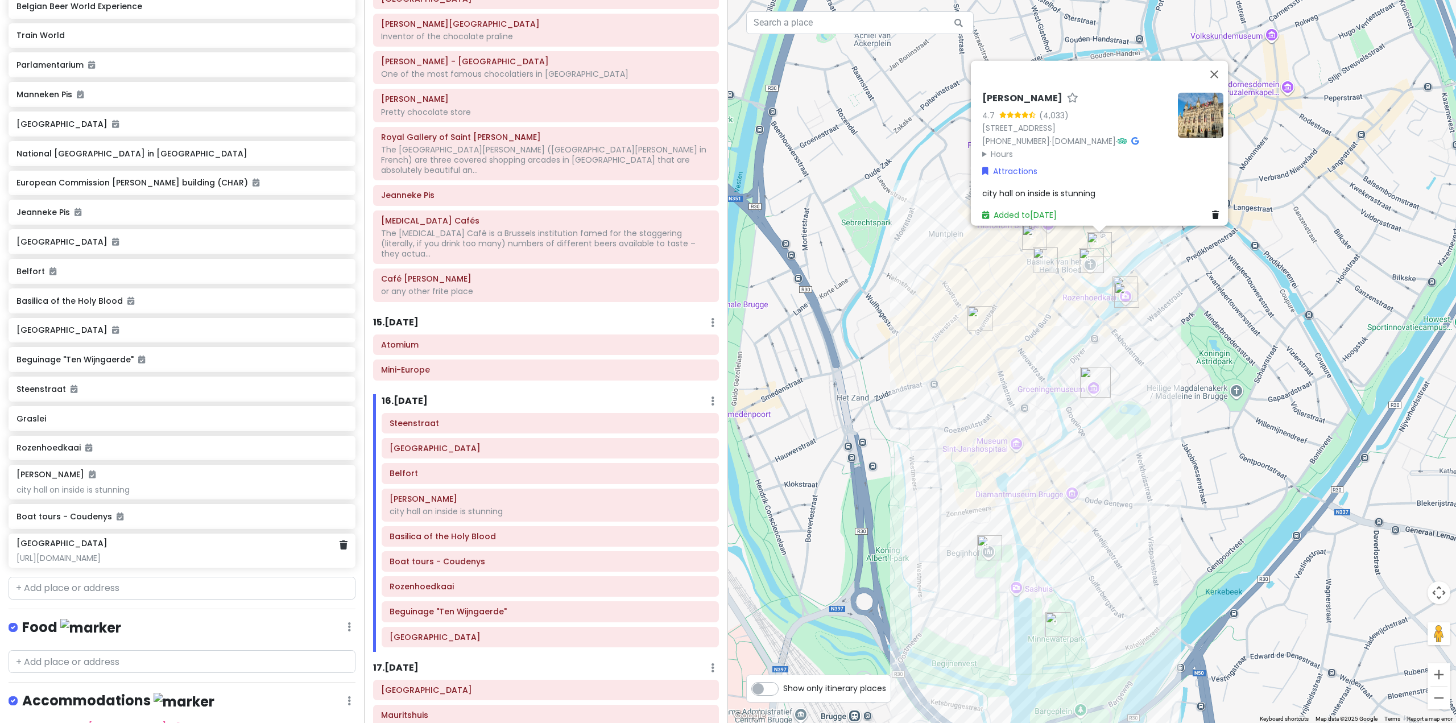
click at [186, 563] on div "[GEOGRAPHIC_DATA] [URL][DOMAIN_NAME]" at bounding box center [181, 550] width 330 height 25
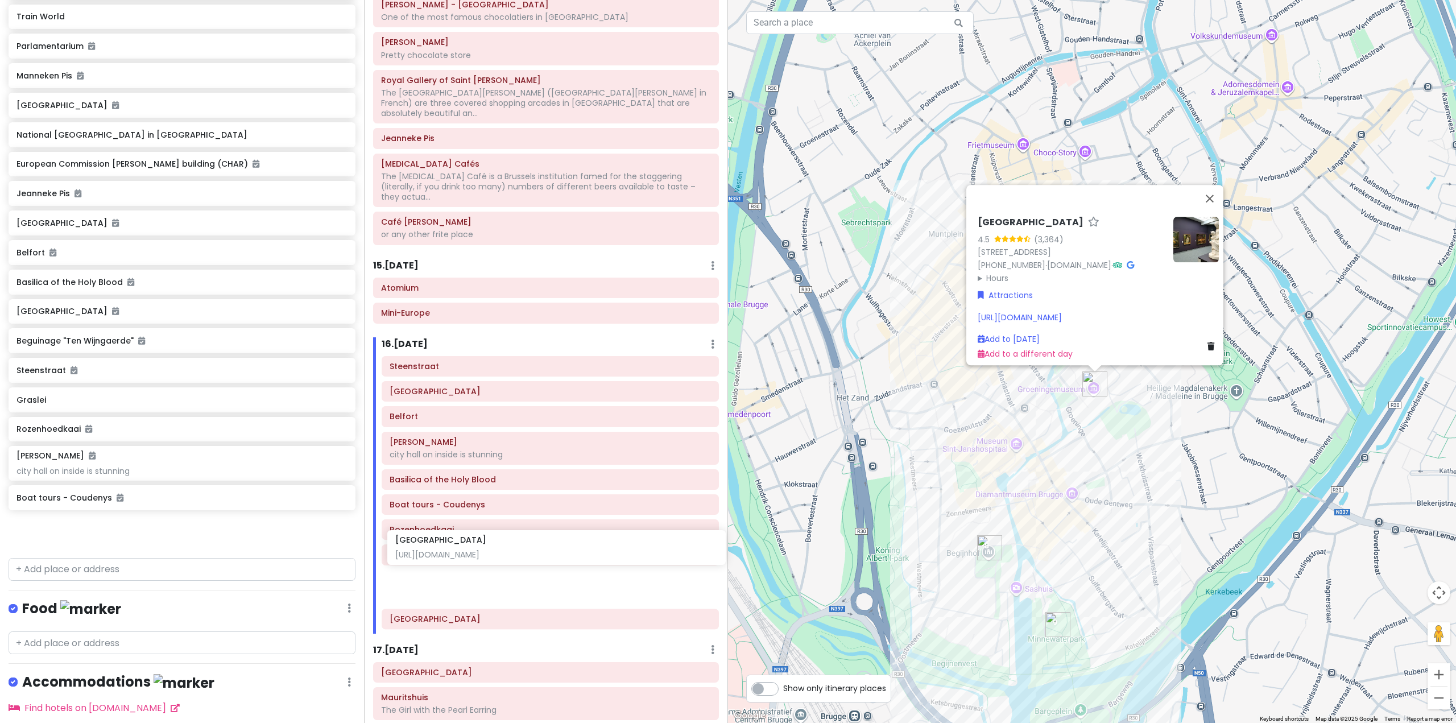
scroll to position [2224, 0]
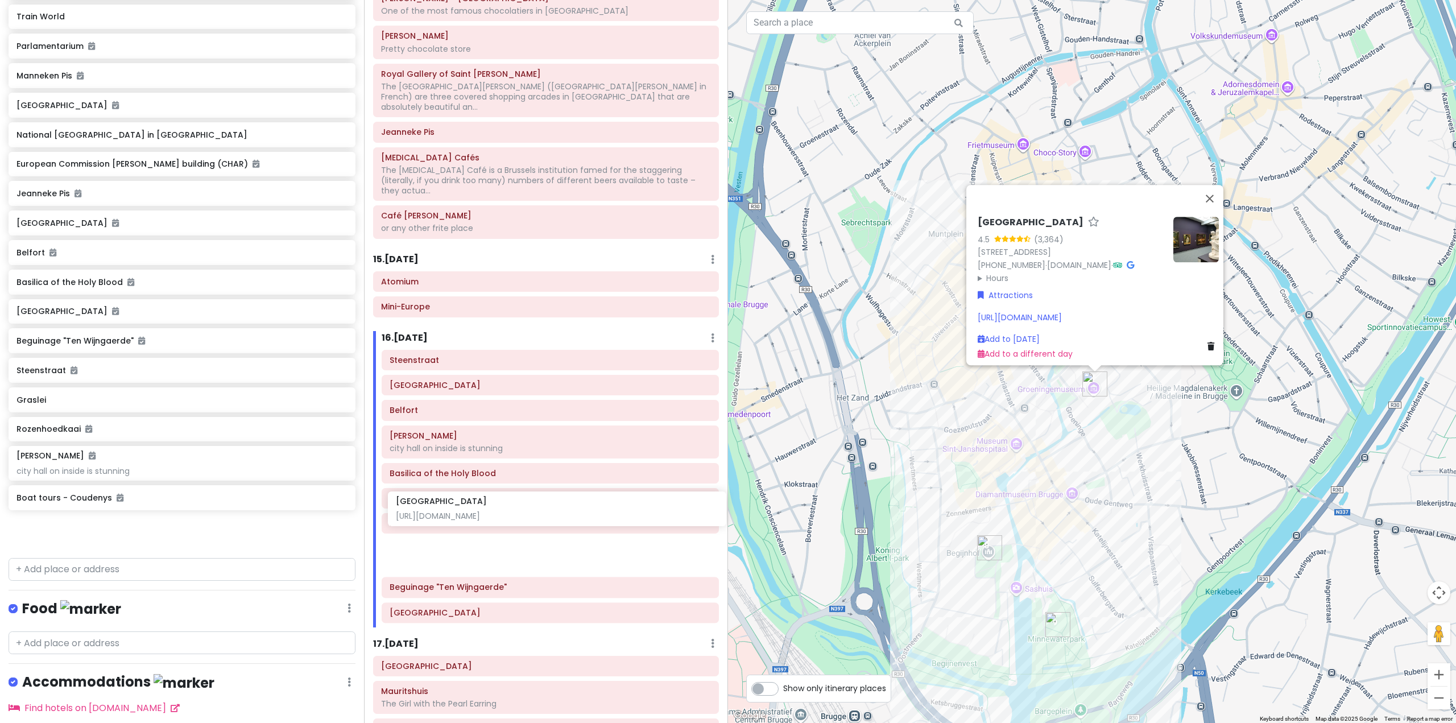
drag, startPoint x: 186, startPoint y: 569, endPoint x: 565, endPoint y: 507, distance: 384.3
click at [565, 507] on div "Europe 25 Private Change Dates Make a Copy Delete Trip Go Pro ⚡️ Give Feedback …" at bounding box center [728, 361] width 1456 height 723
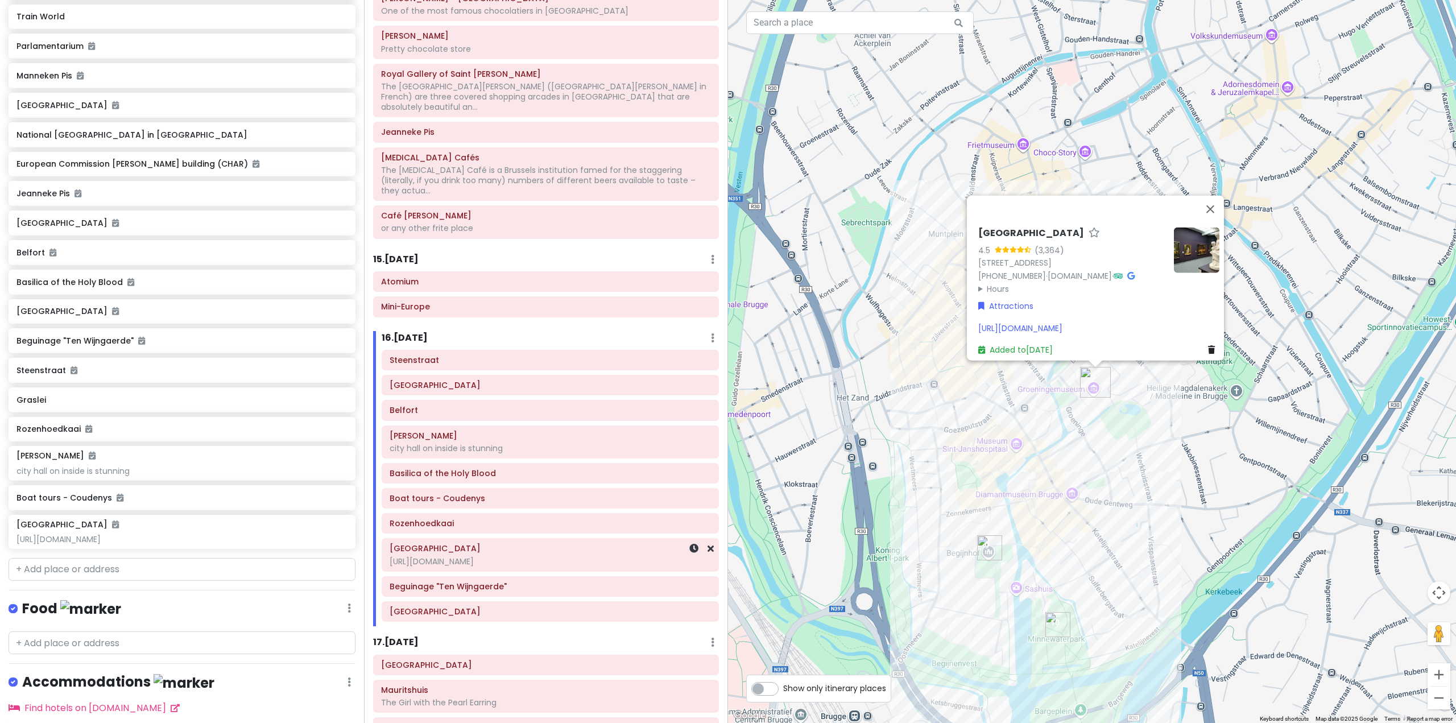
scroll to position [4411, 0]
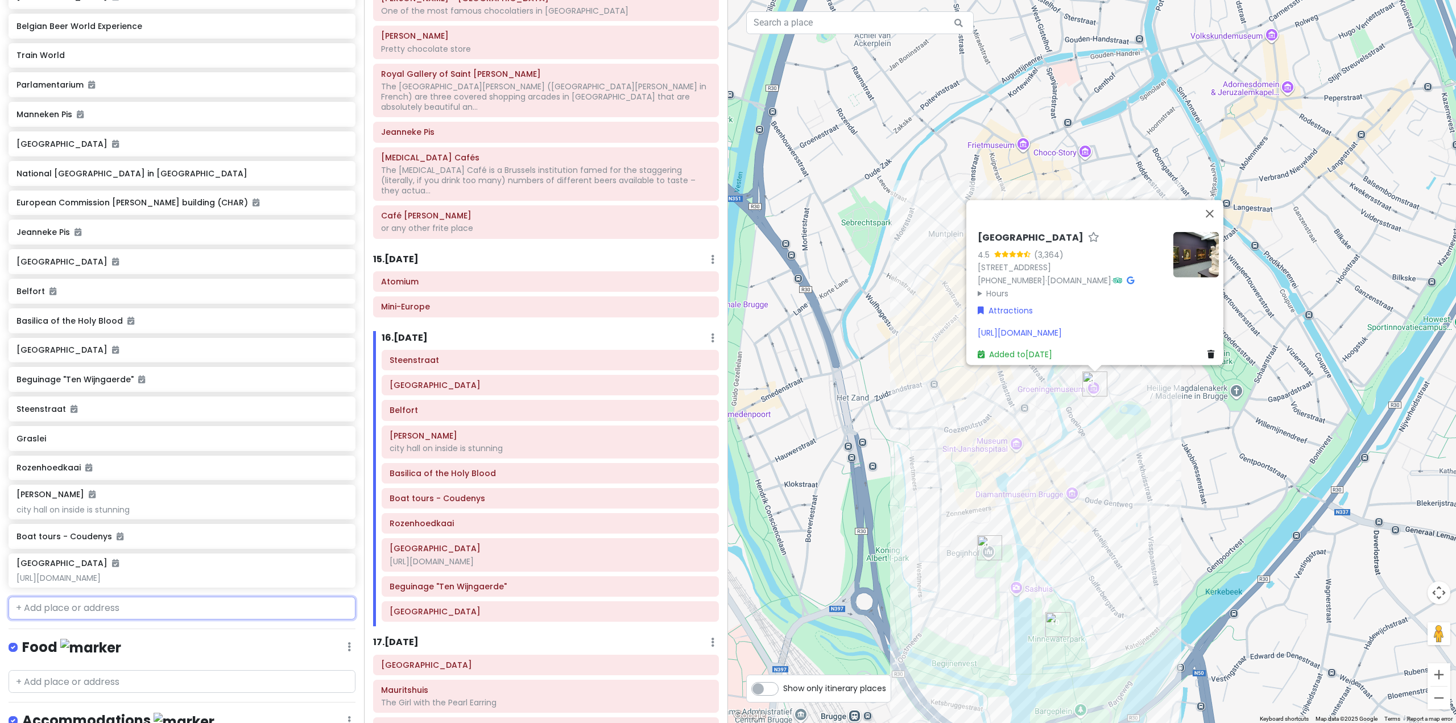
click at [83, 619] on input "text" at bounding box center [182, 608] width 347 height 23
paste input "De Halve Maan"
type input "De Halve Maan"
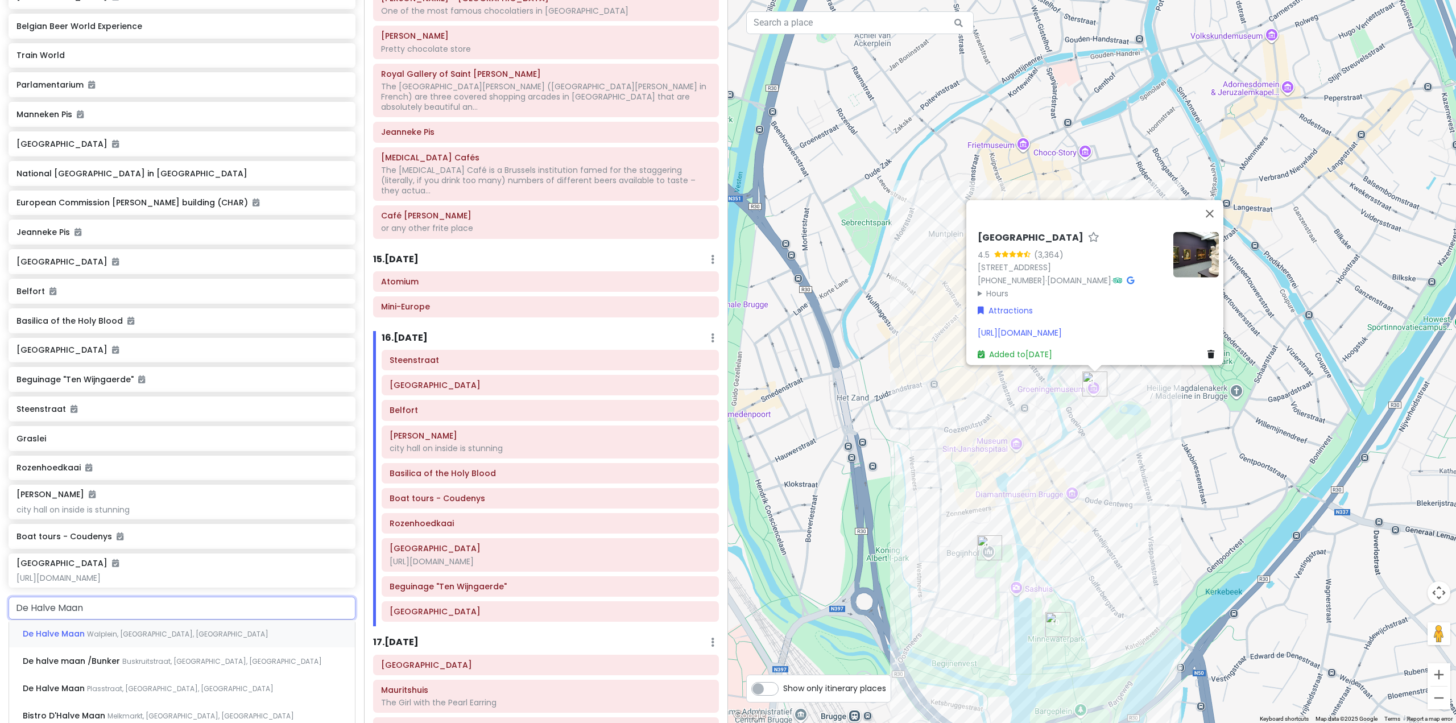
click at [118, 647] on div "De Halve Maan Walplein, [GEOGRAPHIC_DATA], [GEOGRAPHIC_DATA]" at bounding box center [182, 633] width 346 height 27
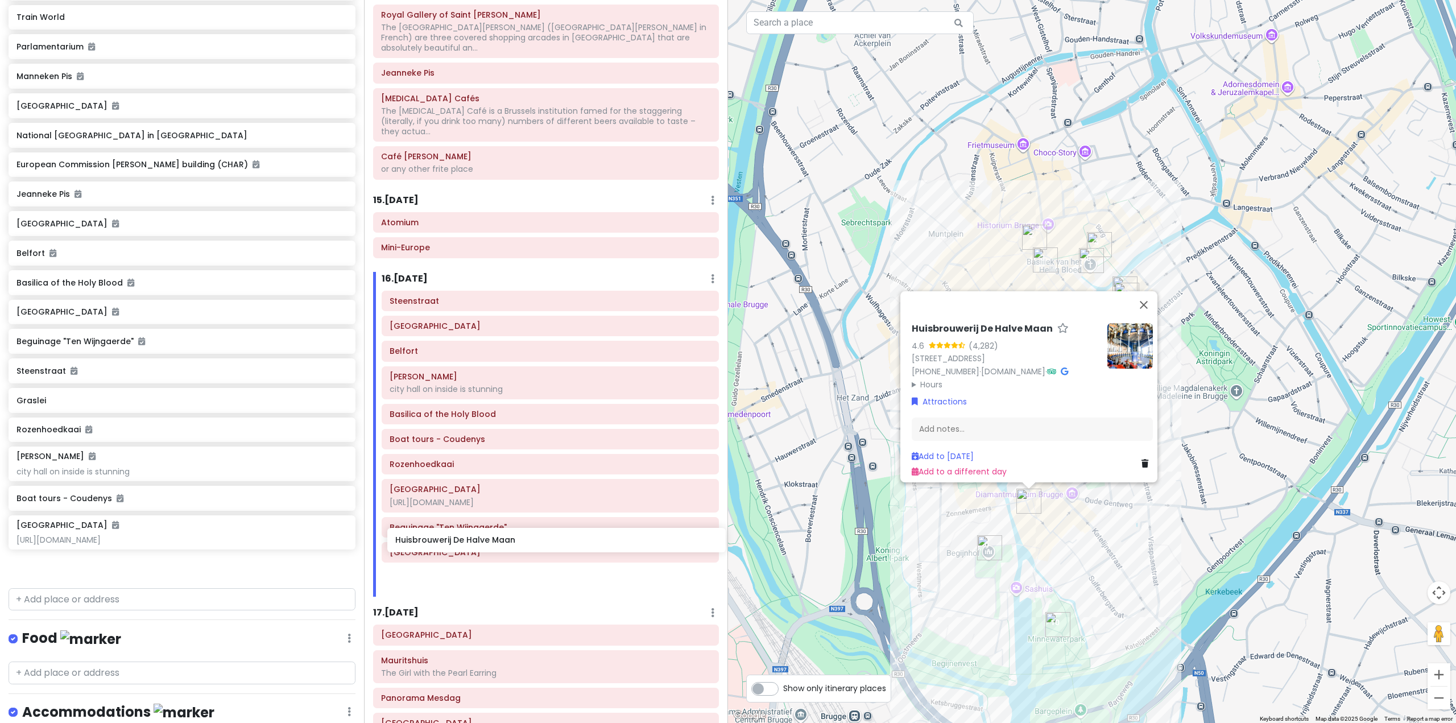
scroll to position [2287, 0]
drag, startPoint x: 160, startPoint y: 598, endPoint x: 538, endPoint y: 541, distance: 381.9
click at [538, 541] on div "Europe 25 Private Change Dates Make a Copy Delete Trip Go Pro ⚡️ Give Feedback …" at bounding box center [728, 361] width 1456 height 723
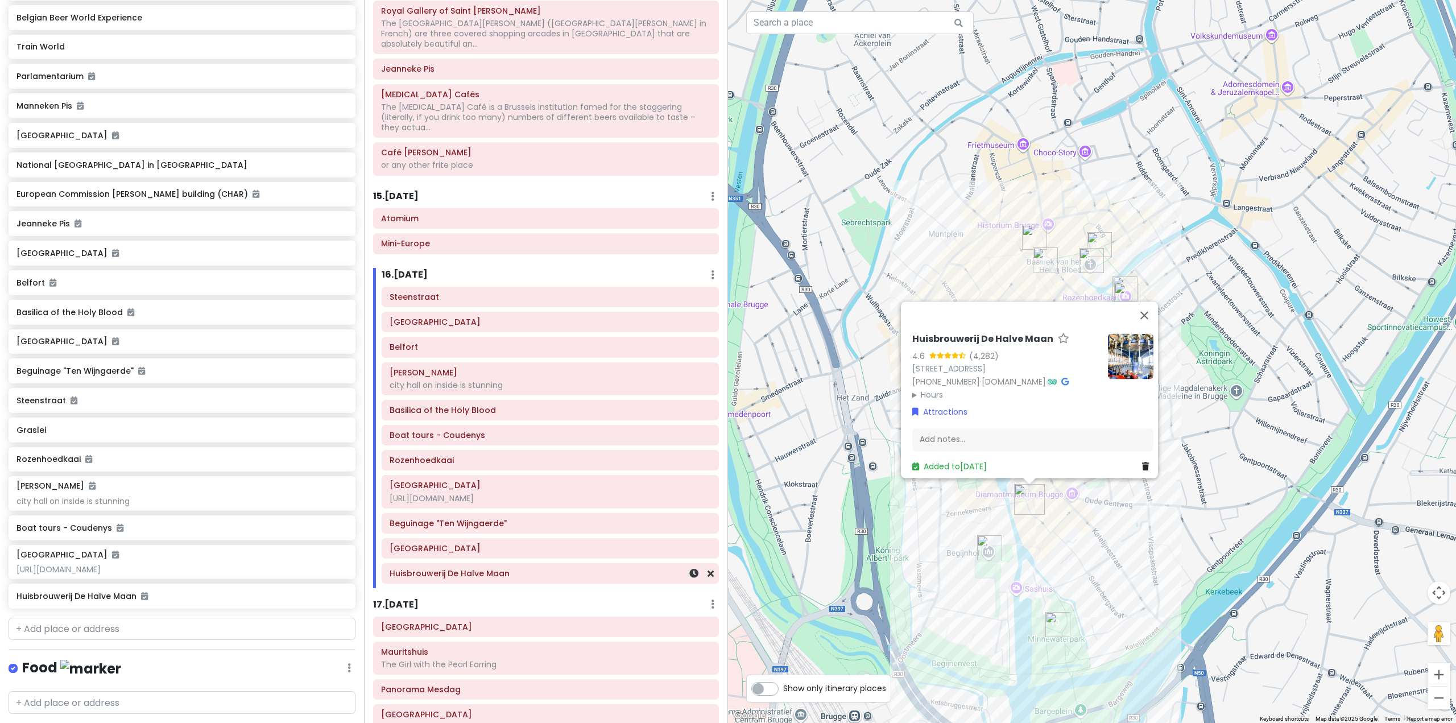
scroll to position [4419, 0]
click at [146, 640] on input "text" at bounding box center [182, 629] width 347 height 23
paste input "Gran Kaffee De Passag"
type input "Gran Kaffee De Passag"
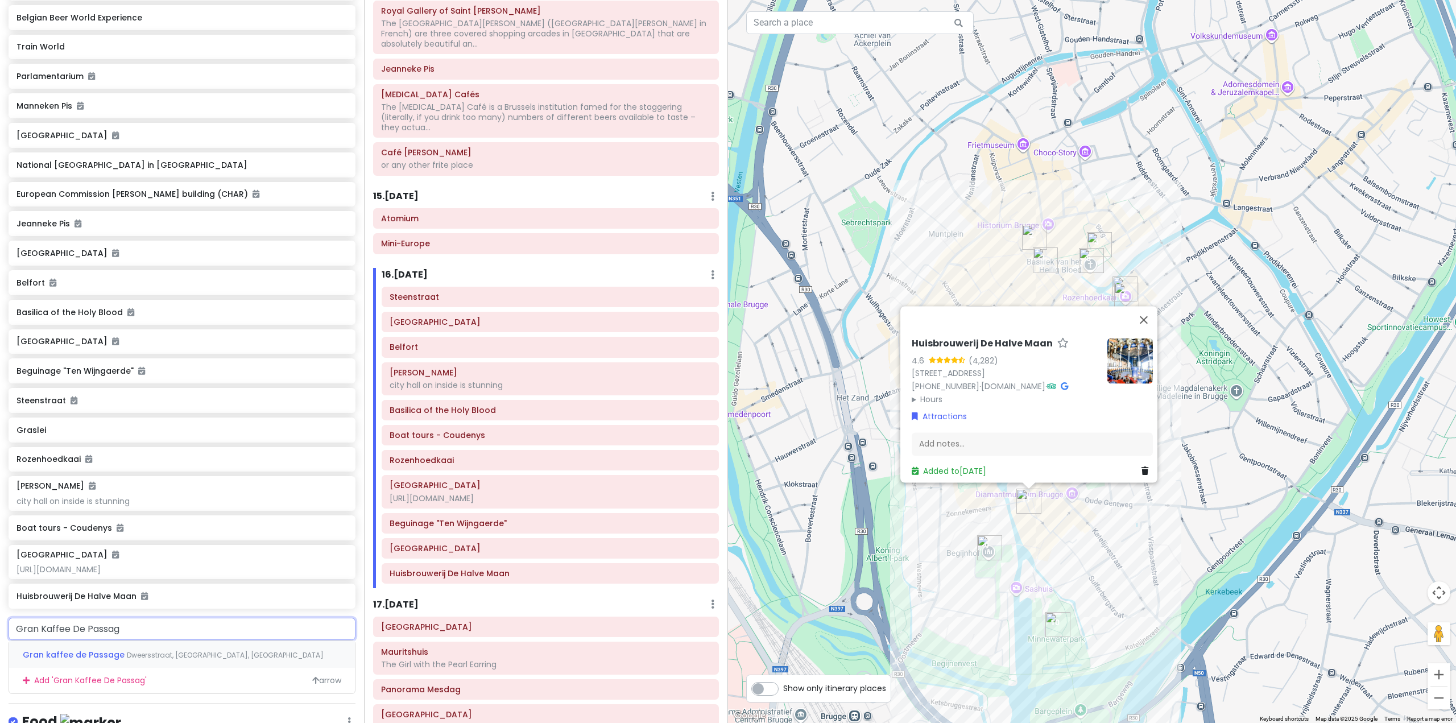
click at [169, 660] on span "Dweersstraat, [GEOGRAPHIC_DATA], [GEOGRAPHIC_DATA]" at bounding box center [225, 655] width 197 height 10
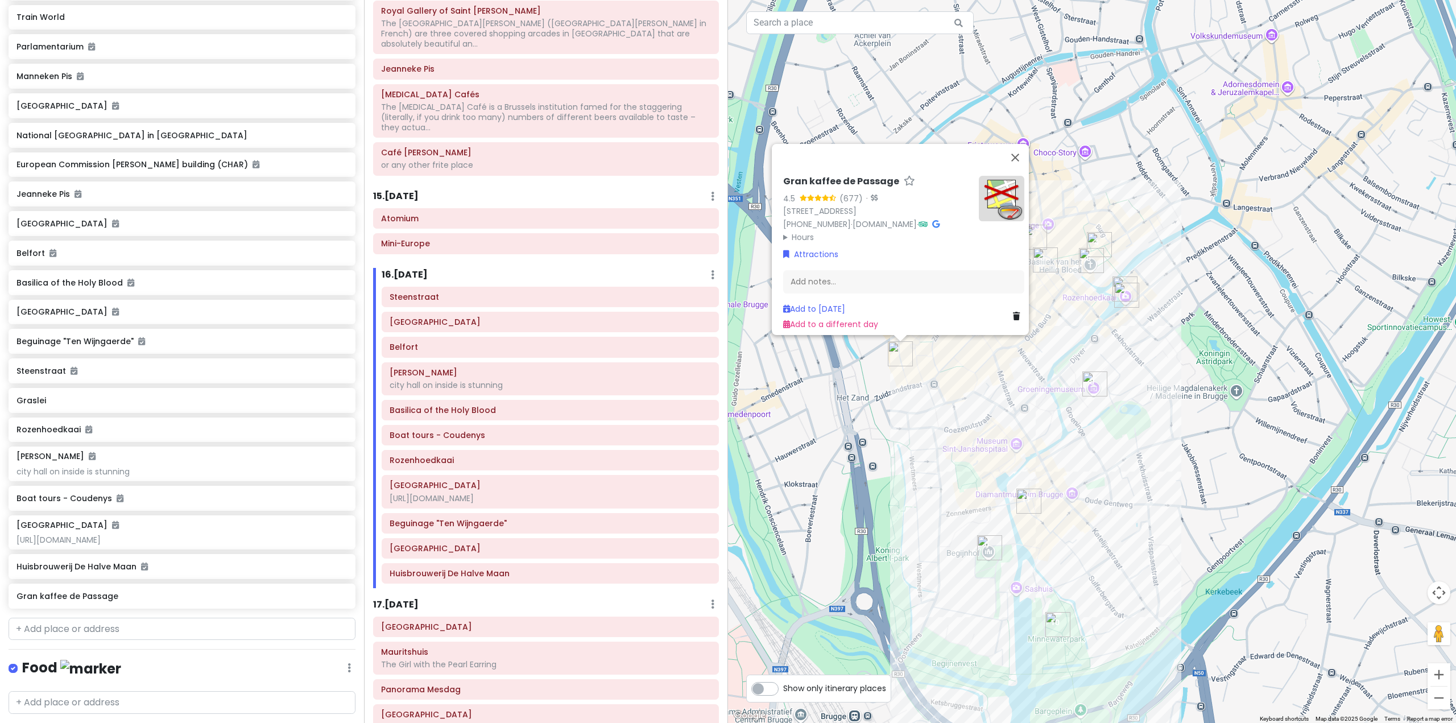
click at [1108, 553] on div "Gran kaffee de Passage 4.5 (677) · [STREET_ADDRESS] [PHONE_NUMBER] · [DOMAIN_NA…" at bounding box center [1092, 361] width 728 height 723
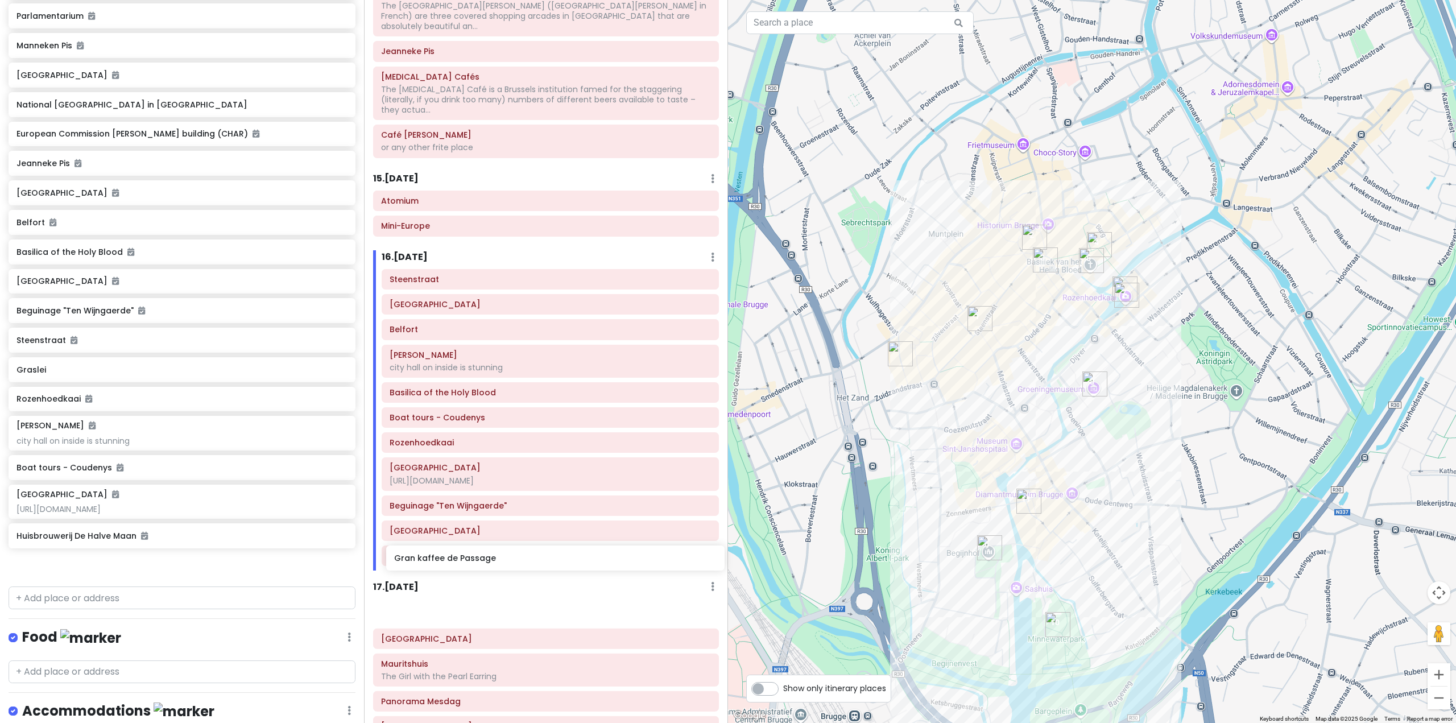
scroll to position [2317, 0]
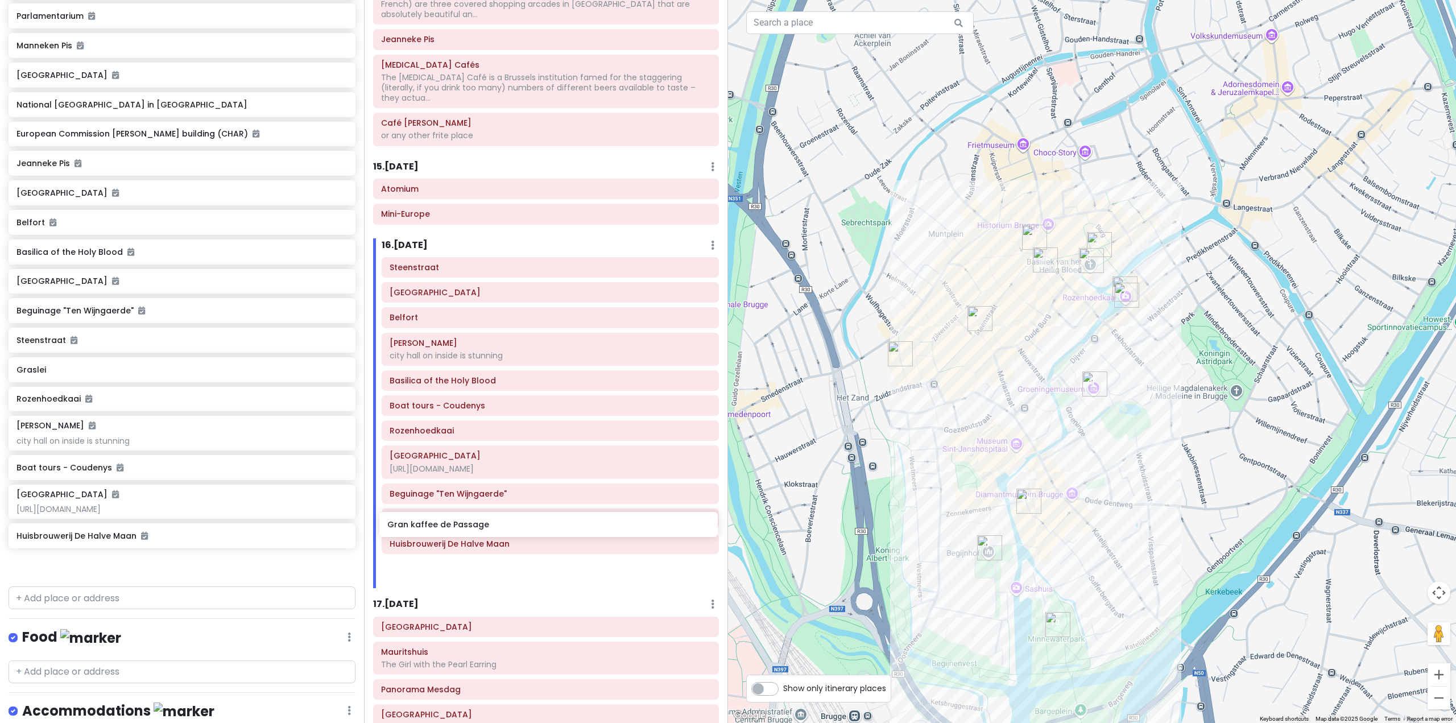
drag, startPoint x: 134, startPoint y: 622, endPoint x: 504, endPoint y: 531, distance: 381.7
click at [504, 531] on div "Europe 25 Private Change Dates Make a Copy Delete Trip Go Pro ⚡️ Give Feedback …" at bounding box center [728, 361] width 1456 height 723
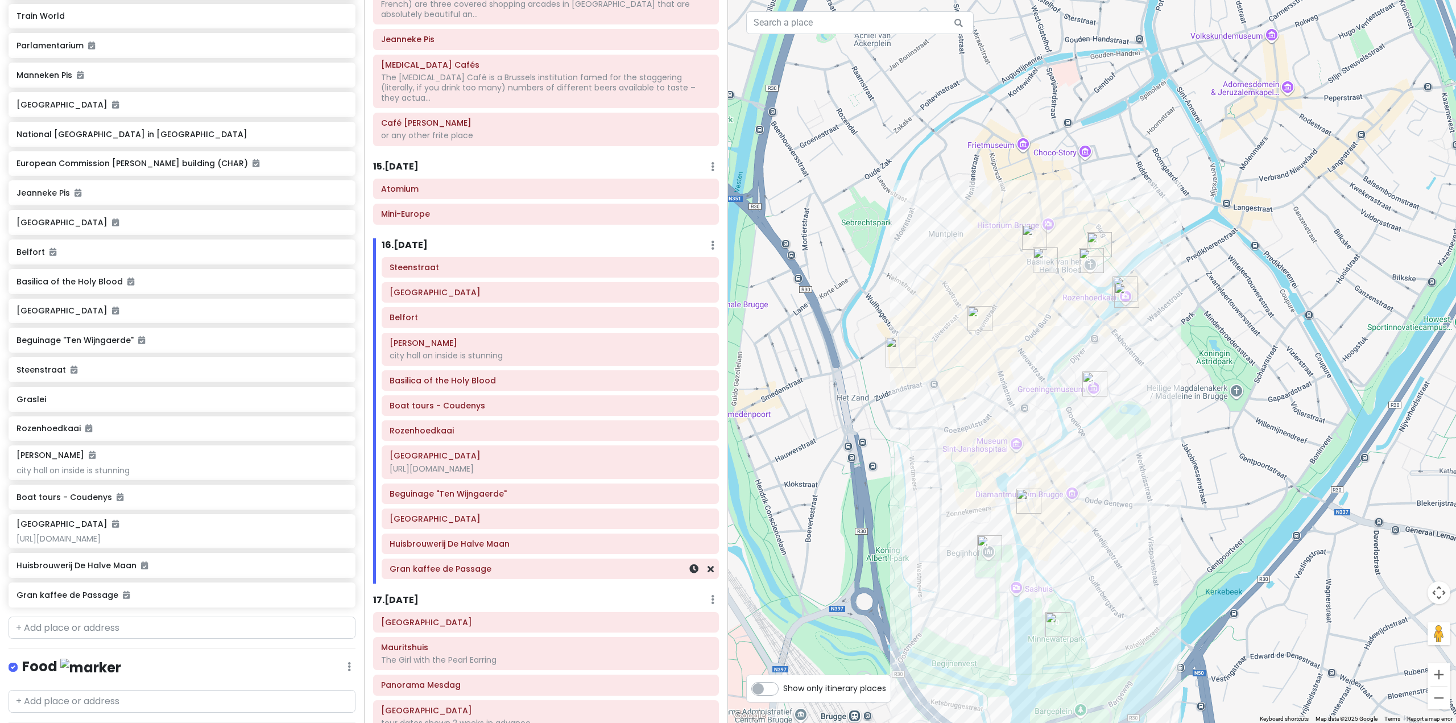
click at [553, 564] on h6 "Gran kaffee de Passage" at bounding box center [550, 569] width 321 height 10
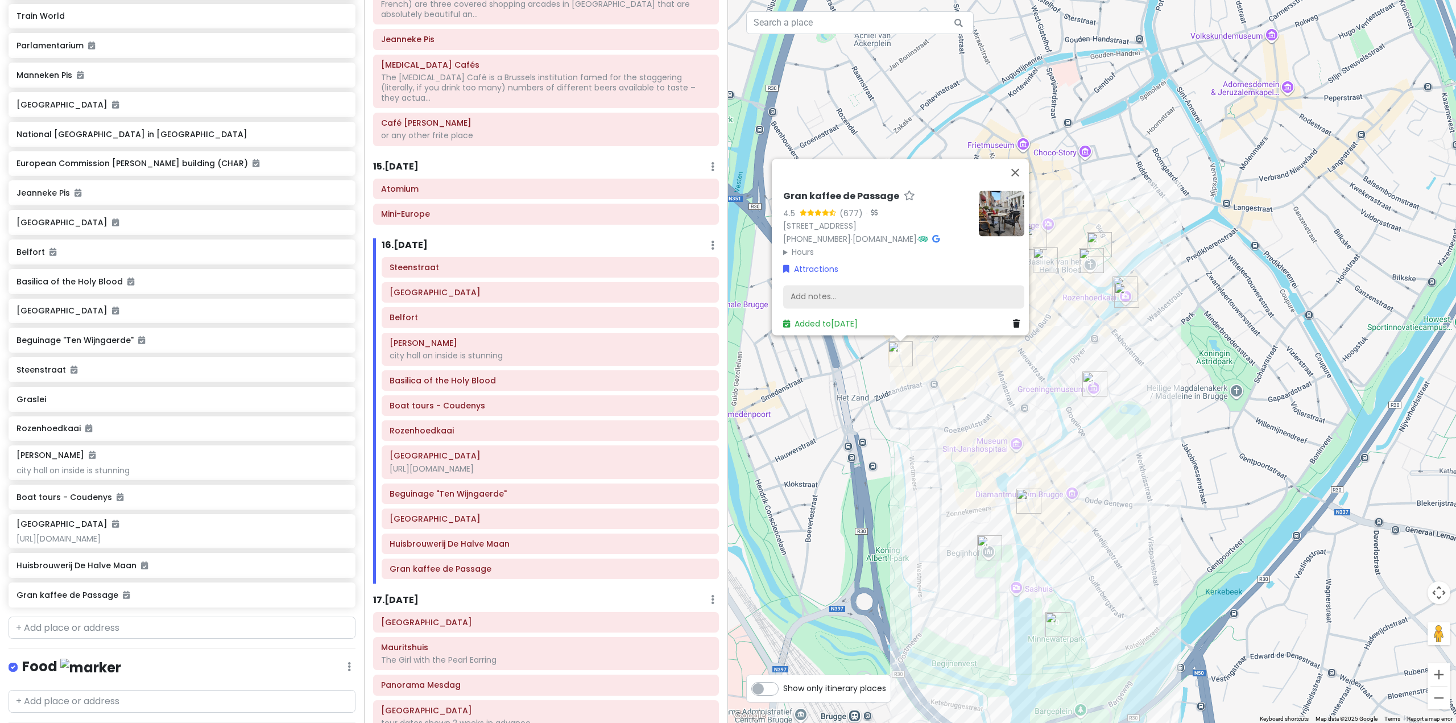
click at [870, 289] on div "Add notes..." at bounding box center [903, 297] width 241 height 24
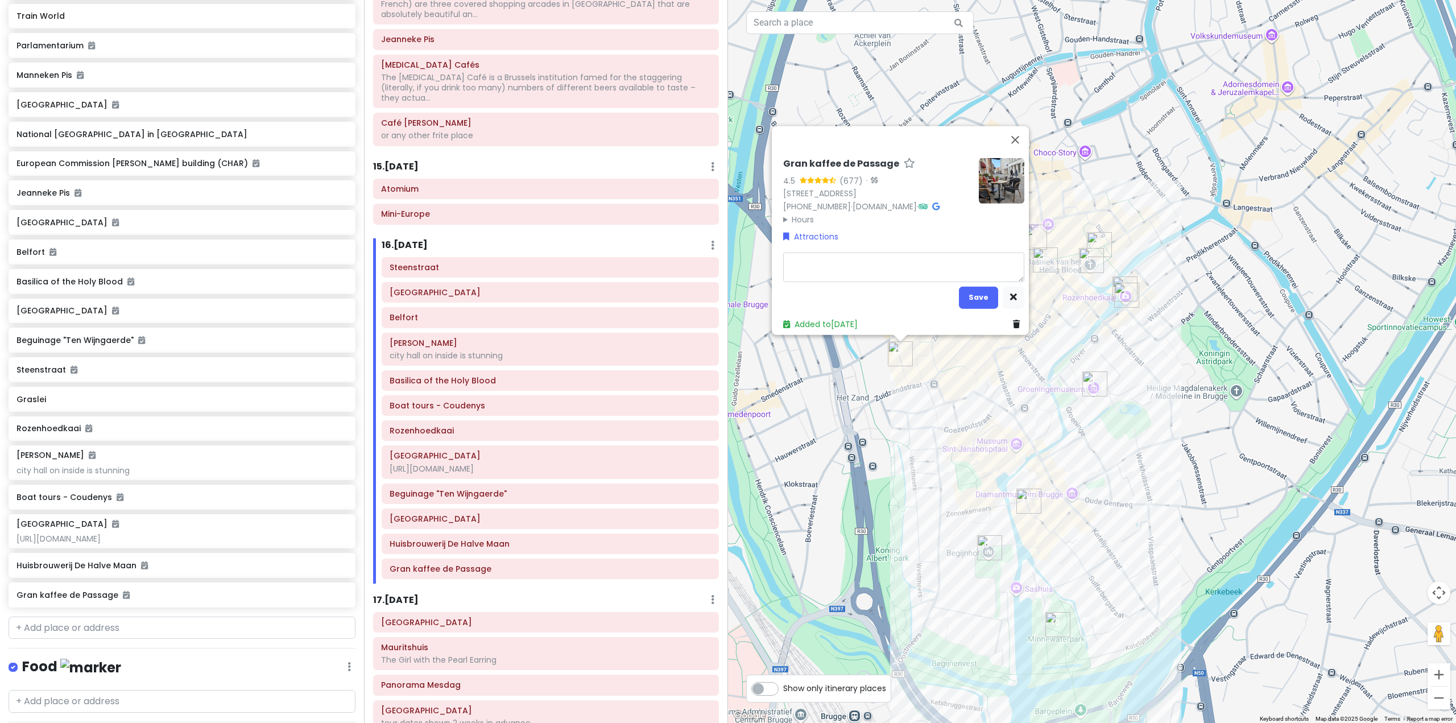
type textarea "x"
type textarea "b"
type textarea "x"
type textarea "be"
type textarea "x"
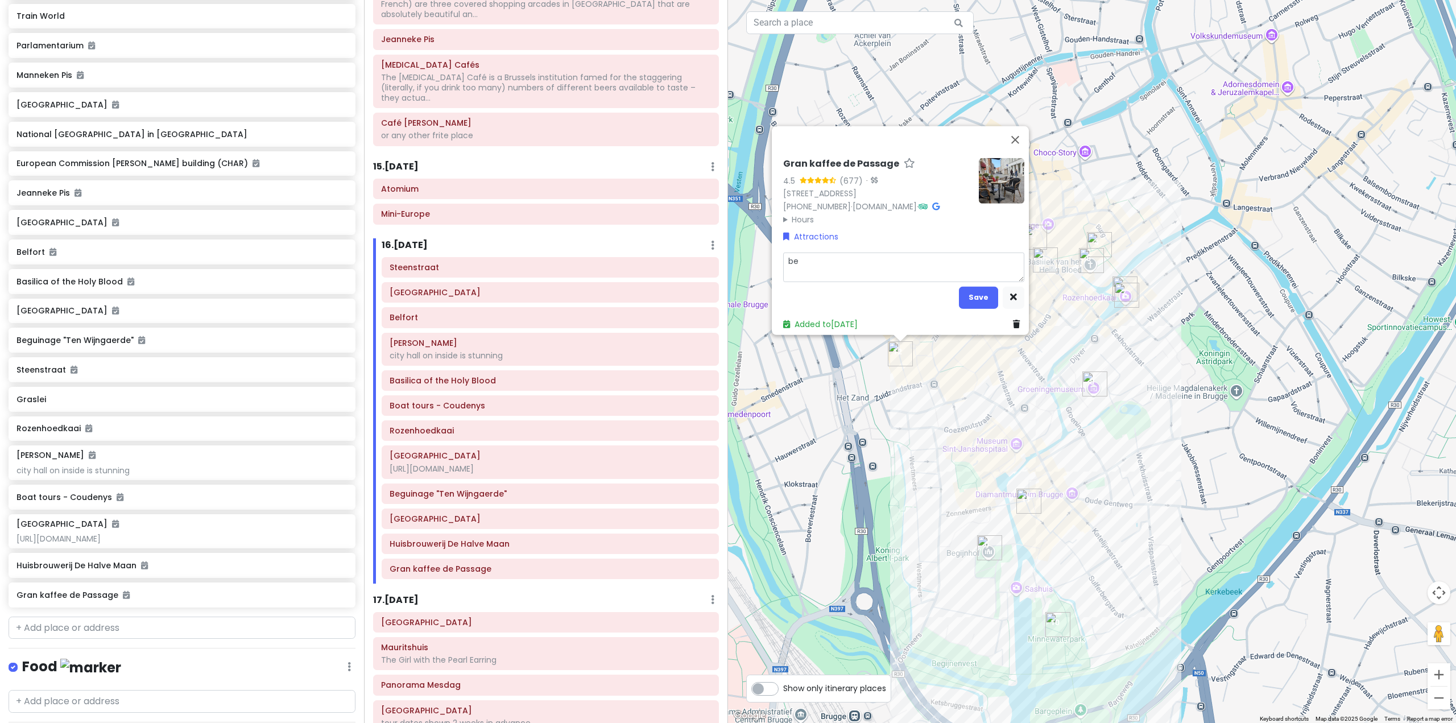
type textarea "bel"
type textarea "x"
type textarea "belg"
type textarea "x"
type textarea "belgi"
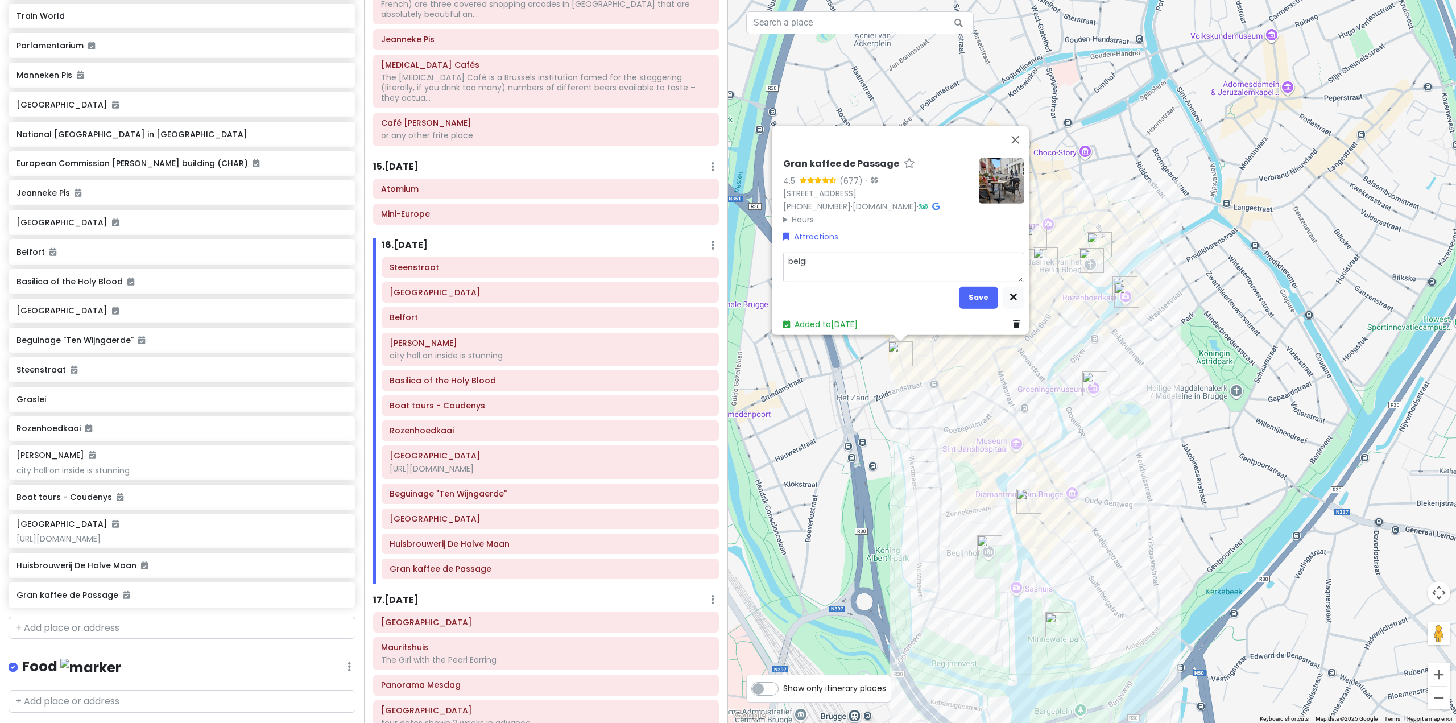
type textarea "x"
type textarea "[GEOGRAPHIC_DATA]"
type textarea "x"
type textarea "[DEMOGRAPHIC_DATA]"
type textarea "x"
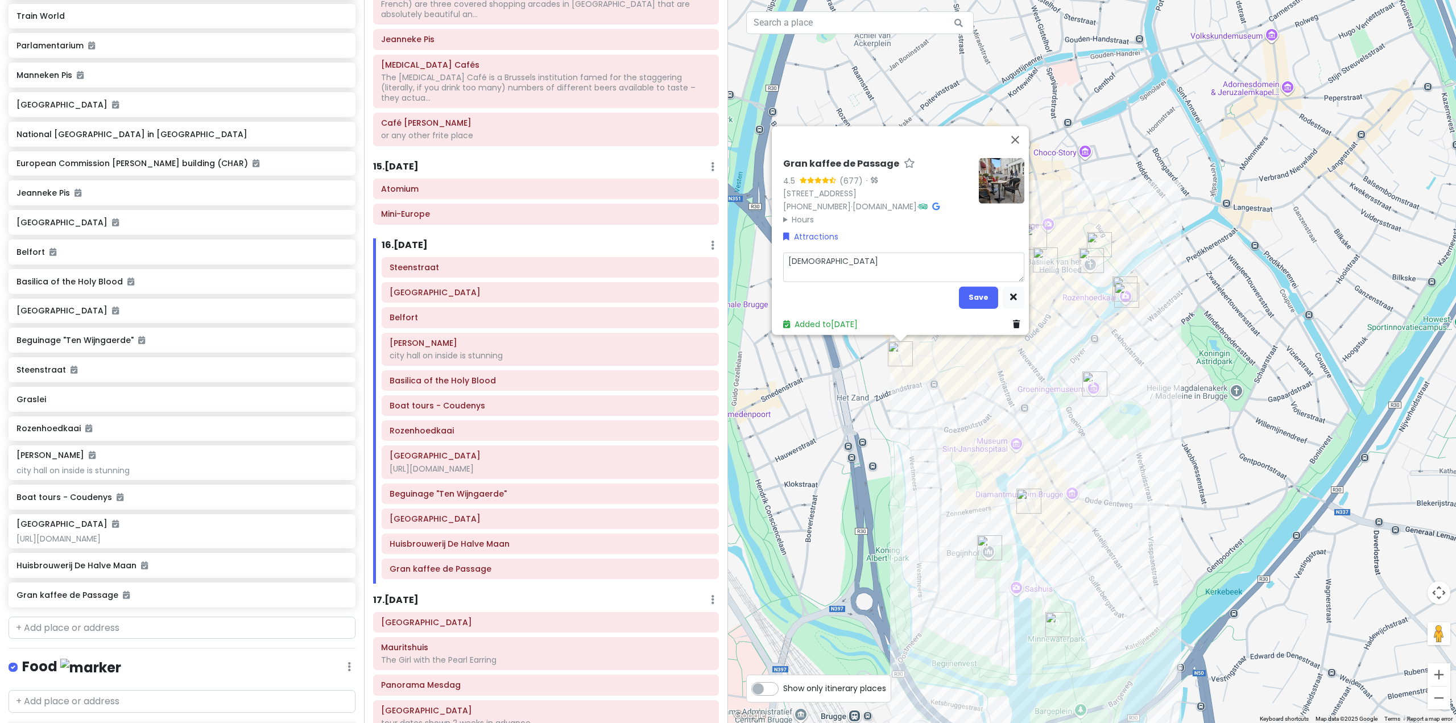
type textarea "[DEMOGRAPHIC_DATA]"
type textarea "x"
type textarea "[DEMOGRAPHIC_DATA] t"
type textarea "x"
type textarea "belgian ta"
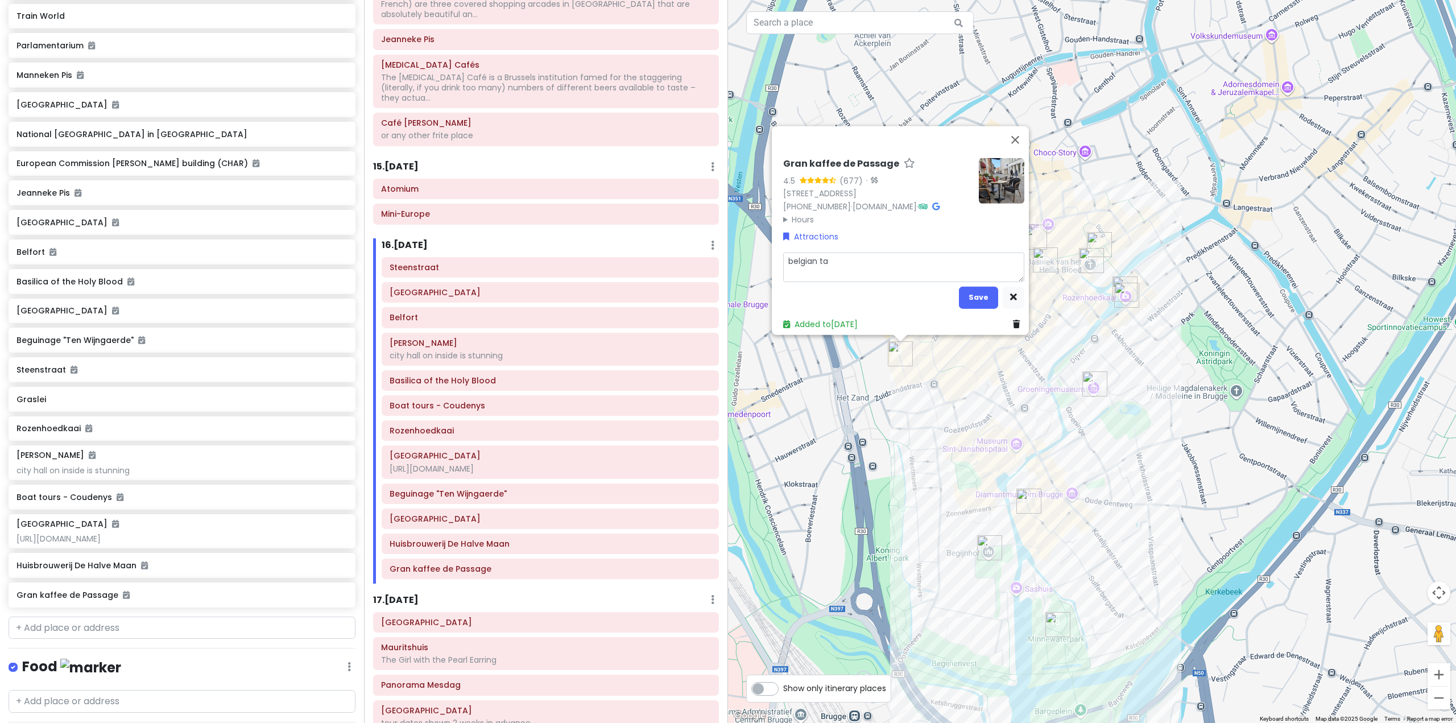
type textarea "x"
type textarea "belgian tap"
type textarea "x"
type textarea "belgian tapa"
type textarea "x"
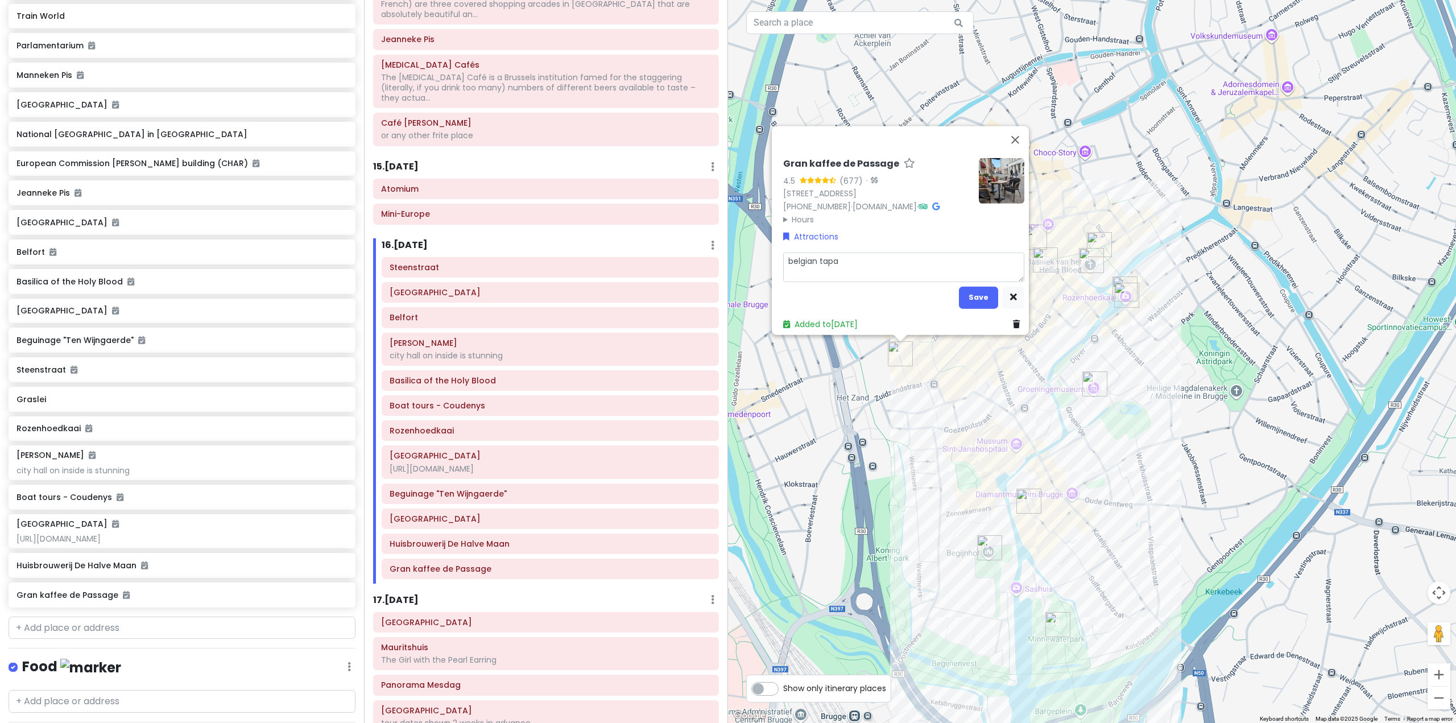
type textarea "belgian tapas"
click at [980, 302] on div "Gran kaffee de Passage 4.5 (677) · [STREET_ADDRESS] [PHONE_NUMBER] · [DOMAIN_NA…" at bounding box center [904, 243] width 250 height 181
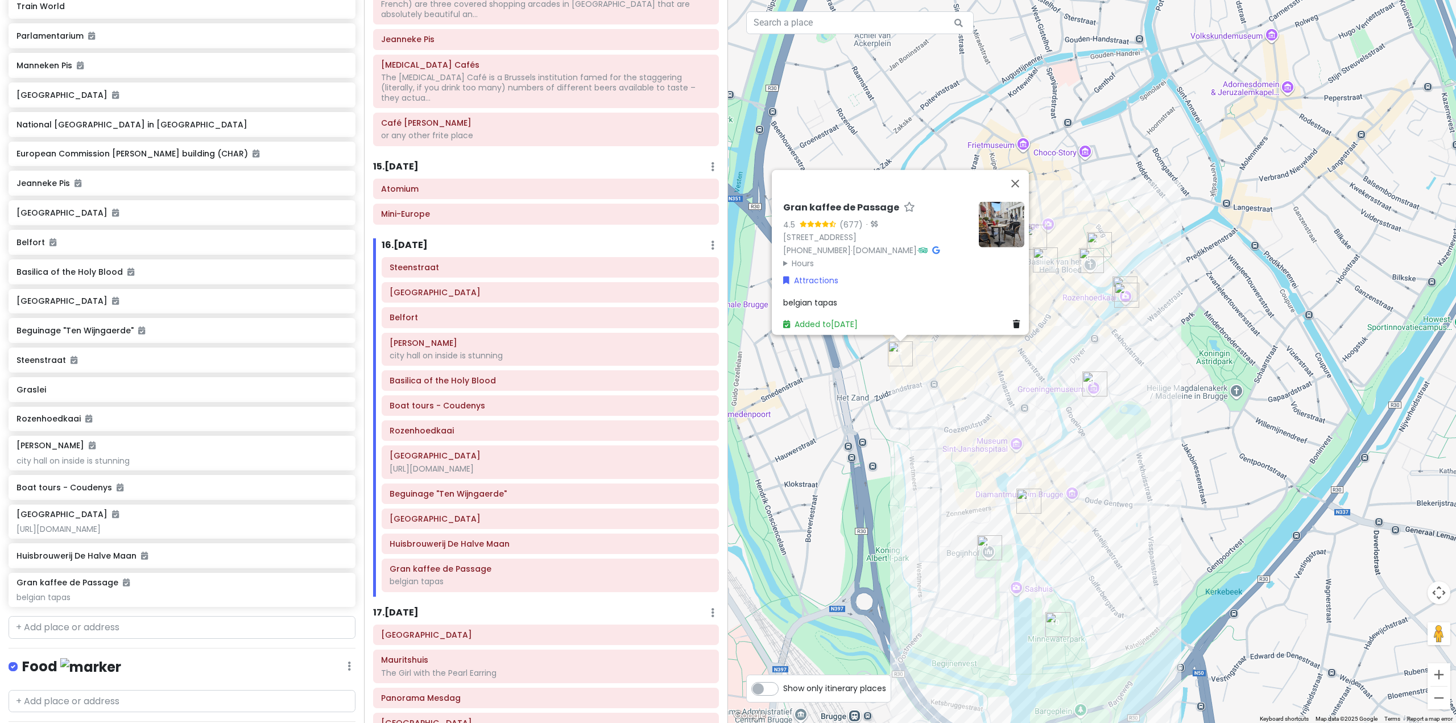
click at [1190, 393] on div "Gran kaffee de Passage 4.5 (677) · [STREET_ADDRESS] [PHONE_NUMBER] · [DOMAIN_NA…" at bounding box center [1092, 361] width 728 height 723
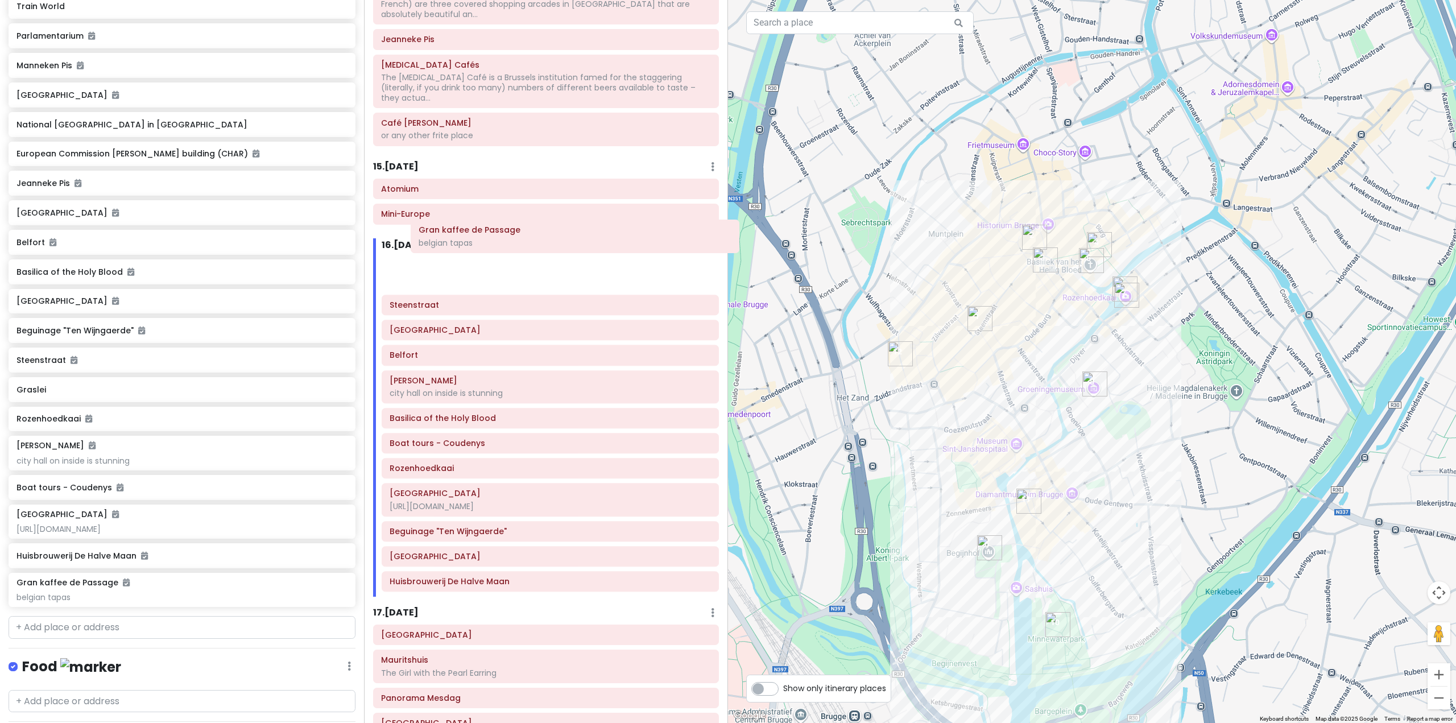
drag, startPoint x: 471, startPoint y: 538, endPoint x: 500, endPoint y: 241, distance: 298.8
click at [500, 257] on div "[GEOGRAPHIC_DATA] [GEOGRAPHIC_DATA] on inside is stunning [GEOGRAPHIC_DATA] Boa…" at bounding box center [550, 426] width 354 height 339
